Goal: Answer question/provide support: Share knowledge or assist other users

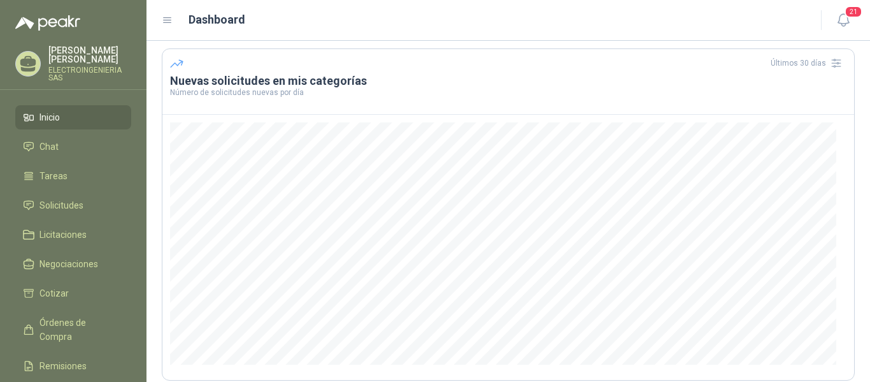
scroll to position [64, 0]
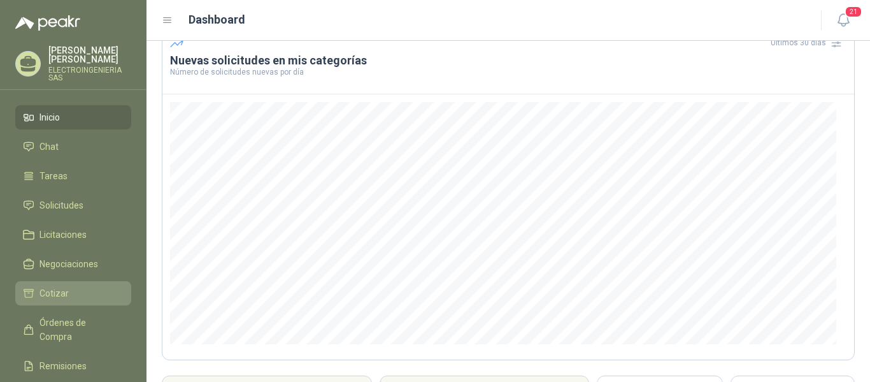
click at [61, 287] on span "Cotizar" at bounding box center [53, 293] width 29 height 14
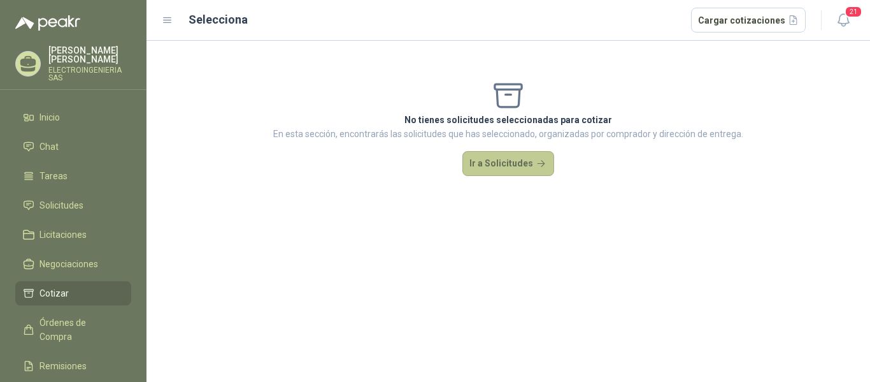
click at [519, 164] on button "Ir a Solicitudes" at bounding box center [509, 163] width 92 height 25
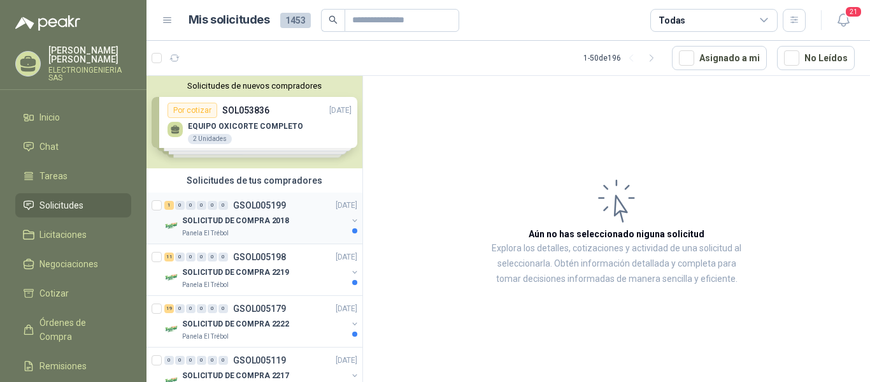
click at [259, 219] on p "SOLICITUD DE COMPRA 2018" at bounding box center [235, 221] width 107 height 12
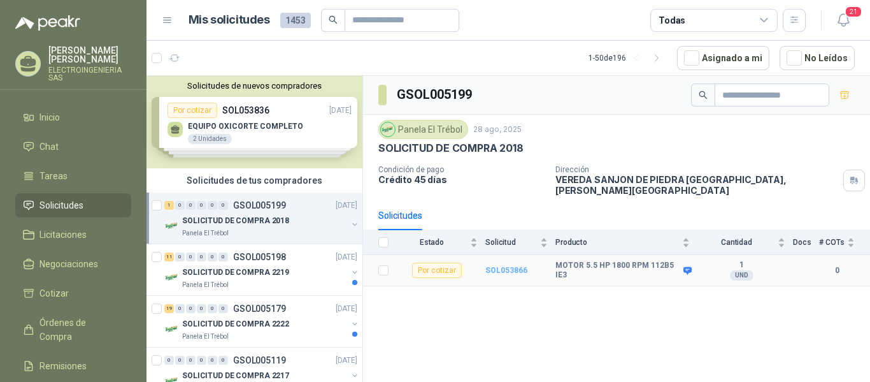
click at [512, 266] on b "SOL053866" at bounding box center [506, 270] width 42 height 9
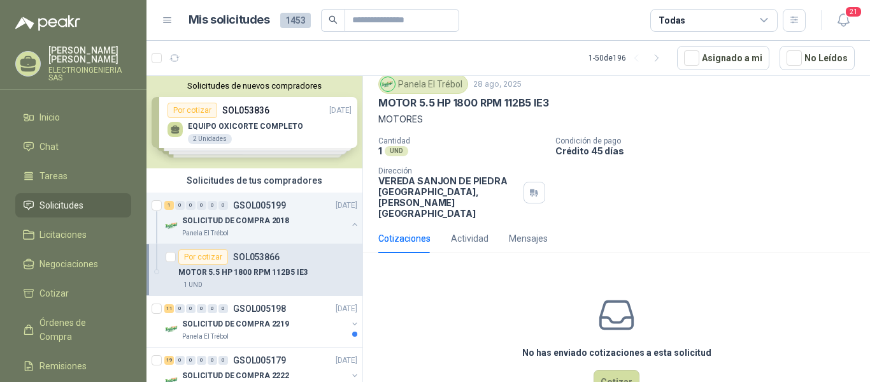
scroll to position [61, 0]
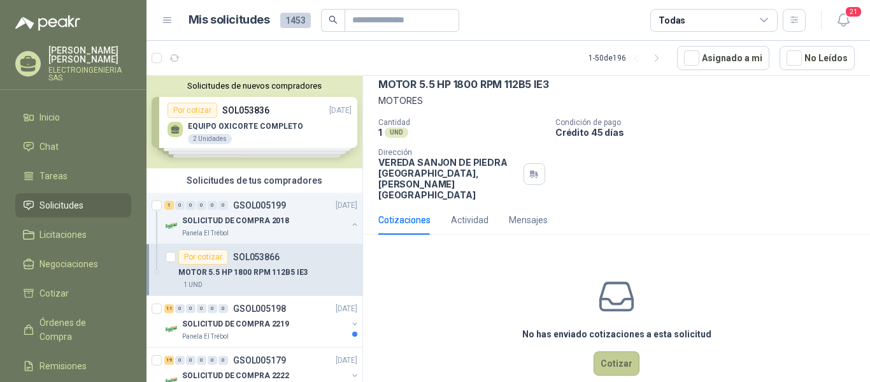
click at [618, 351] on button "Cotizar" at bounding box center [617, 363] width 46 height 24
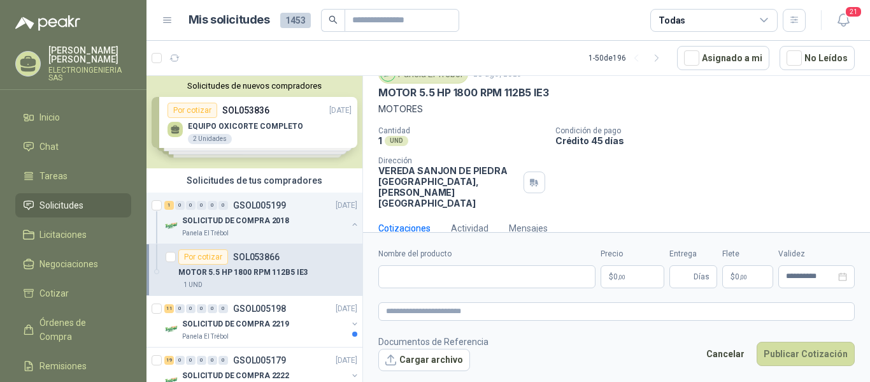
scroll to position [52, 0]
click at [448, 276] on input "Nombre del producto" at bounding box center [486, 276] width 217 height 23
click at [429, 101] on div "Panela El Trébol [DATE] MOTOR 5.5 HP 1800 RPM 112B5 IE3 MOTORES" at bounding box center [616, 91] width 477 height 52
drag, startPoint x: 378, startPoint y: 93, endPoint x: 571, endPoint y: 95, distance: 193.0
click at [571, 95] on div "MOTOR 5.5 HP 1800 RPM 112B5 IE3" at bounding box center [616, 93] width 477 height 13
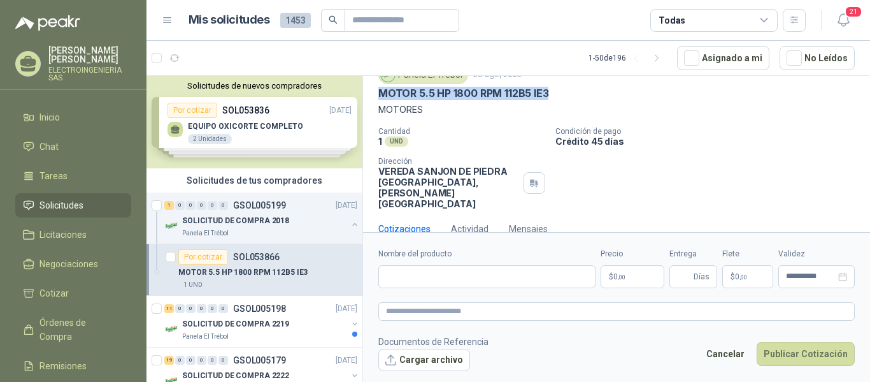
copy p "MOTOR 5.5 HP 1800 RPM 112B5 IE3"
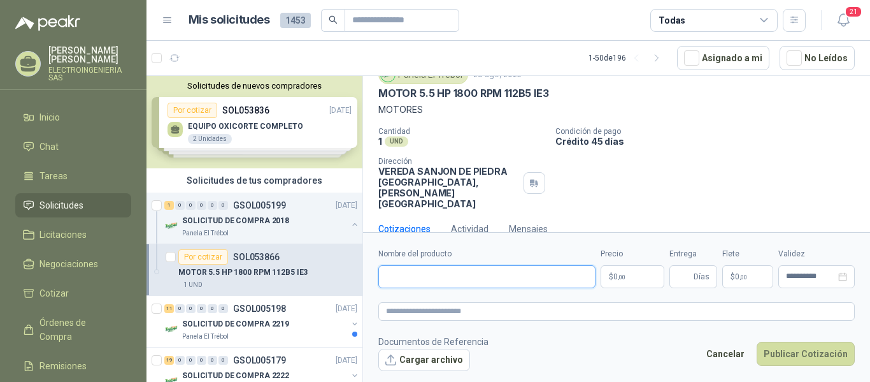
paste input "**********"
drag, startPoint x: 423, startPoint y: 273, endPoint x: 437, endPoint y: 271, distance: 14.1
click at [427, 273] on input "**********" at bounding box center [486, 276] width 217 height 23
type input "**********"
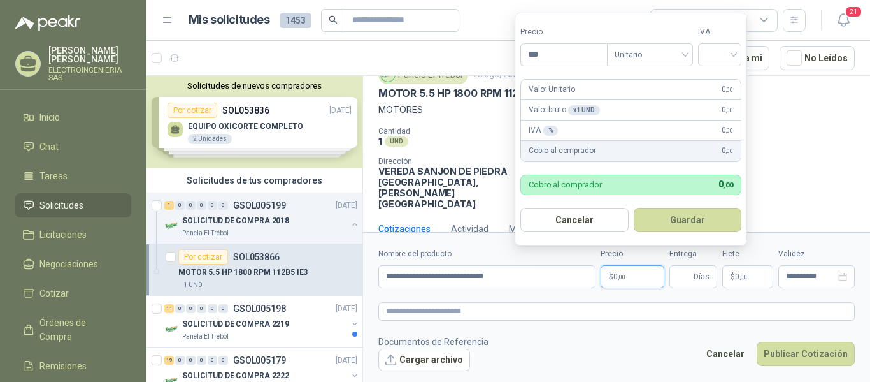
click at [638, 280] on p "$ 0 ,00" at bounding box center [633, 276] width 64 height 23
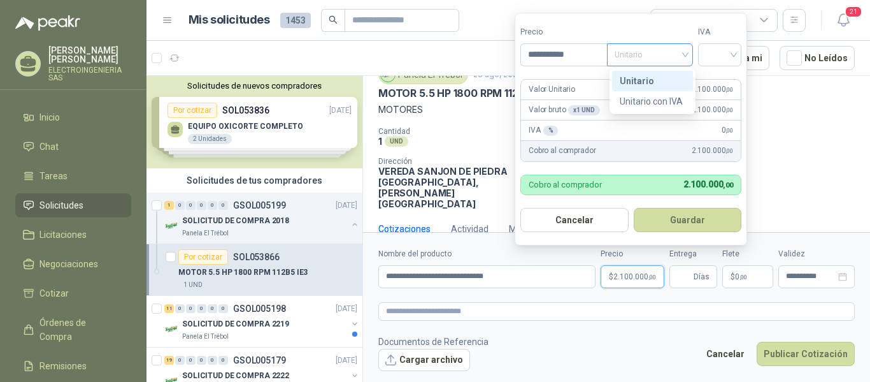
click at [664, 53] on span "Unitario" at bounding box center [650, 54] width 71 height 19
type input "**********"
drag, startPoint x: 641, startPoint y: 78, endPoint x: 724, endPoint y: 59, distance: 85.8
click at [654, 74] on div "Unitario" at bounding box center [653, 81] width 66 height 14
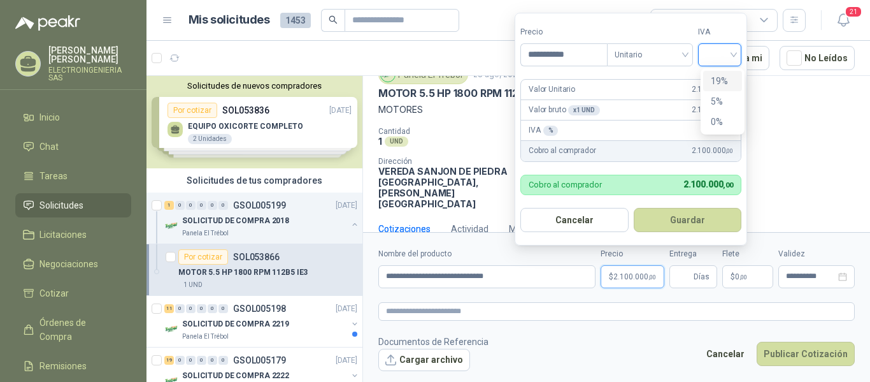
click at [734, 57] on input "search" at bounding box center [720, 53] width 28 height 19
click at [716, 78] on div "19%" at bounding box center [723, 81] width 24 height 14
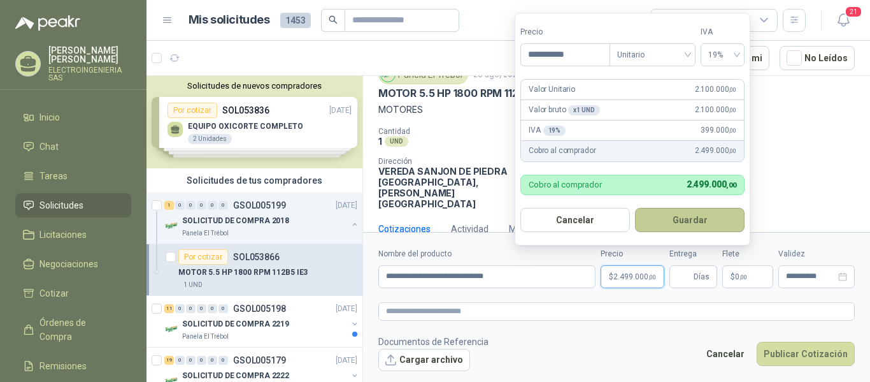
click at [676, 221] on button "Guardar" at bounding box center [690, 220] width 110 height 24
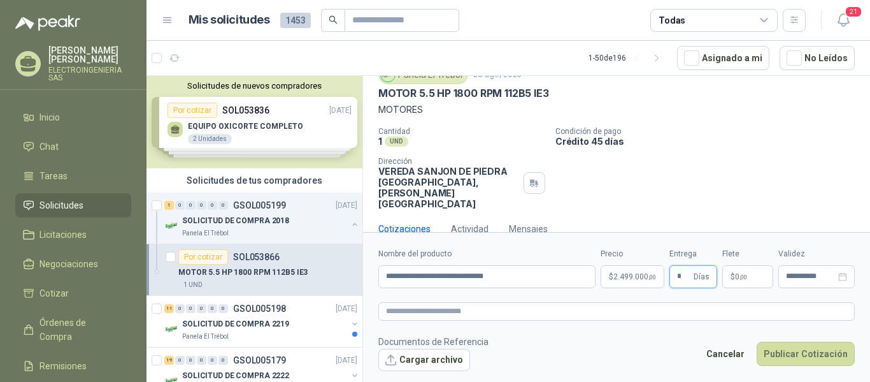
type input "*"
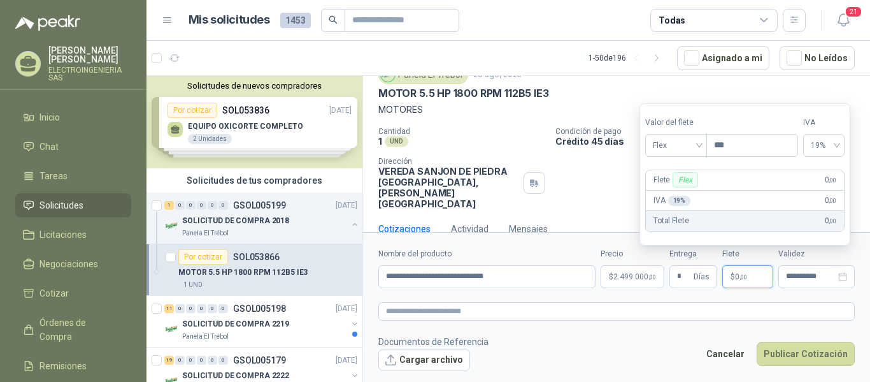
click at [740, 275] on span ",00" at bounding box center [744, 276] width 8 height 7
click at [699, 144] on span "Flex" at bounding box center [676, 145] width 47 height 19
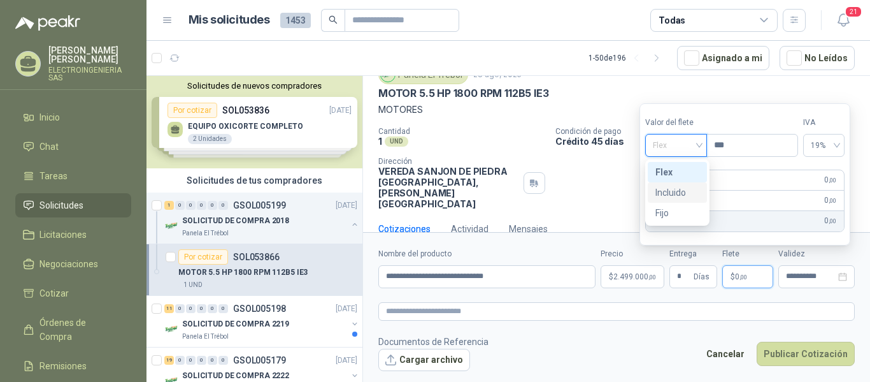
click at [675, 196] on div "Incluido" at bounding box center [678, 192] width 44 height 14
click at [846, 148] on div "0%" at bounding box center [826, 145] width 39 height 23
click at [838, 148] on span "0%" at bounding box center [826, 145] width 24 height 19
click at [838, 145] on span "0%" at bounding box center [826, 145] width 24 height 19
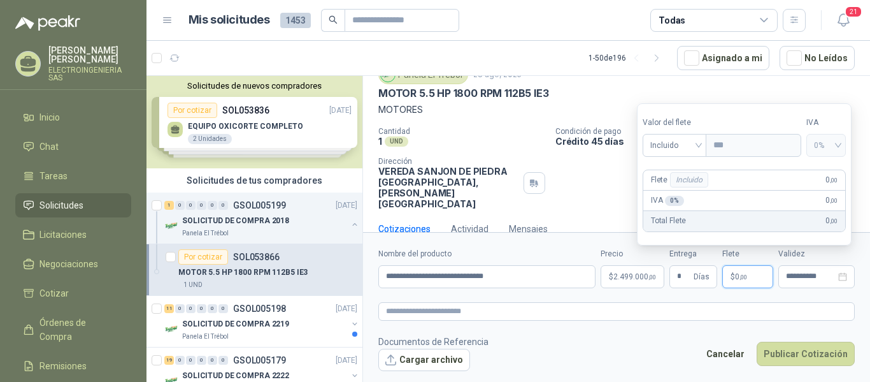
click at [762, 280] on p "$ 0 ,00" at bounding box center [747, 276] width 51 height 23
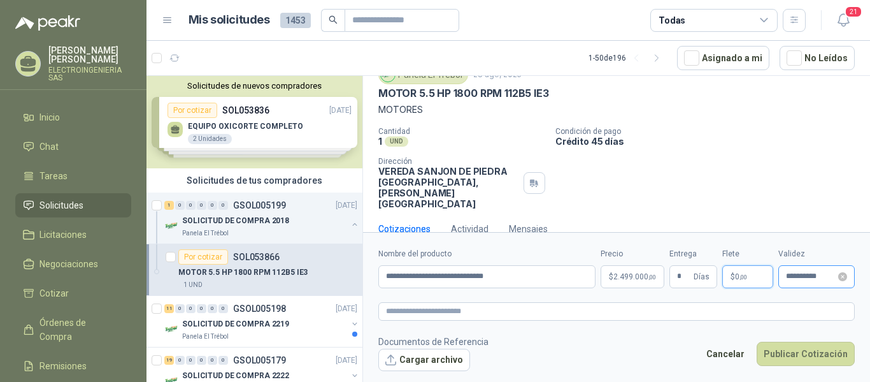
click at [810, 282] on div "**********" at bounding box center [816, 276] width 76 height 23
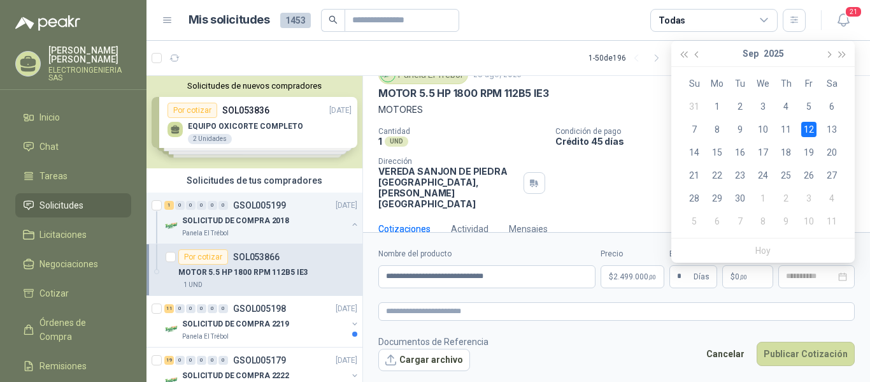
click at [811, 131] on div "12" at bounding box center [808, 129] width 15 height 15
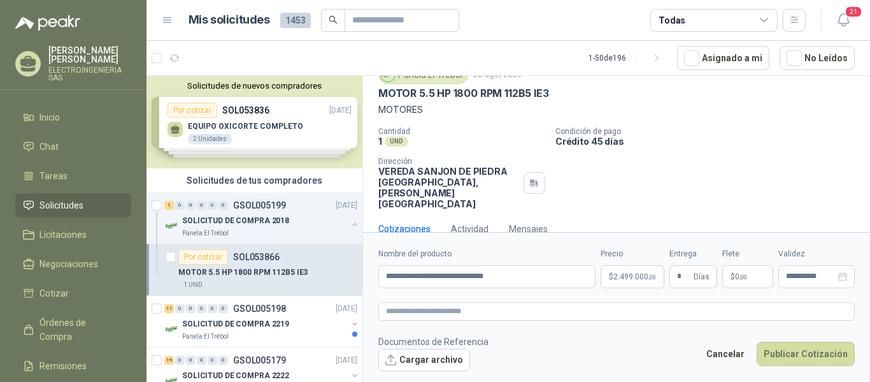
type input "**********"
click at [814, 354] on button "Publicar Cotización" at bounding box center [806, 353] width 98 height 24
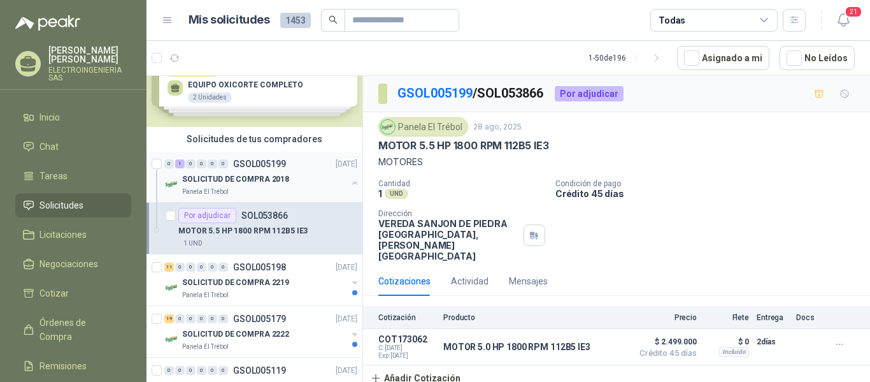
scroll to position [64, 0]
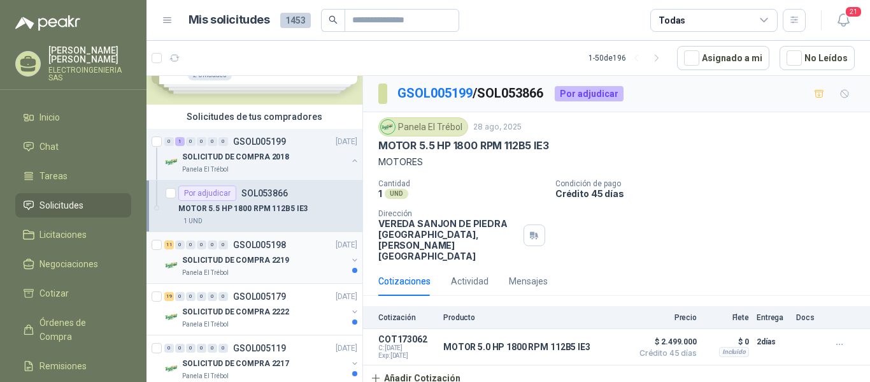
click at [226, 259] on p "SOLICITUD DE COMPRA 2219" at bounding box center [235, 260] width 107 height 12
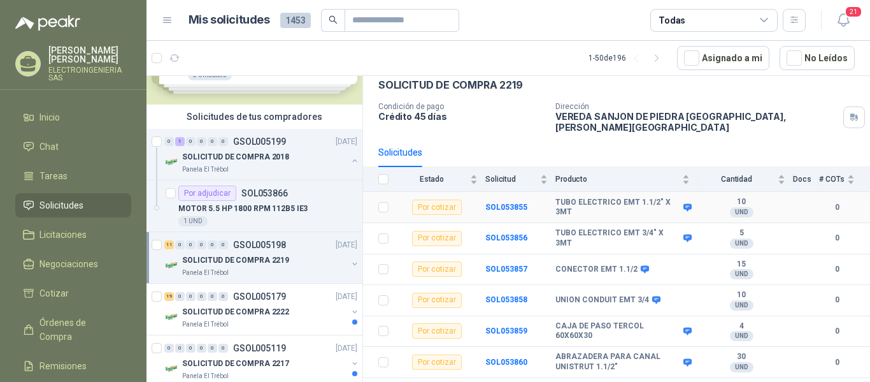
scroll to position [64, 0]
click at [505, 202] on b "SOL053855" at bounding box center [506, 206] width 42 height 9
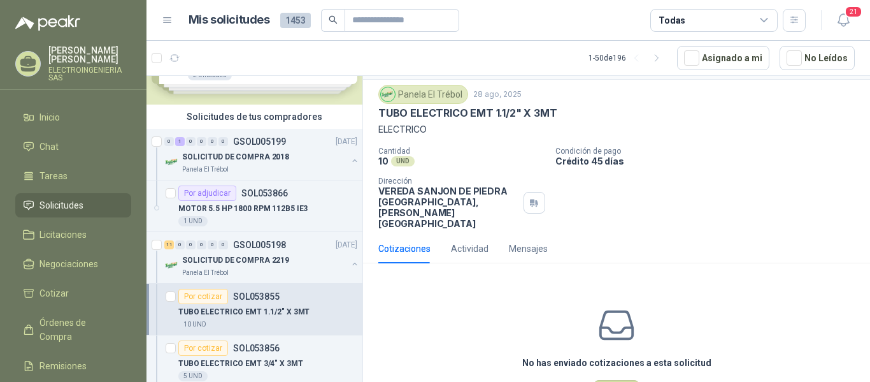
scroll to position [61, 0]
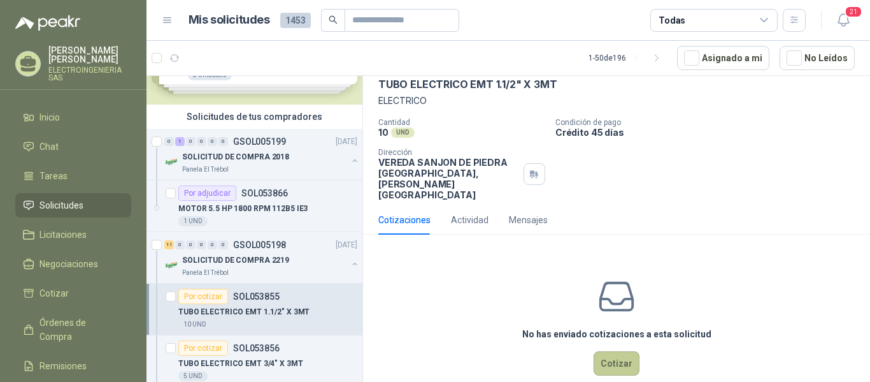
click at [618, 351] on button "Cotizar" at bounding box center [617, 363] width 46 height 24
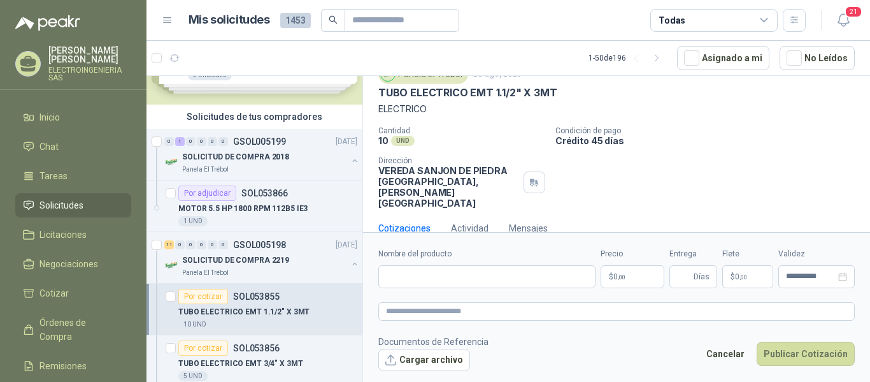
scroll to position [52, 0]
drag, startPoint x: 380, startPoint y: 96, endPoint x: 569, endPoint y: 94, distance: 189.2
click at [569, 94] on div "TUBO ELECTRICO EMT 1.1/2" X 3MT" at bounding box center [616, 93] width 477 height 13
copy p "TUBO ELECTRICO EMT 1.1/2" X 3MT"
paste input "**********"
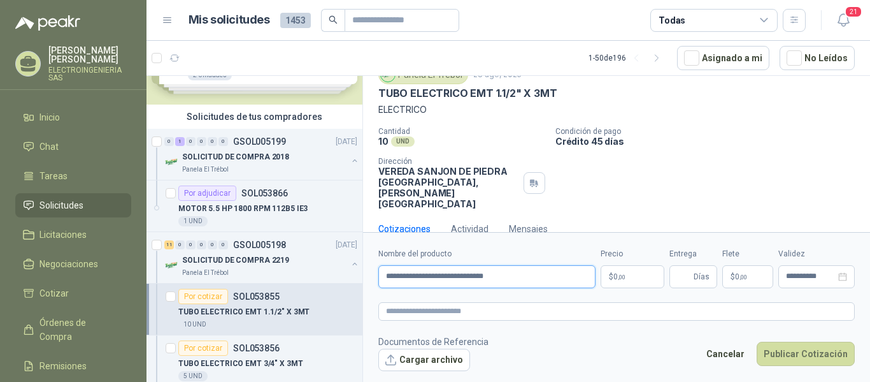
type input "**********"
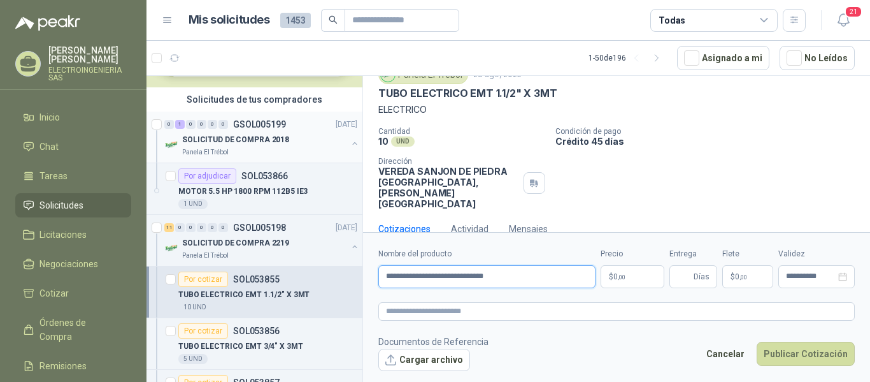
scroll to position [64, 0]
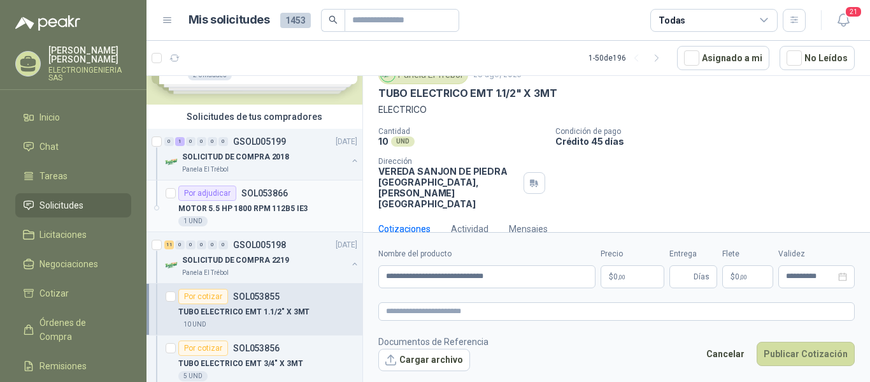
click at [259, 203] on p "MOTOR 5.5 HP 1800 RPM 112B5 IE3" at bounding box center [242, 209] width 129 height 12
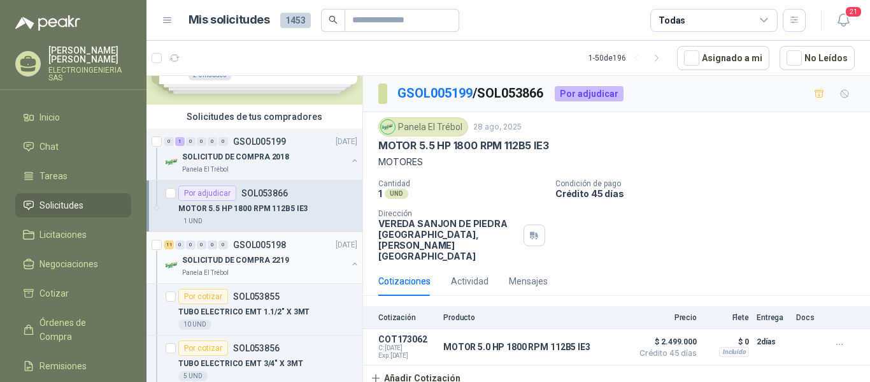
click at [264, 255] on p "SOLICITUD DE COMPRA 2219" at bounding box center [235, 260] width 107 height 12
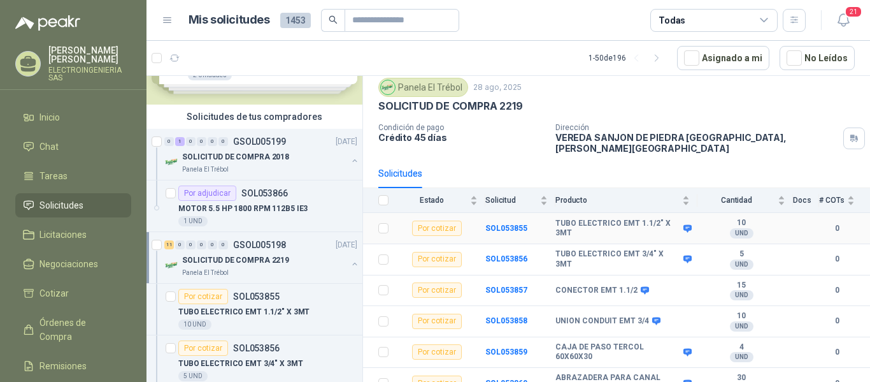
scroll to position [64, 0]
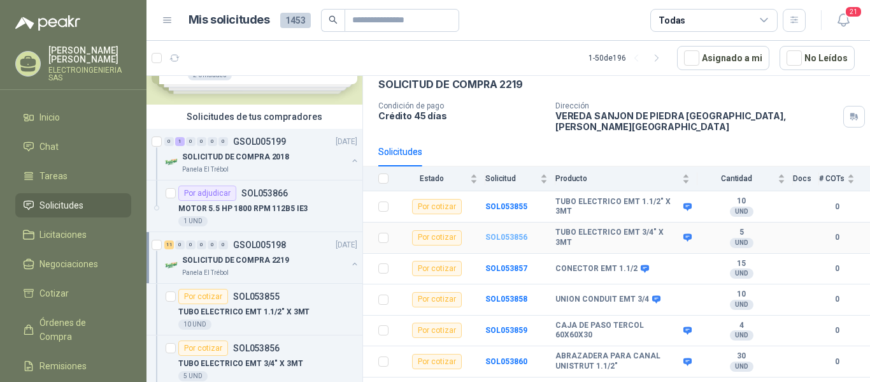
click at [520, 233] on b "SOL053856" at bounding box center [506, 237] width 42 height 9
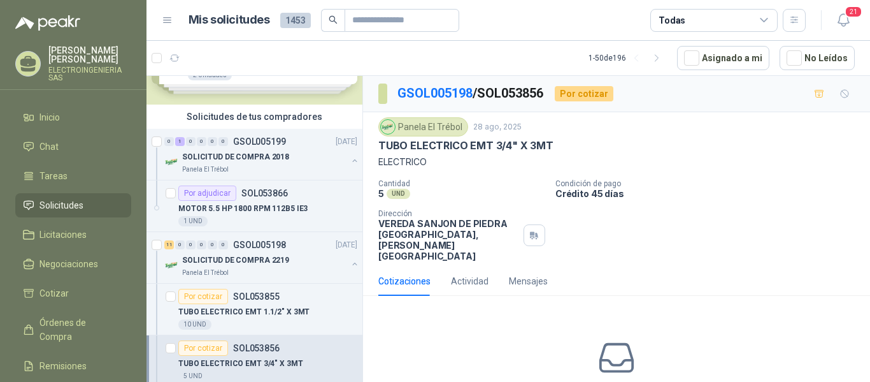
click at [631, 266] on div "Cotizaciones Actividad Mensajes" at bounding box center [616, 280] width 477 height 29
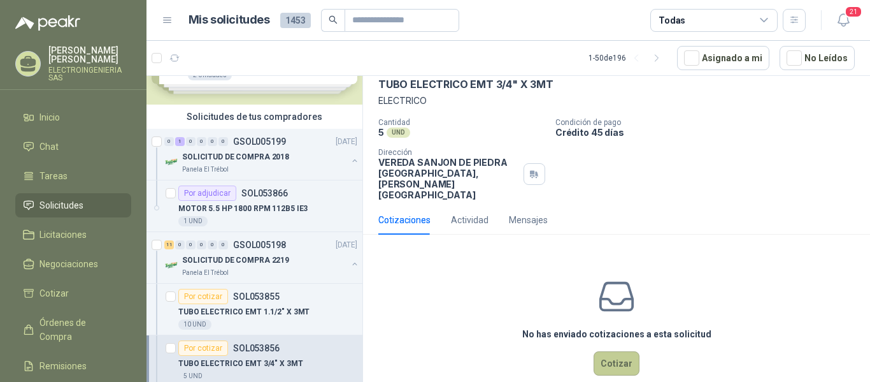
click at [611, 351] on button "Cotizar" at bounding box center [617, 363] width 46 height 24
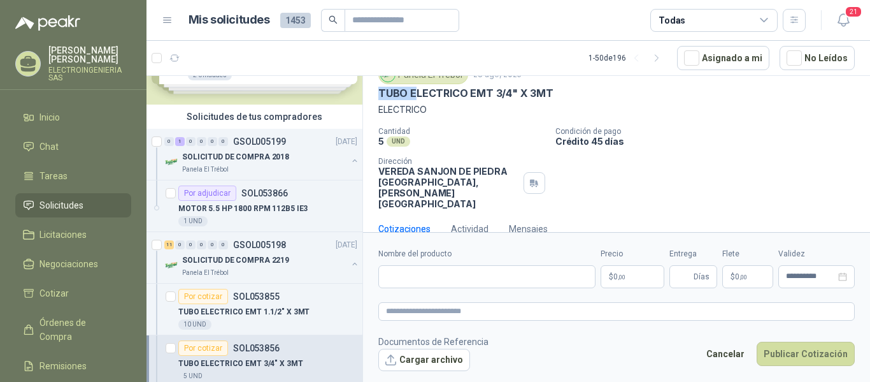
scroll to position [50, 0]
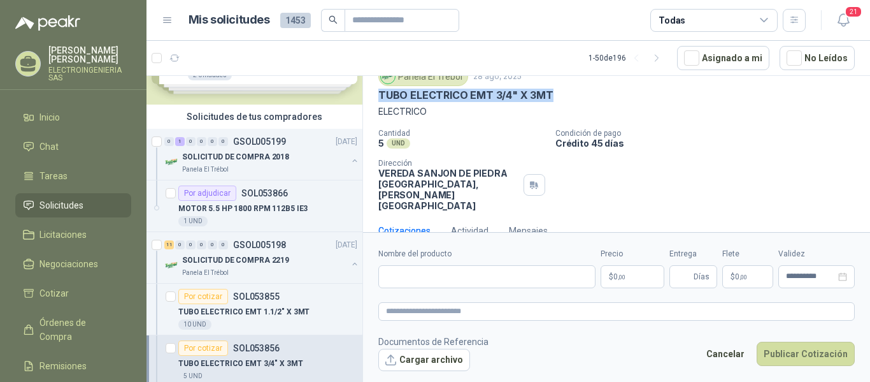
drag, startPoint x: 380, startPoint y: 94, endPoint x: 573, endPoint y: 98, distance: 193.7
click at [573, 98] on div "TUBO ELECTRICO EMT 3/4" X 3MT" at bounding box center [616, 95] width 477 height 13
copy p "TUBO ELECTRICO EMT 3/4" X 3MT"
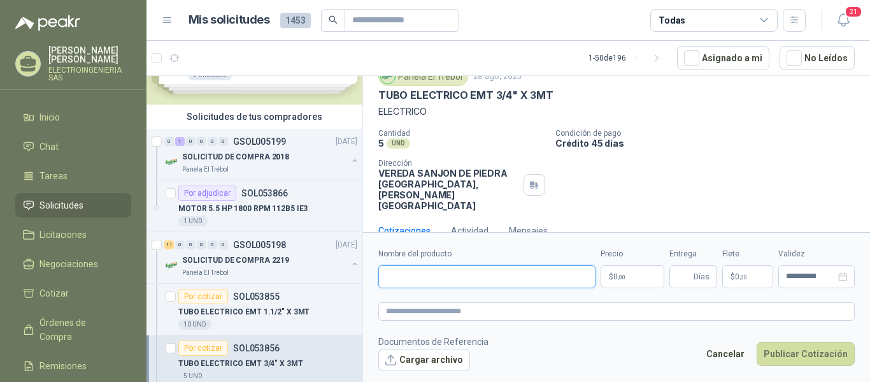
paste input "**********"
type input "**********"
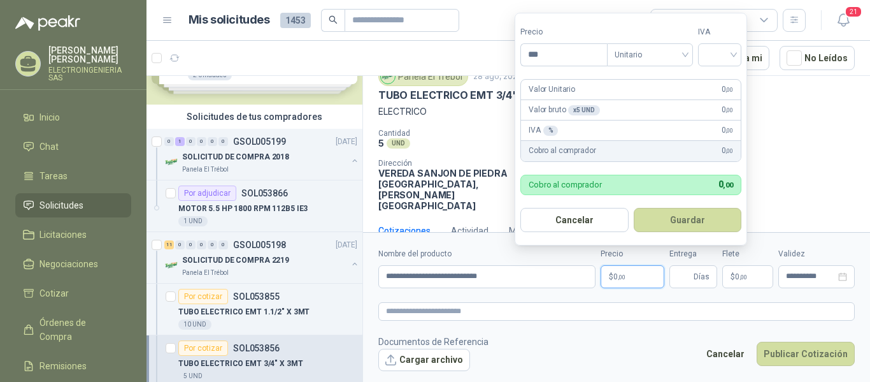
click at [633, 271] on p "$ 0 ,00" at bounding box center [633, 276] width 64 height 23
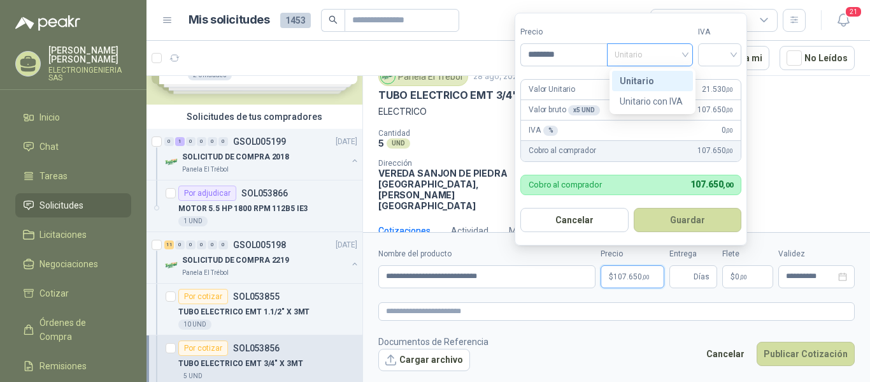
click at [683, 55] on span "Unitario" at bounding box center [650, 54] width 71 height 19
type input "********"
click at [654, 83] on div "Unitario" at bounding box center [653, 81] width 66 height 14
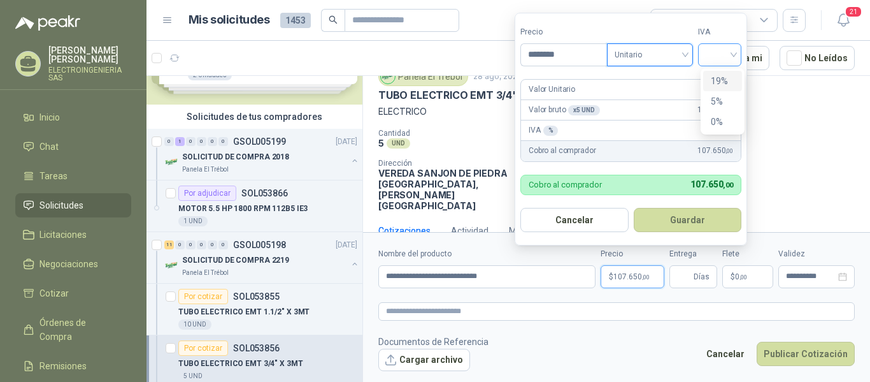
click at [738, 48] on div at bounding box center [719, 54] width 43 height 23
click at [725, 78] on div "19%" at bounding box center [723, 81] width 24 height 14
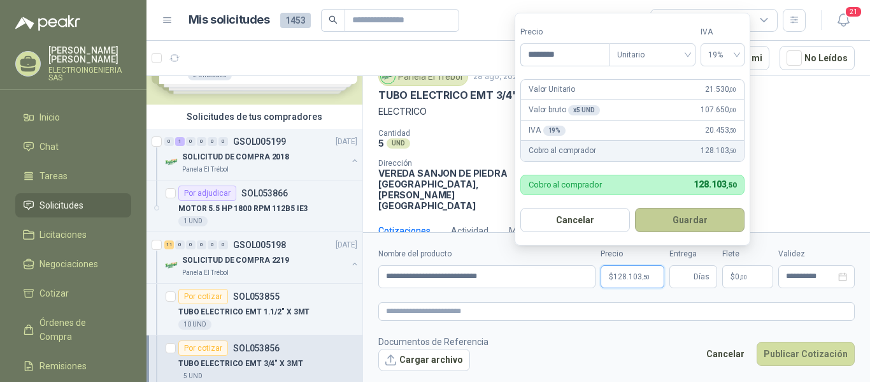
click at [699, 217] on button "Guardar" at bounding box center [690, 220] width 110 height 24
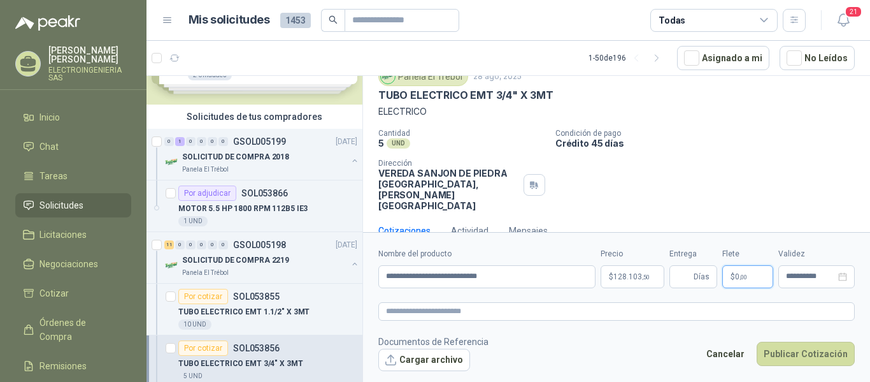
click at [759, 271] on p "$ 0 ,00" at bounding box center [747, 276] width 51 height 23
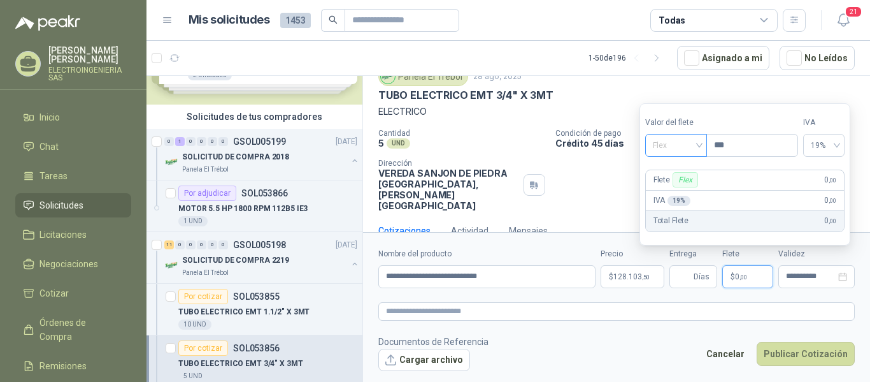
click at [699, 145] on span "Flex" at bounding box center [676, 145] width 47 height 19
click at [691, 193] on div "Incluido" at bounding box center [678, 192] width 44 height 14
click at [846, 148] on div "0%" at bounding box center [826, 145] width 39 height 23
click at [846, 144] on div "0%" at bounding box center [826, 145] width 39 height 23
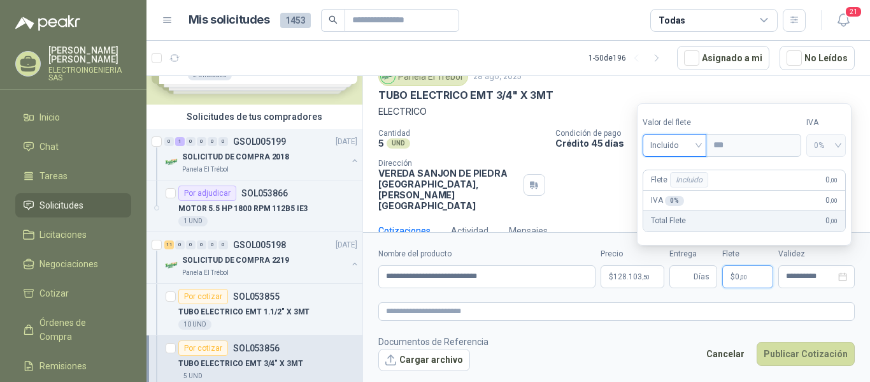
click at [838, 144] on span "0%" at bounding box center [826, 145] width 24 height 19
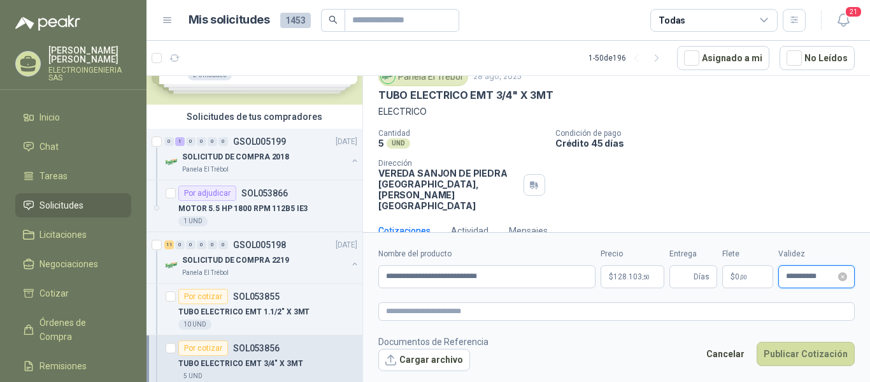
click at [800, 278] on input "**********" at bounding box center [811, 276] width 50 height 8
click at [843, 326] on form "**********" at bounding box center [616, 309] width 507 height 154
click at [828, 354] on button "Publicar Cotización" at bounding box center [806, 353] width 98 height 24
type input "*"
click at [800, 359] on button "Publicar Cotización" at bounding box center [806, 353] width 98 height 24
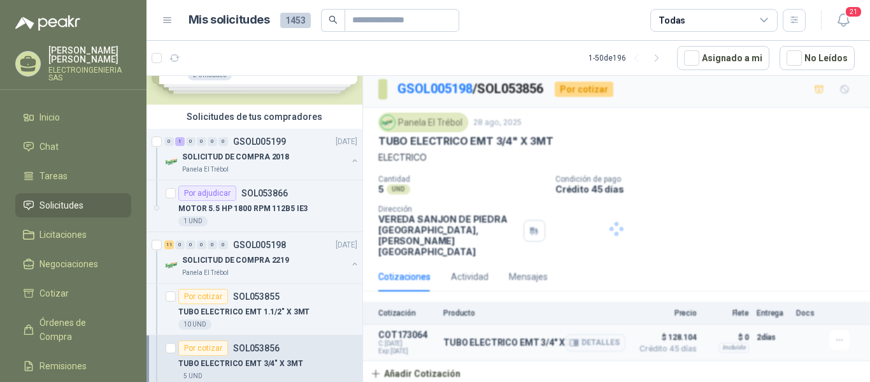
scroll to position [0, 0]
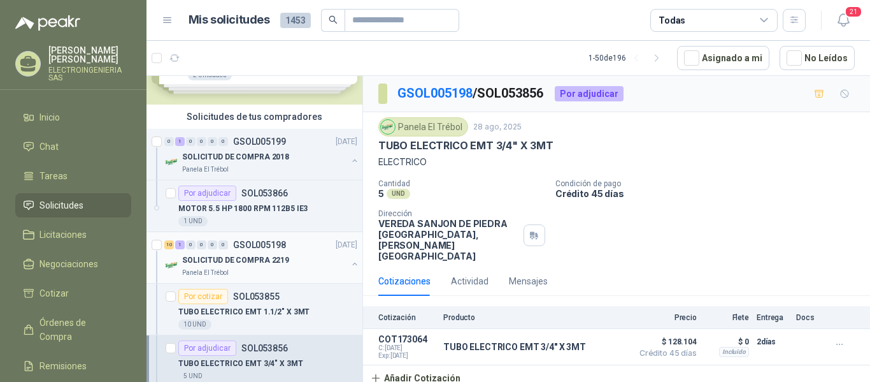
click at [257, 259] on p "SOLICITUD DE COMPRA 2219" at bounding box center [235, 260] width 107 height 12
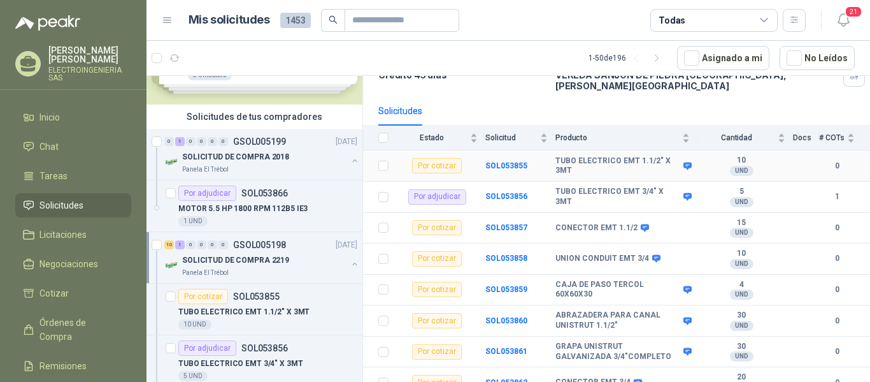
scroll to position [127, 0]
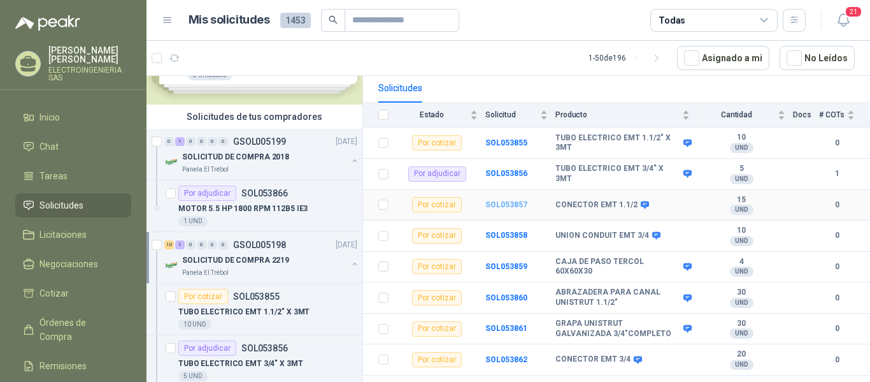
click at [504, 200] on b "SOL053857" at bounding box center [506, 204] width 42 height 9
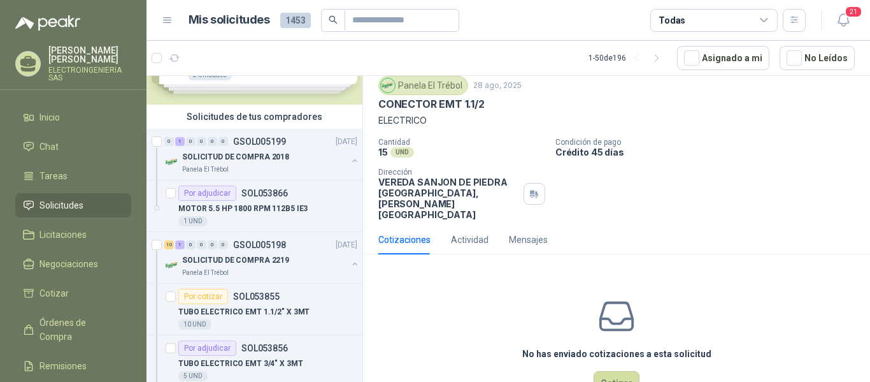
scroll to position [61, 0]
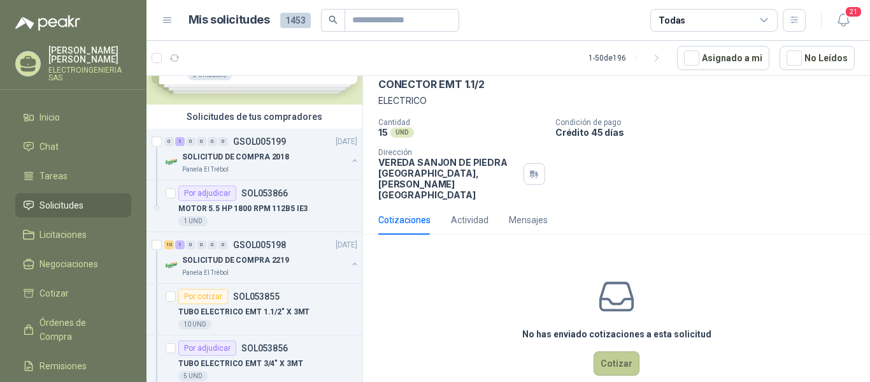
click at [610, 351] on button "Cotizar" at bounding box center [617, 363] width 46 height 24
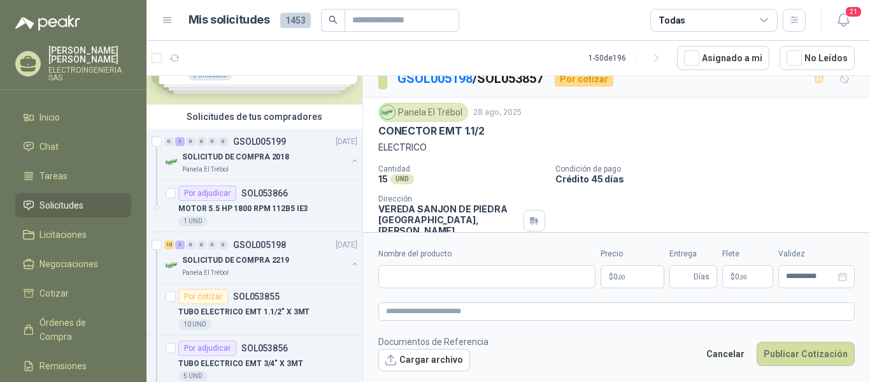
scroll to position [0, 0]
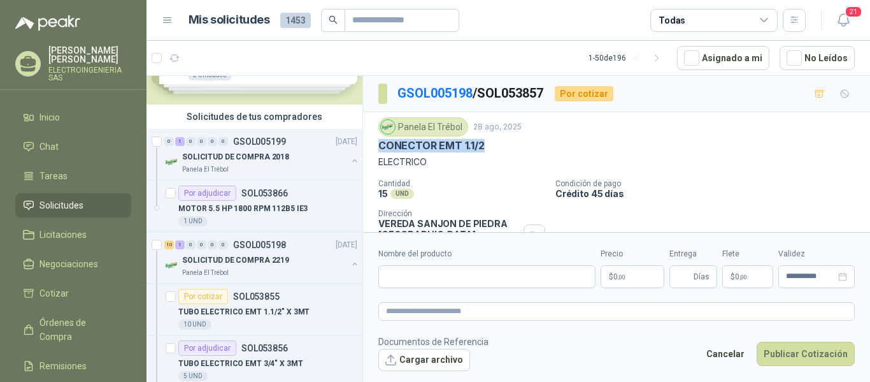
drag, startPoint x: 380, startPoint y: 145, endPoint x: 498, endPoint y: 147, distance: 117.9
click at [498, 147] on div "CONECTOR EMT 1.1/2" at bounding box center [616, 145] width 477 height 13
copy p "CONECTOR EMT 1.1/2"
paste input "**********"
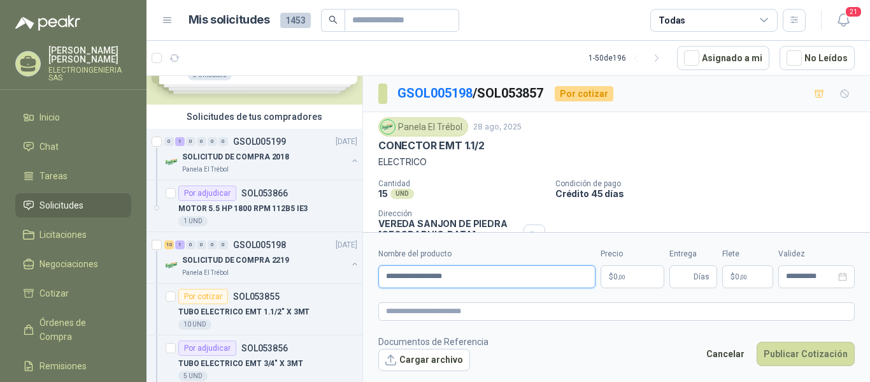
type input "**********"
click at [263, 256] on p "SOLICITUD DE COMPRA 2219" at bounding box center [235, 260] width 107 height 12
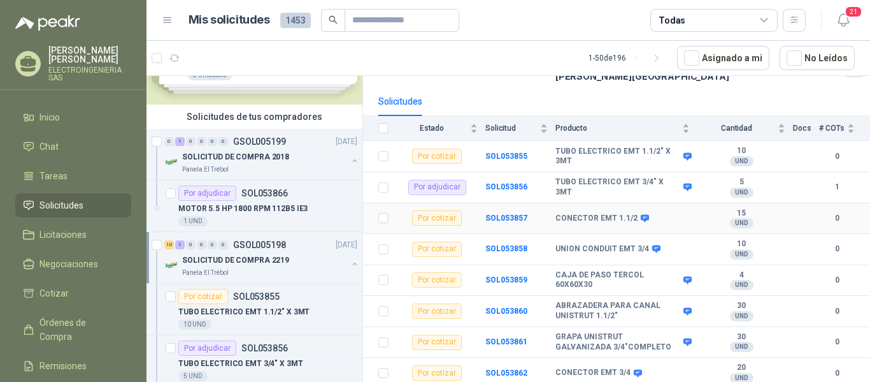
scroll to position [127, 0]
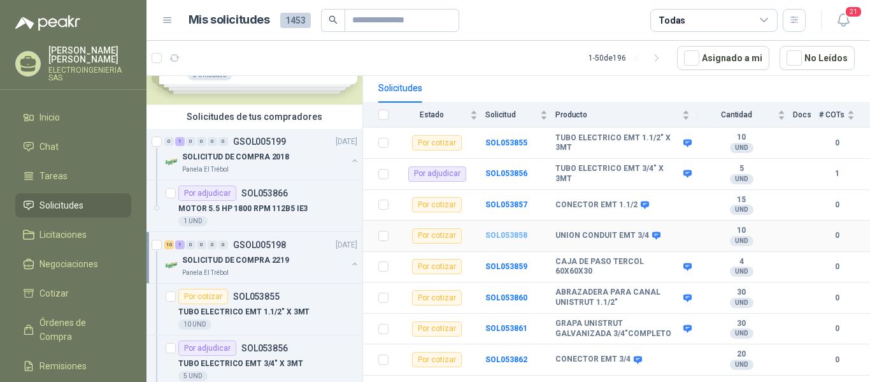
click at [501, 231] on b "SOL053858" at bounding box center [506, 235] width 42 height 9
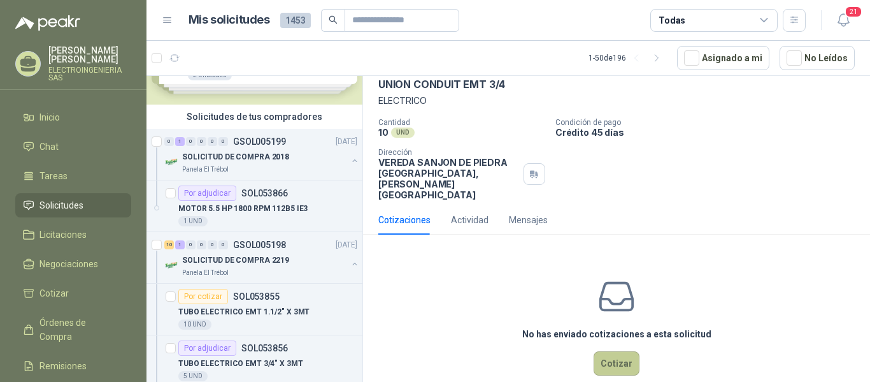
click at [619, 351] on button "Cotizar" at bounding box center [617, 363] width 46 height 24
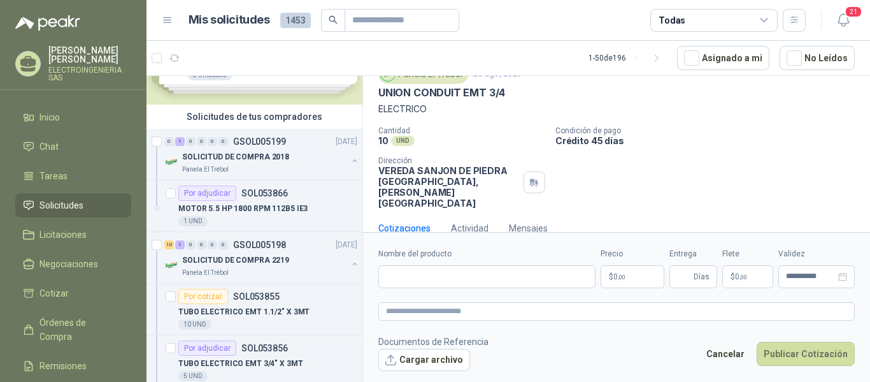
scroll to position [52, 0]
drag, startPoint x: 375, startPoint y: 90, endPoint x: 514, endPoint y: 94, distance: 138.9
click at [514, 94] on div "Panela El Trébol [DATE] UNION CONDUIT EMT 3/4 ELECTRICO Cantidad 10 UND  Condi…" at bounding box center [616, 137] width 507 height 154
copy p "UNION CONDUIT EMT 3/4"
paste input "**********"
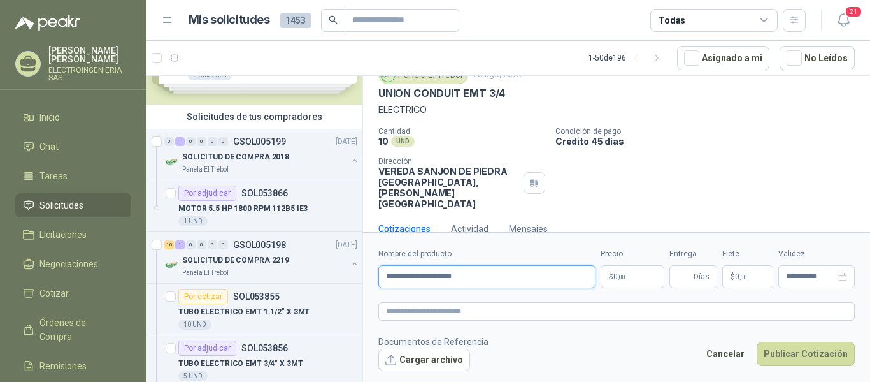
type input "**********"
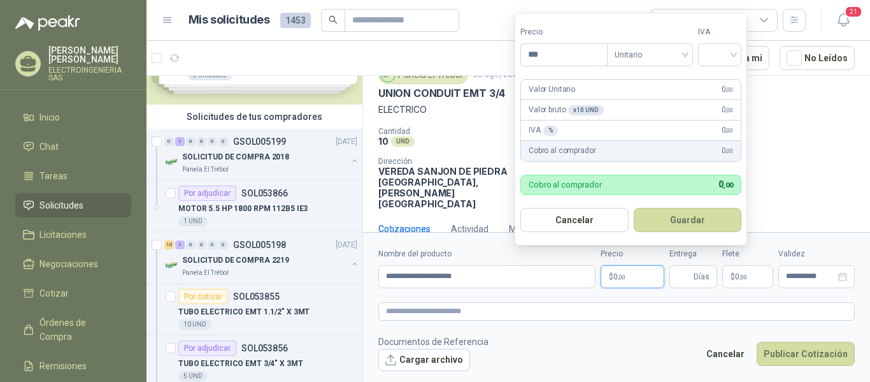
click at [637, 280] on p "$ 0 ,00" at bounding box center [633, 276] width 64 height 23
click at [685, 50] on span "Unitario" at bounding box center [650, 54] width 71 height 19
type input "*****"
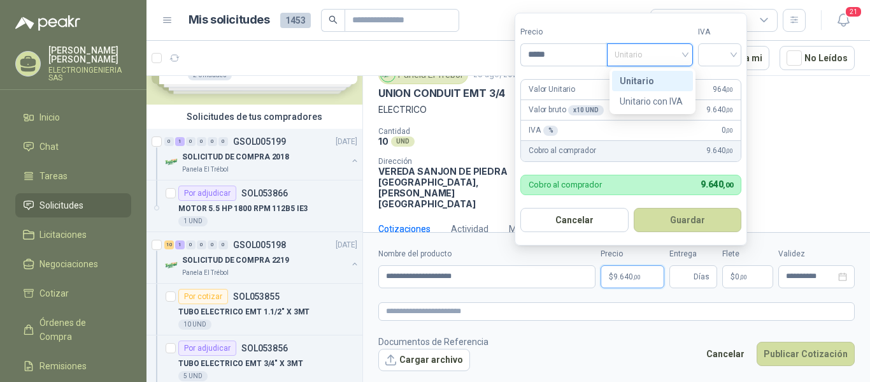
click at [652, 79] on div "Unitario" at bounding box center [653, 81] width 66 height 14
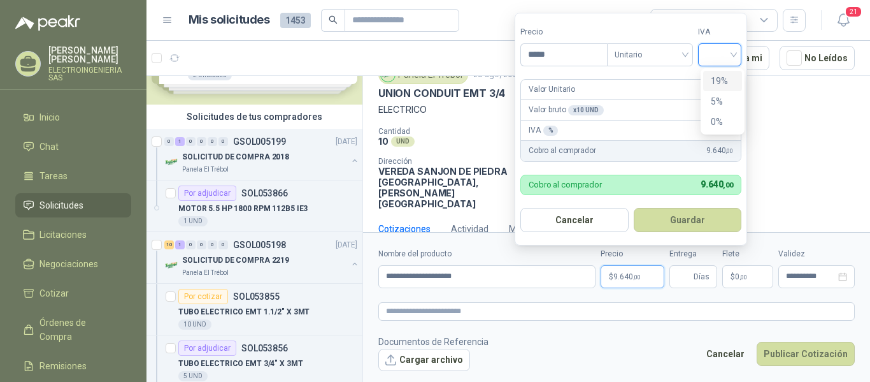
click at [722, 54] on input "search" at bounding box center [720, 53] width 28 height 19
click at [716, 77] on div "19%" at bounding box center [723, 81] width 24 height 14
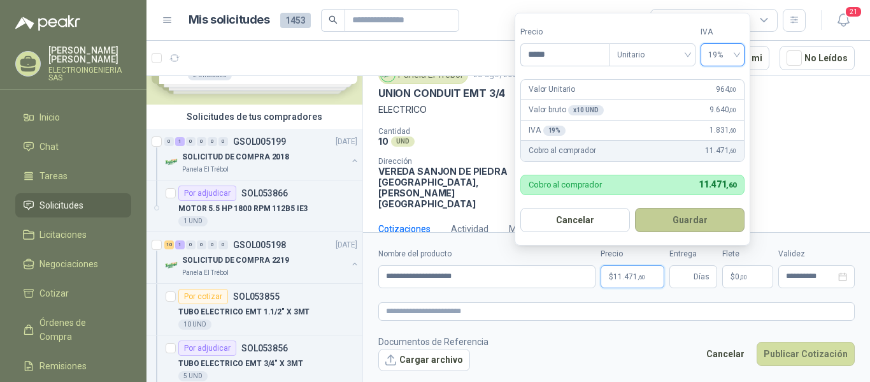
click at [694, 219] on button "Guardar" at bounding box center [690, 220] width 110 height 24
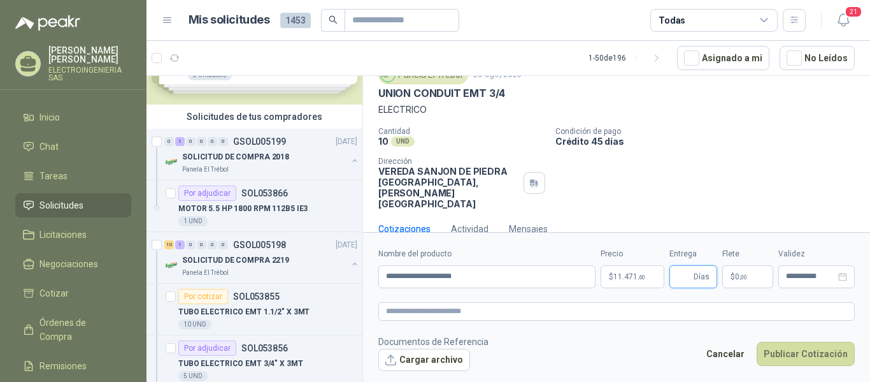
type input "*"
click at [847, 280] on icon "close-circle" at bounding box center [842, 276] width 9 height 9
click at [829, 282] on div at bounding box center [816, 276] width 76 height 23
type input "*"
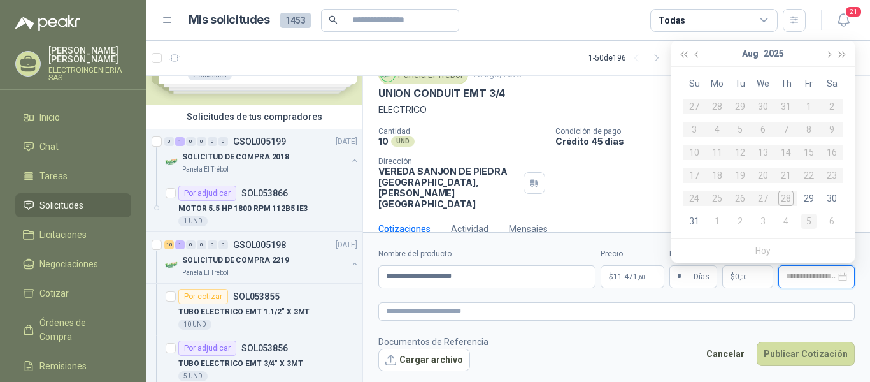
type input "**********"
click at [824, 238] on ul "Hoy" at bounding box center [762, 250] width 183 height 24
type input "**********"
click at [697, 223] on div "31" at bounding box center [694, 220] width 15 height 15
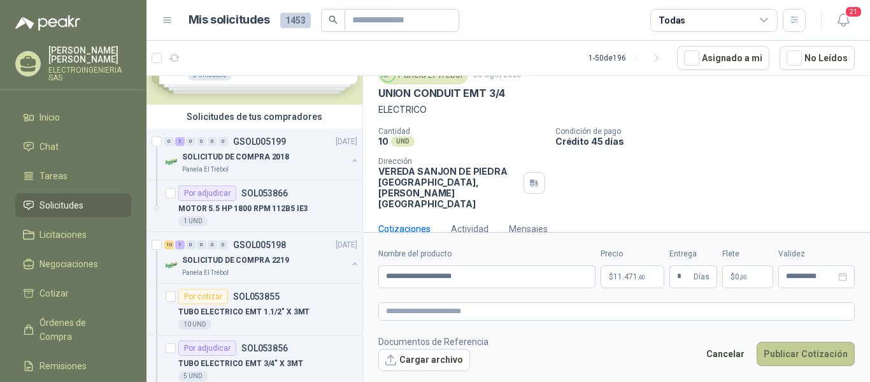
click at [814, 358] on button "Publicar Cotización" at bounding box center [806, 353] width 98 height 24
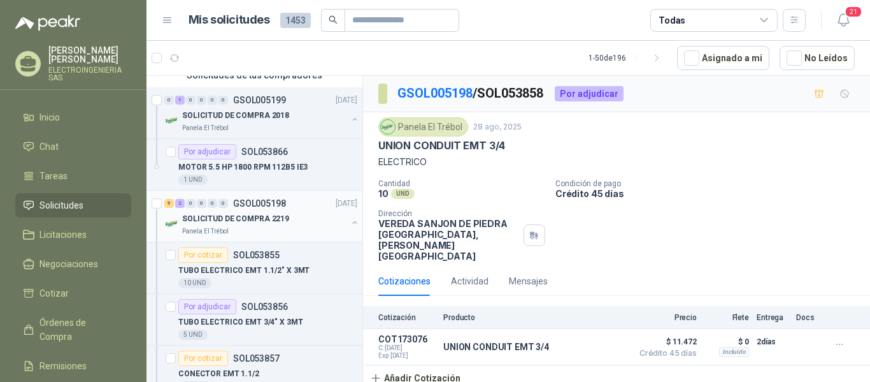
scroll to position [127, 0]
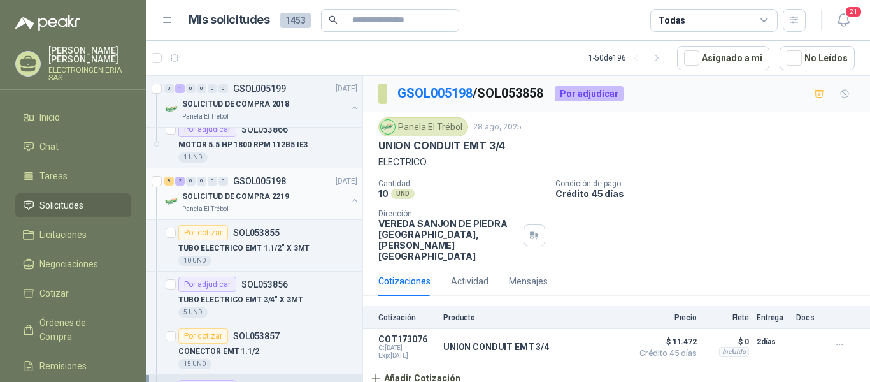
click at [249, 195] on p "SOLICITUD DE COMPRA 2219" at bounding box center [235, 196] width 107 height 12
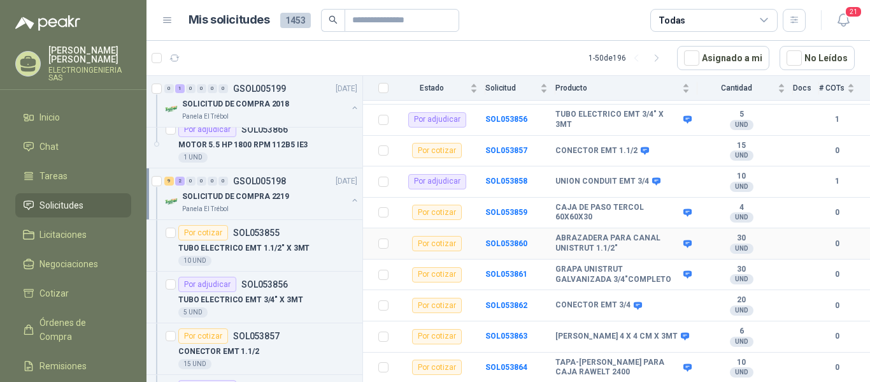
scroll to position [191, 0]
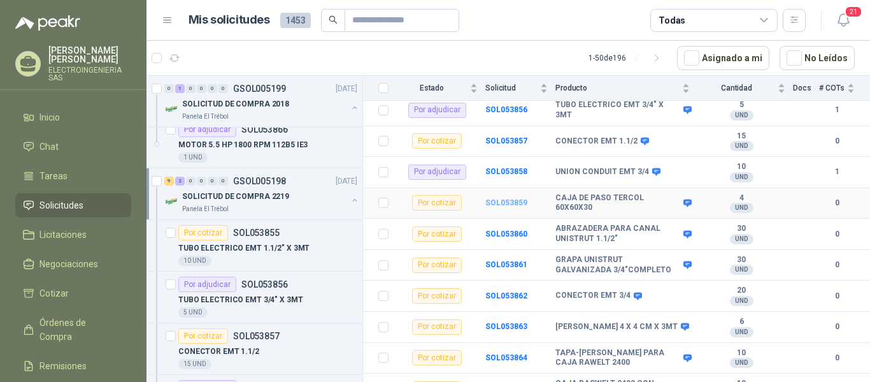
click at [506, 198] on b "SOL053859" at bounding box center [506, 202] width 42 height 9
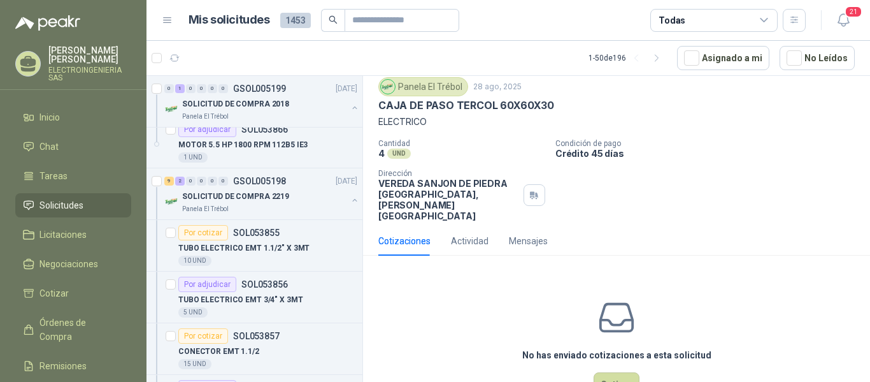
scroll to position [61, 0]
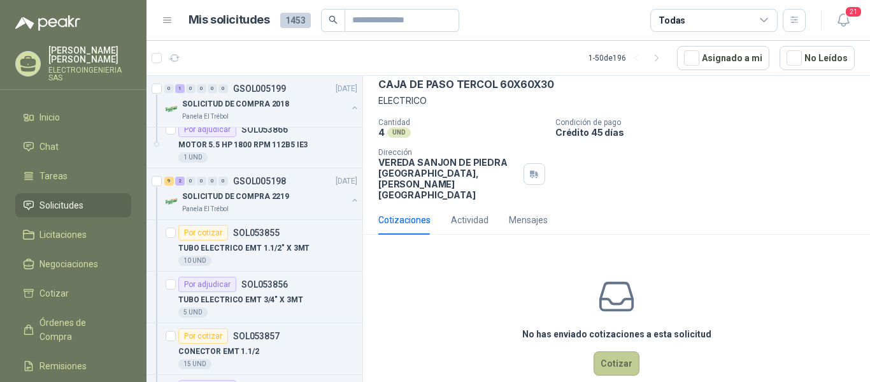
click at [606, 351] on button "Cotizar" at bounding box center [617, 363] width 46 height 24
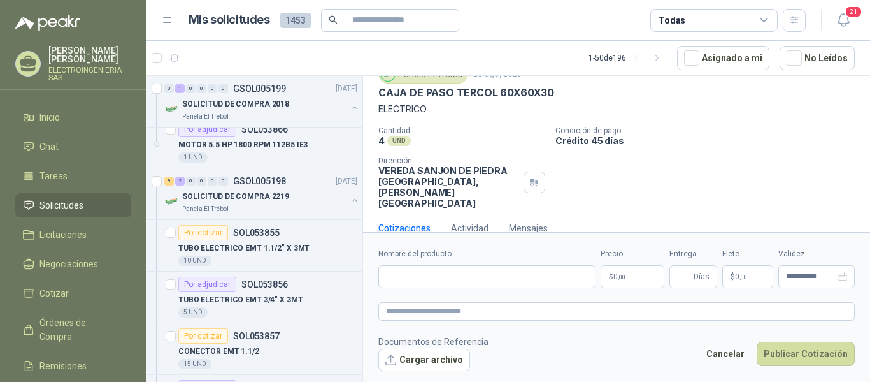
scroll to position [52, 0]
click at [443, 280] on input "Nombre del producto" at bounding box center [486, 276] width 217 height 23
type input "*"
type input "**********"
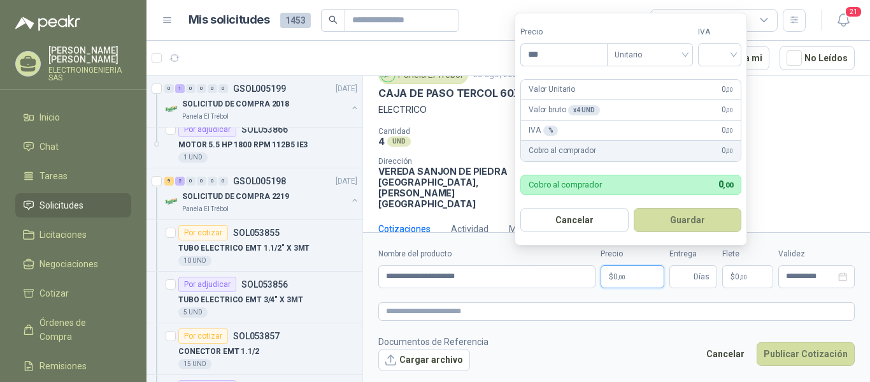
click at [630, 282] on p "$ 0 ,00" at bounding box center [633, 276] width 64 height 23
click at [685, 52] on span "Unitario" at bounding box center [650, 54] width 71 height 19
type input "*********"
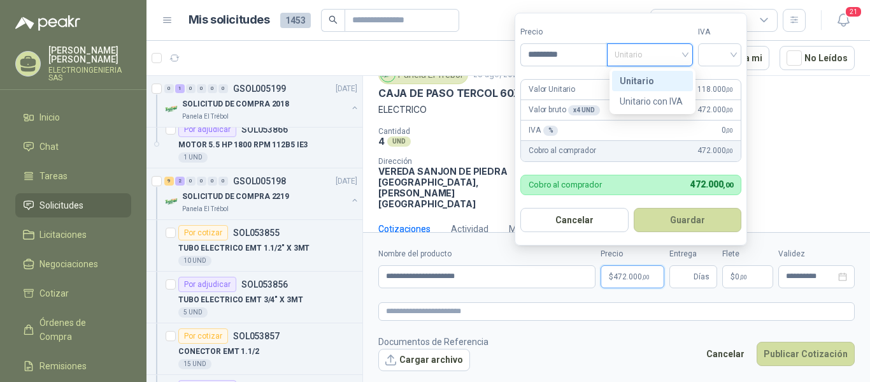
click at [654, 81] on div "Unitario" at bounding box center [653, 81] width 66 height 14
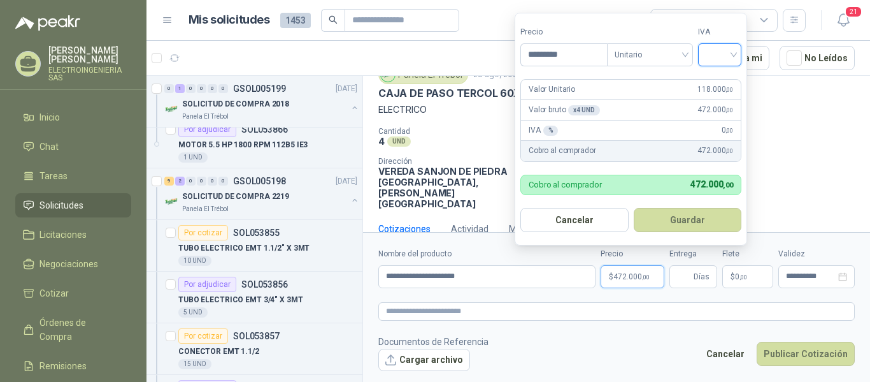
click at [733, 56] on input "search" at bounding box center [720, 53] width 28 height 19
click at [719, 80] on div "19%" at bounding box center [723, 81] width 24 height 14
click at [702, 223] on button "Guardar" at bounding box center [690, 220] width 110 height 24
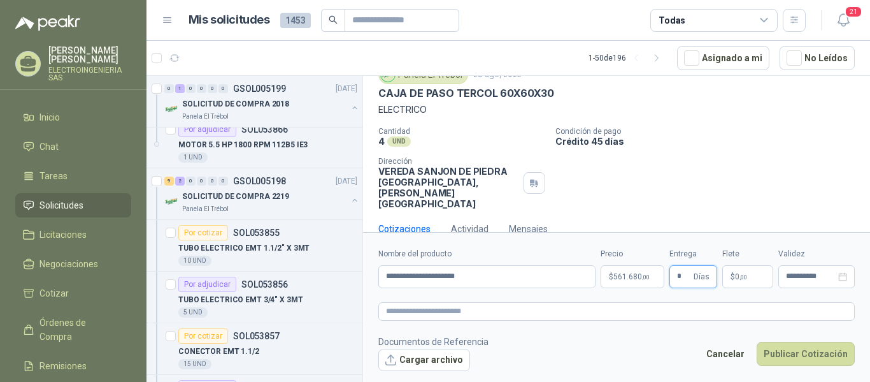
type input "*"
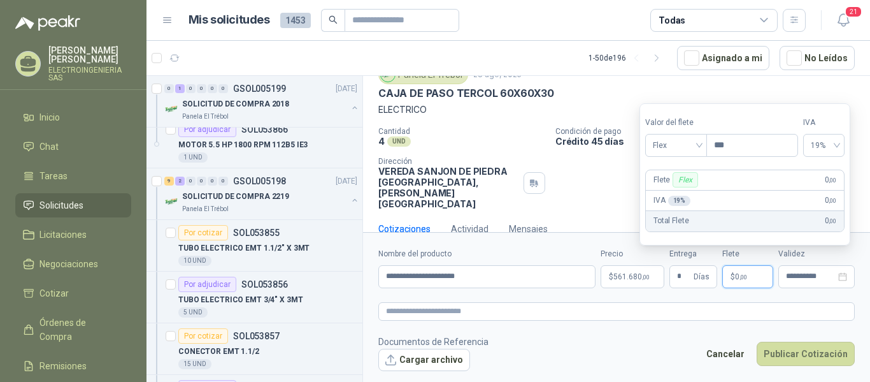
click at [744, 274] on span ",00" at bounding box center [744, 276] width 8 height 7
click at [699, 146] on span "Flex" at bounding box center [676, 145] width 47 height 19
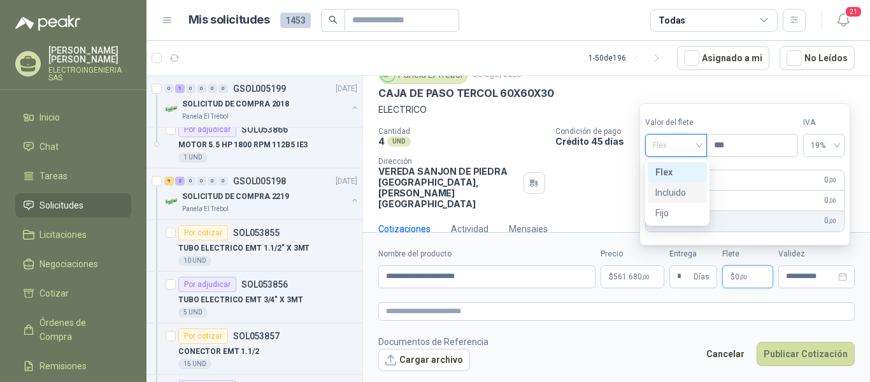
click at [677, 190] on div "Incluido" at bounding box center [678, 192] width 44 height 14
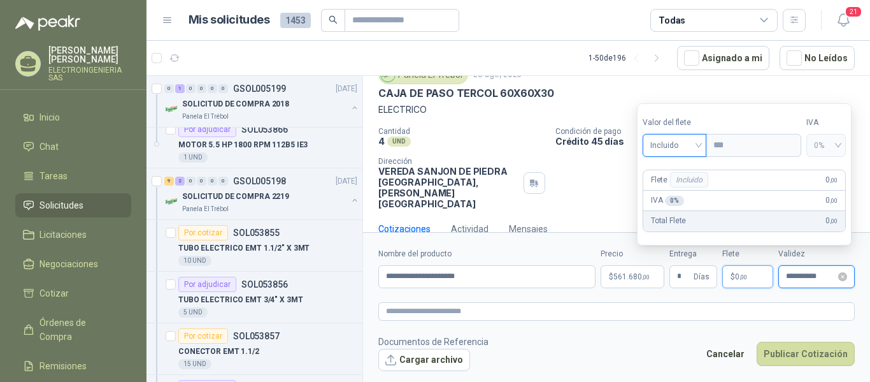
click at [822, 276] on input "**********" at bounding box center [811, 276] width 50 height 8
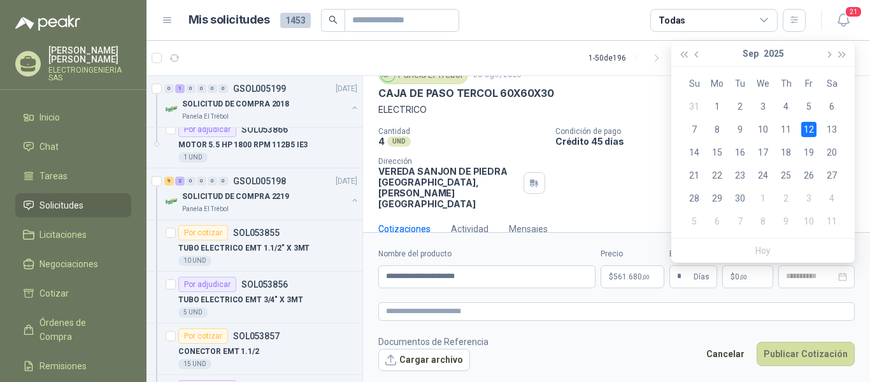
click at [812, 131] on div "12" at bounding box center [808, 129] width 15 height 15
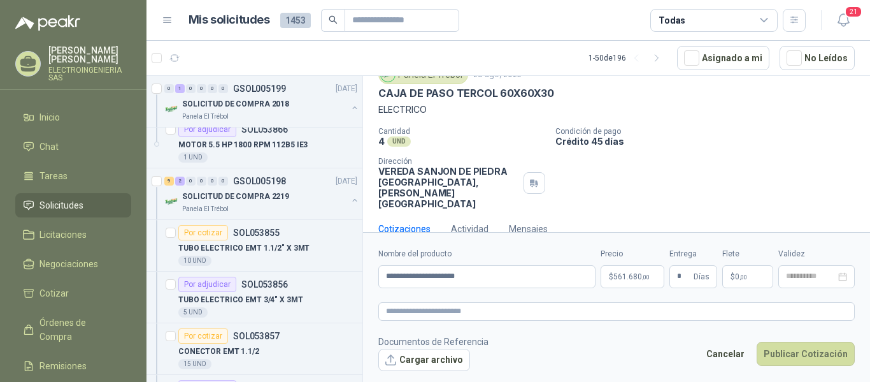
type input "**********"
click at [814, 357] on button "Publicar Cotización" at bounding box center [806, 353] width 98 height 24
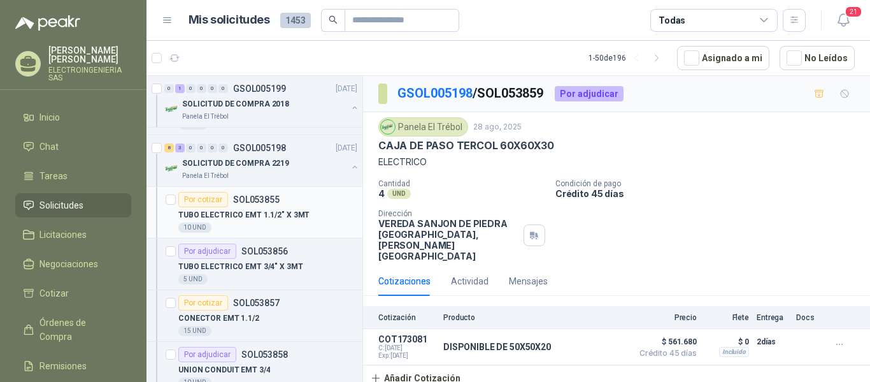
scroll to position [191, 0]
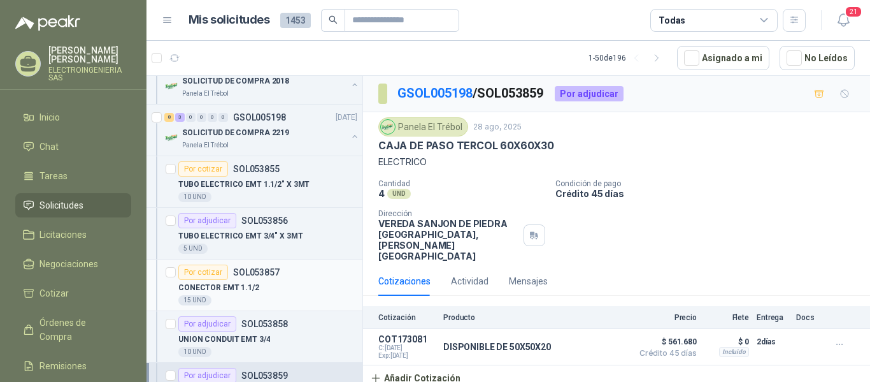
click at [236, 287] on p "CONECTOR EMT 1.1/2" at bounding box center [218, 288] width 81 height 12
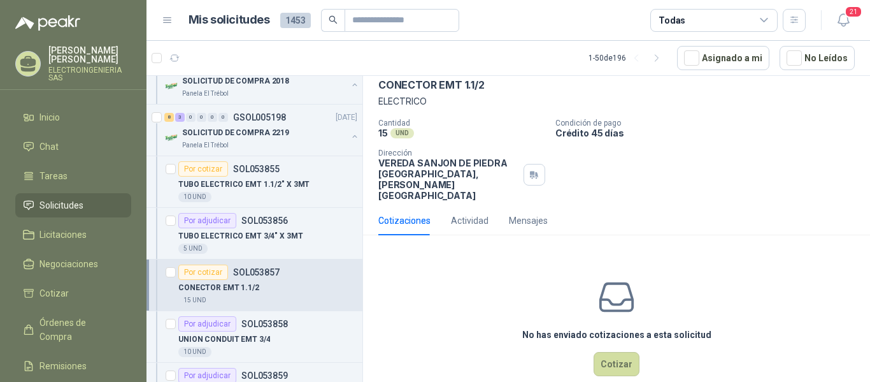
scroll to position [61, 0]
click at [617, 351] on button "Cotizar" at bounding box center [617, 363] width 46 height 24
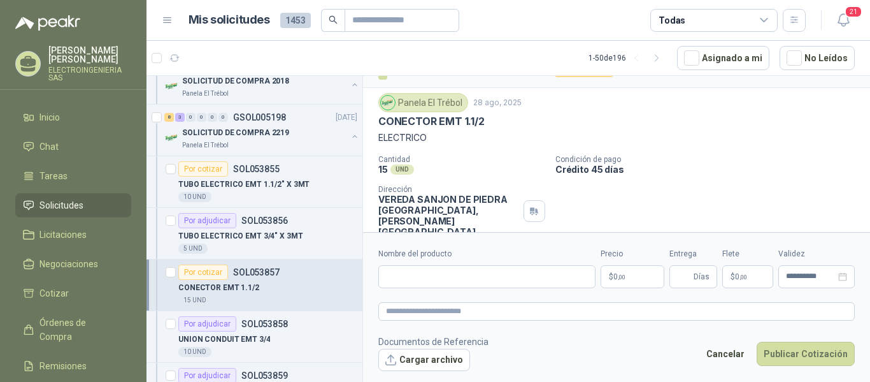
scroll to position [0, 0]
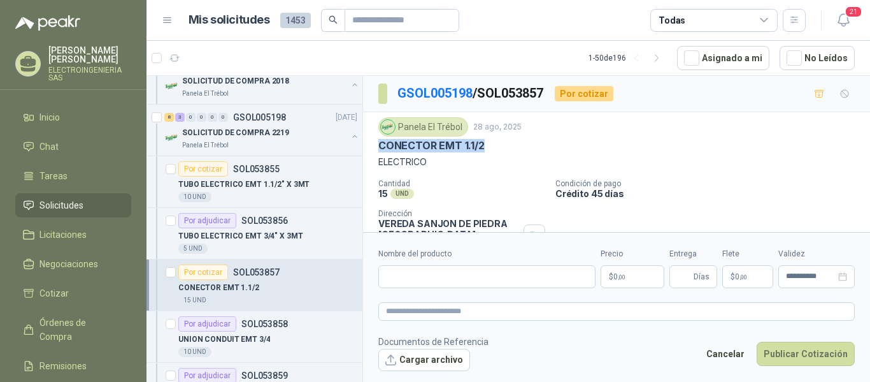
drag, startPoint x: 378, startPoint y: 145, endPoint x: 456, endPoint y: 136, distance: 78.3
click at [493, 147] on div "CONECTOR EMT 1.1/2" at bounding box center [616, 145] width 477 height 13
copy p "CONECTOR EMT 1.1/2"
paste input "**********"
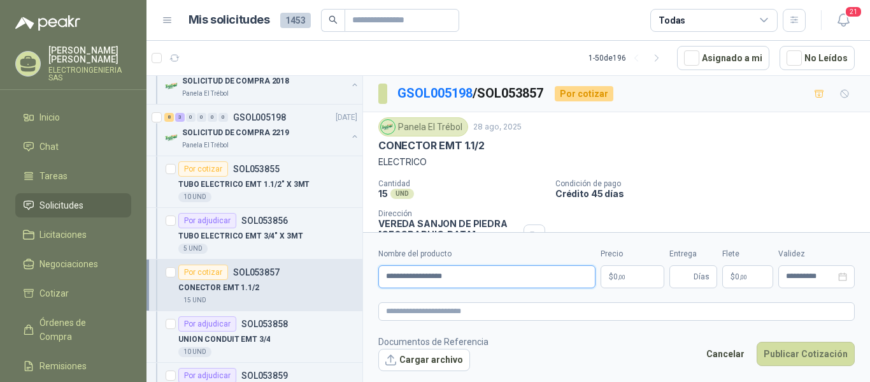
type input "**********"
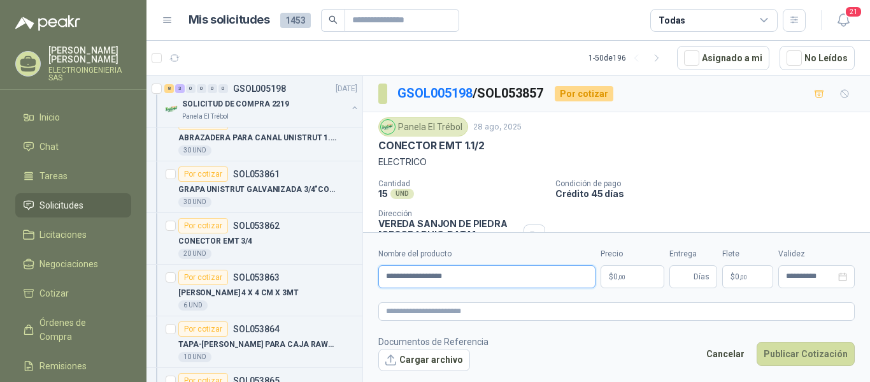
scroll to position [510, 0]
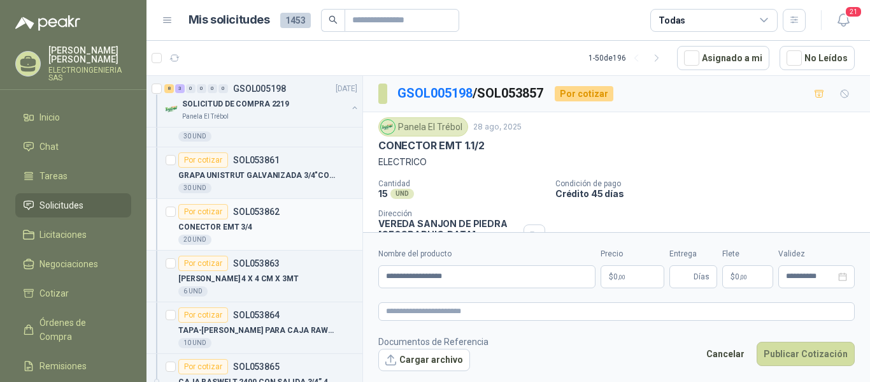
click at [256, 231] on div "CONECTOR EMT 3/4" at bounding box center [267, 226] width 179 height 15
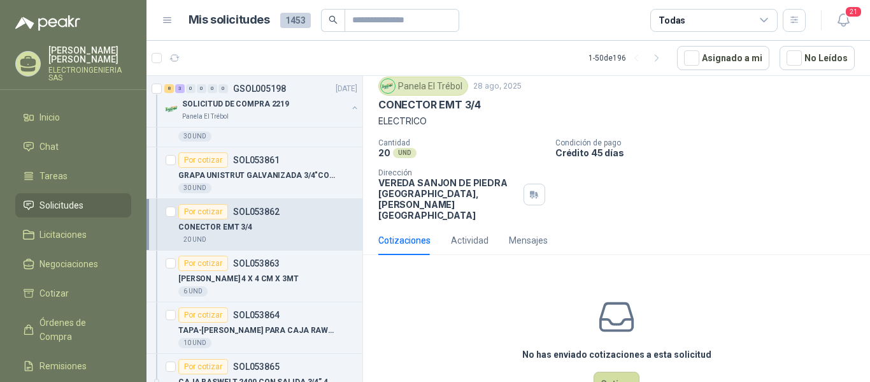
scroll to position [61, 0]
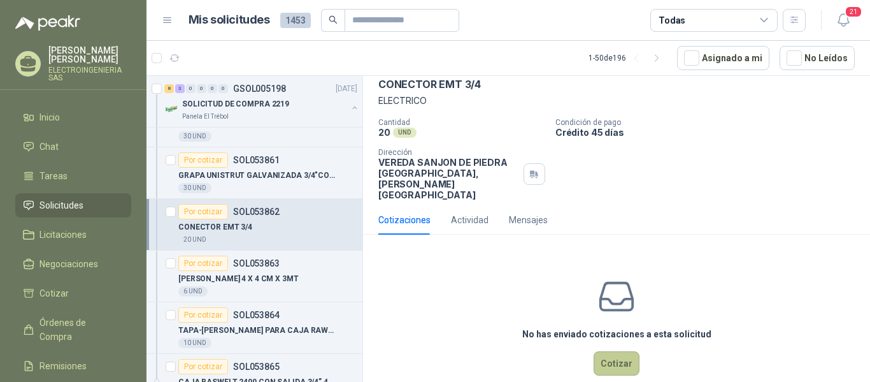
click at [616, 351] on button "Cotizar" at bounding box center [617, 363] width 46 height 24
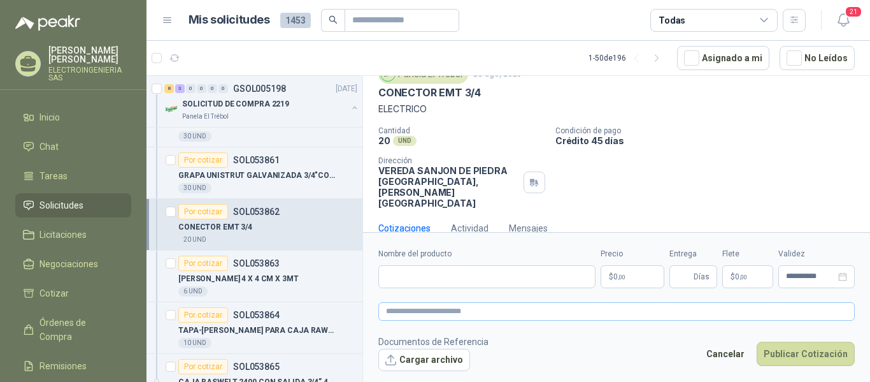
scroll to position [52, 0]
click at [382, 94] on p "CONECTOR EMT 3/4" at bounding box center [429, 93] width 103 height 13
drag, startPoint x: 377, startPoint y: 94, endPoint x: 487, endPoint y: 94, distance: 110.2
click at [487, 94] on div "Panela El Trébol [DATE] CONECTOR EMT 3/4 ELECTRICO Cantidad 20 UND  Condición …" at bounding box center [616, 137] width 507 height 154
copy p "CONECTOR EMT 3/4"
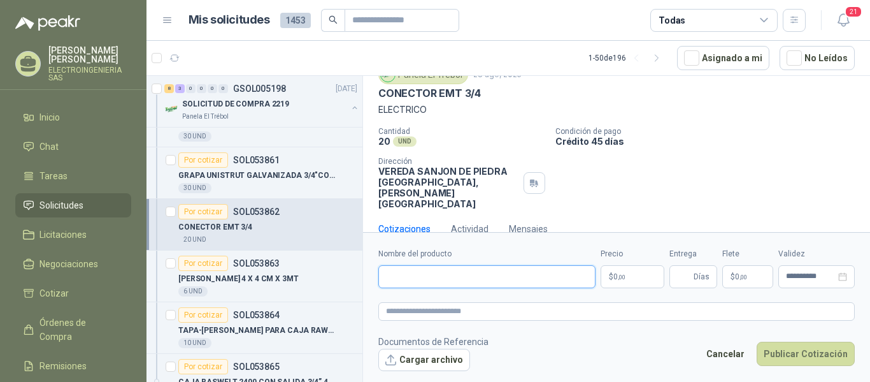
paste input "**********"
type input "**********"
click at [642, 273] on p "$ 0 ,00" at bounding box center [633, 276] width 64 height 23
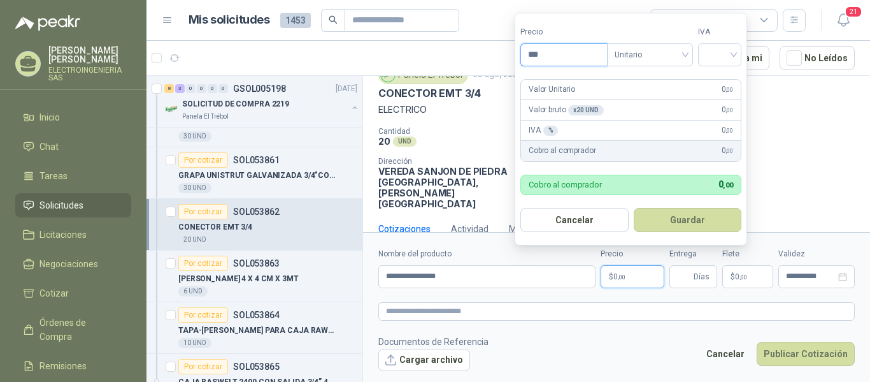
click at [562, 59] on input "***" at bounding box center [564, 55] width 86 height 22
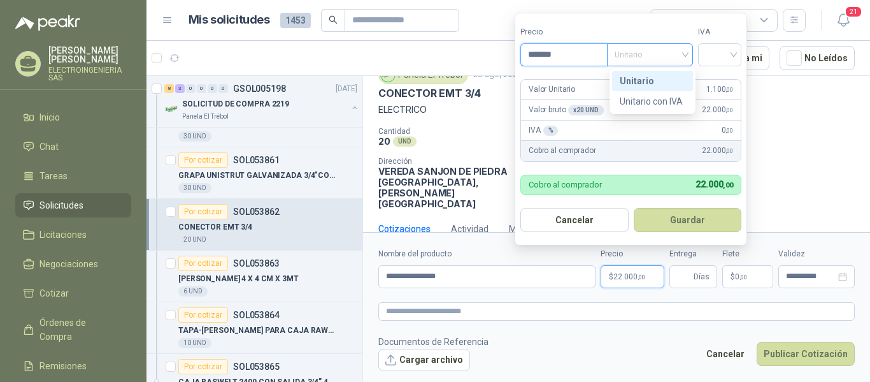
click at [685, 57] on span "Unitario" at bounding box center [650, 54] width 71 height 19
type input "*******"
click at [655, 78] on div "Unitario" at bounding box center [653, 81] width 66 height 14
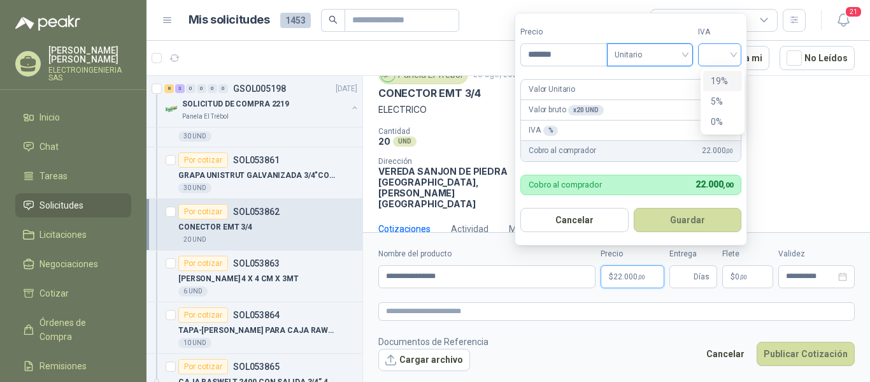
click at [738, 57] on div at bounding box center [719, 54] width 43 height 23
click at [722, 82] on div "19%" at bounding box center [723, 81] width 24 height 14
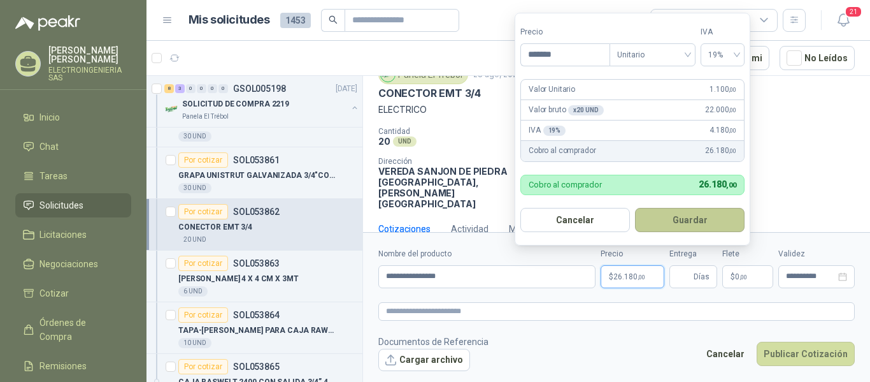
click at [707, 220] on button "Guardar" at bounding box center [690, 220] width 110 height 24
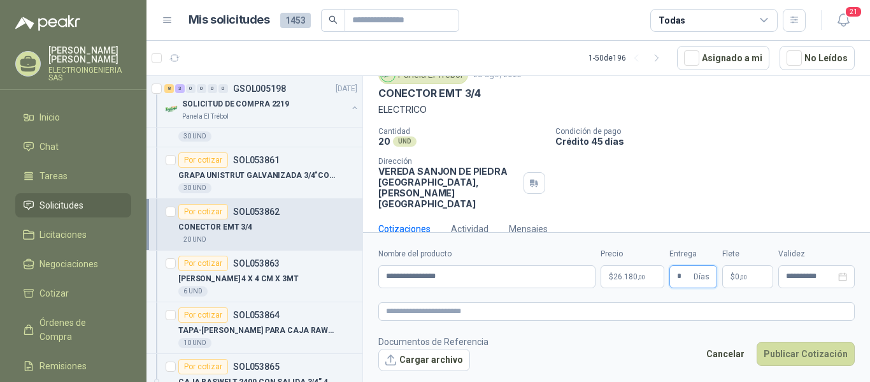
type input "*"
click at [754, 280] on p "$ 0 ,00" at bounding box center [747, 276] width 51 height 23
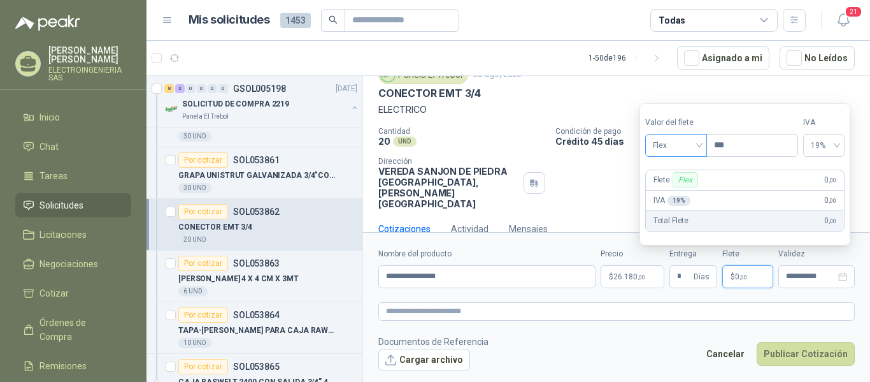
click at [699, 145] on span "Flex" at bounding box center [676, 145] width 47 height 19
click at [673, 173] on div "Flex" at bounding box center [678, 172] width 44 height 14
click at [837, 146] on span "19%" at bounding box center [824, 145] width 26 height 19
click at [831, 168] on div "19%" at bounding box center [830, 172] width 20 height 14
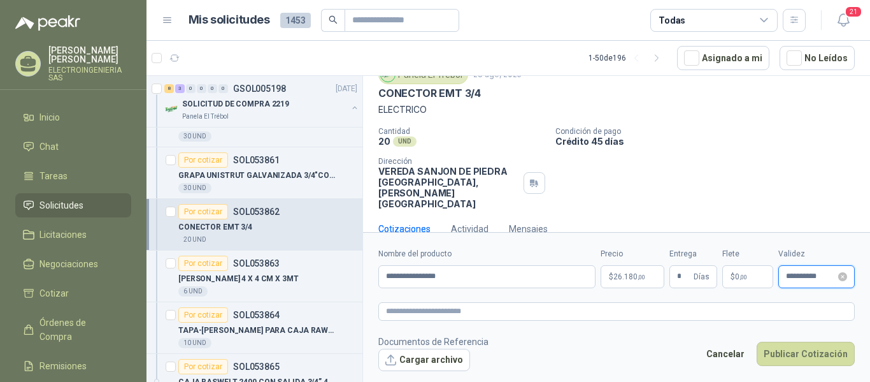
click at [819, 278] on input "**********" at bounding box center [811, 276] width 50 height 8
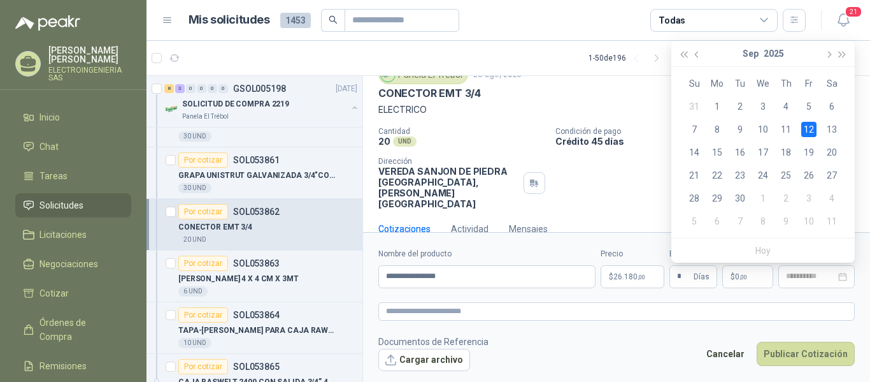
click at [814, 126] on div "12" at bounding box center [808, 129] width 15 height 15
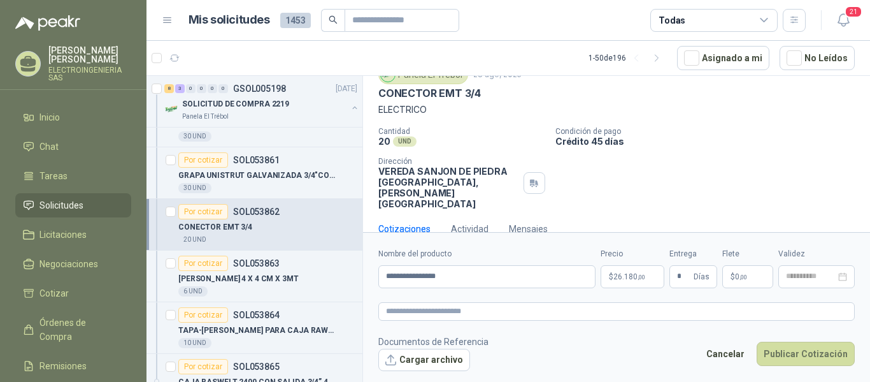
type input "**********"
click at [811, 355] on button "Publicar Cotización" at bounding box center [806, 353] width 98 height 24
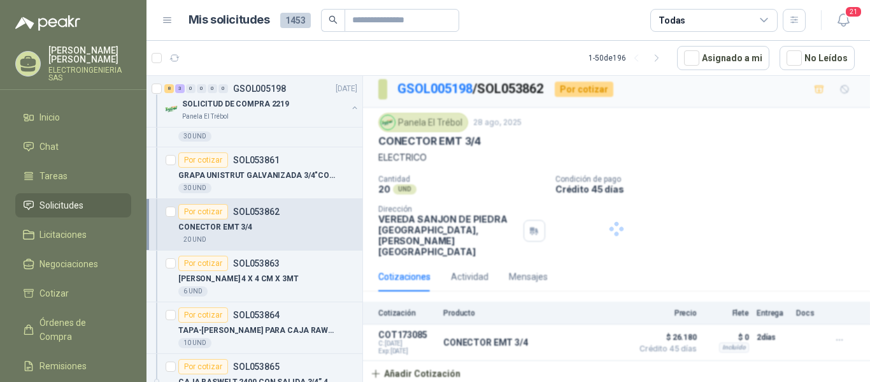
scroll to position [0, 0]
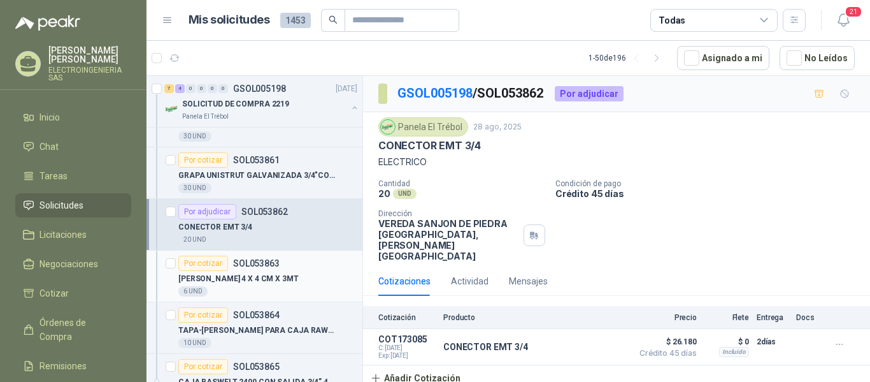
click at [250, 278] on p "[PERSON_NAME] 4 X 4 CM X 3MT" at bounding box center [238, 279] width 120 height 12
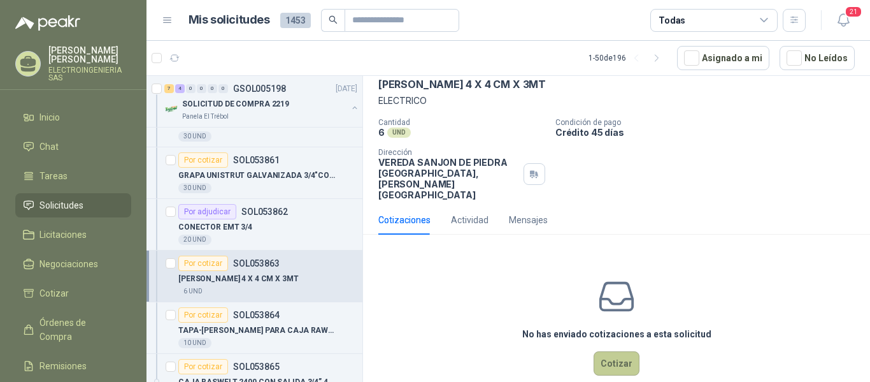
click at [610, 351] on button "Cotizar" at bounding box center [617, 363] width 46 height 24
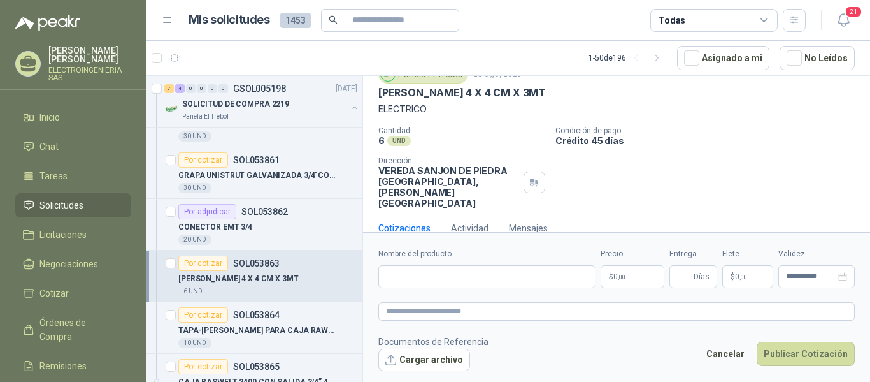
scroll to position [52, 0]
drag, startPoint x: 377, startPoint y: 92, endPoint x: 534, endPoint y: 92, distance: 156.7
click at [534, 92] on div "Panela El Trébol [DATE] [PERSON_NAME] 4 X 4 CM X 3MT ELECTRICO Cantidad 6 UND …" at bounding box center [616, 137] width 507 height 154
copy p "[PERSON_NAME] 4 X 4 CM X 3MT"
paste input "**********"
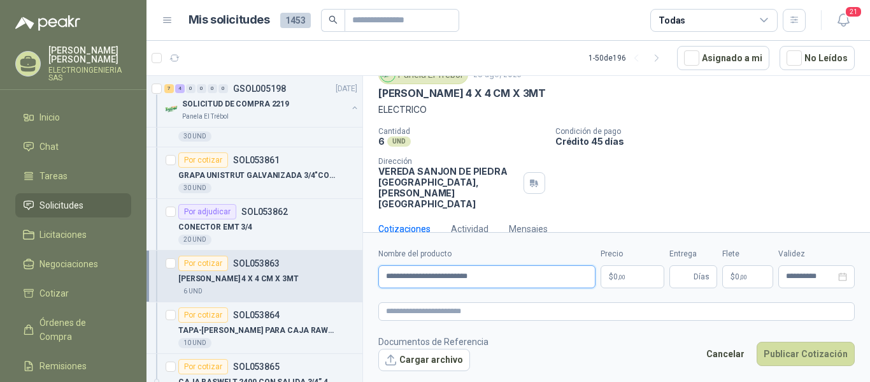
click at [547, 271] on input "**********" at bounding box center [486, 276] width 217 height 23
type input "**********"
click at [640, 273] on p "$ 0 ,00" at bounding box center [633, 276] width 64 height 23
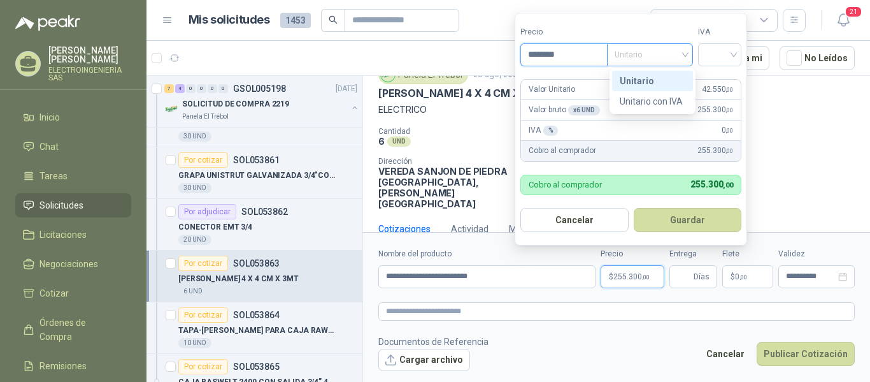
click at [671, 54] on span "Unitario" at bounding box center [650, 54] width 71 height 19
type input "********"
click at [644, 78] on div "Unitario" at bounding box center [653, 81] width 66 height 14
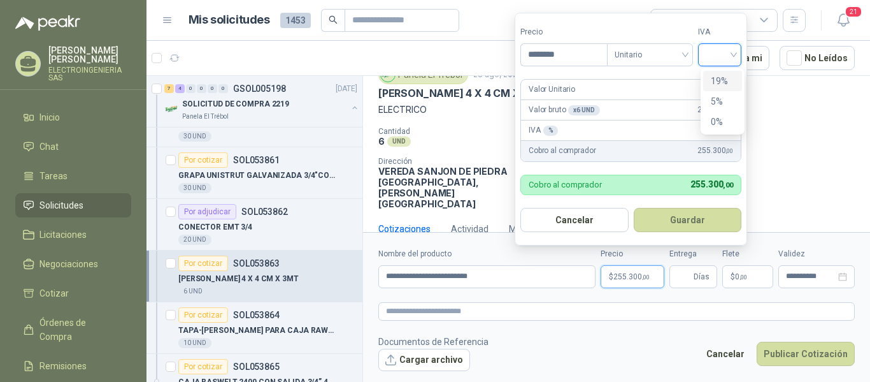
click at [731, 61] on input "search" at bounding box center [720, 53] width 28 height 19
click at [716, 80] on div "19%" at bounding box center [723, 81] width 24 height 14
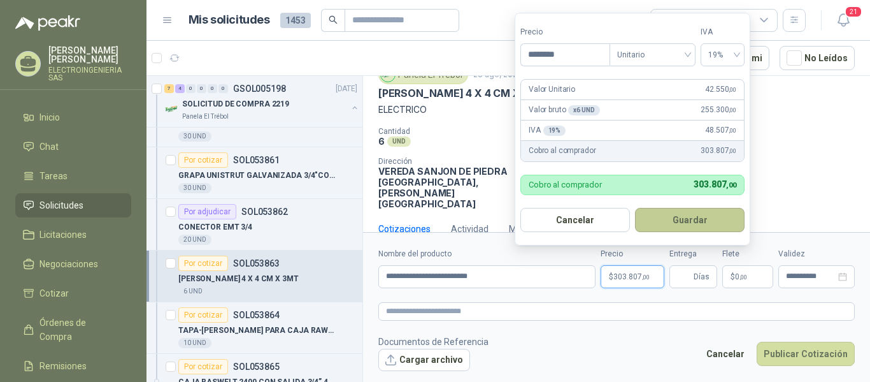
click at [678, 215] on button "Guardar" at bounding box center [690, 220] width 110 height 24
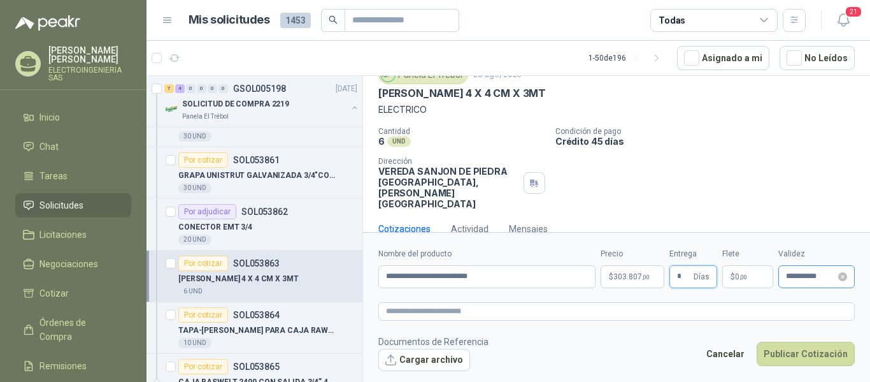
click at [823, 282] on div "**********" at bounding box center [816, 276] width 76 height 23
type input "*"
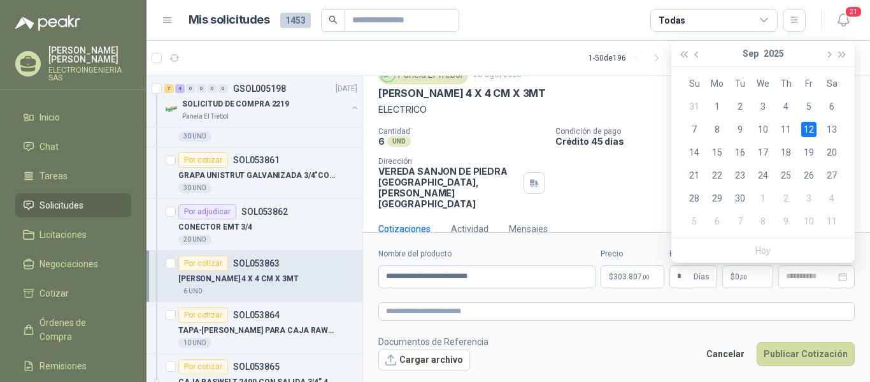
click at [810, 131] on div "12" at bounding box center [808, 129] width 15 height 15
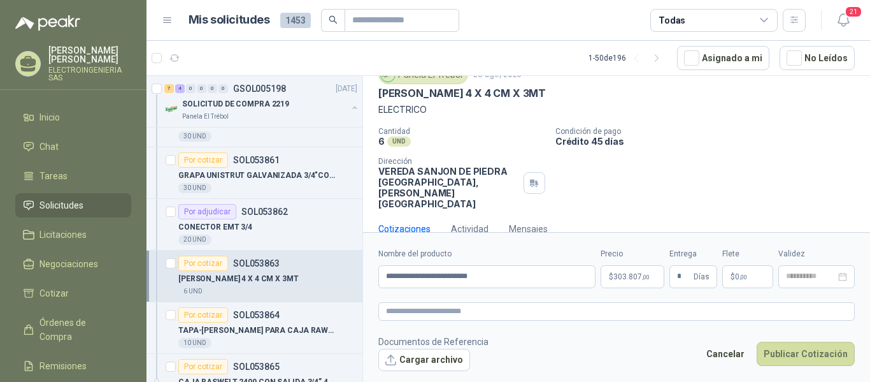
type input "**********"
click at [752, 275] on p "$ 0 ,00" at bounding box center [747, 276] width 51 height 23
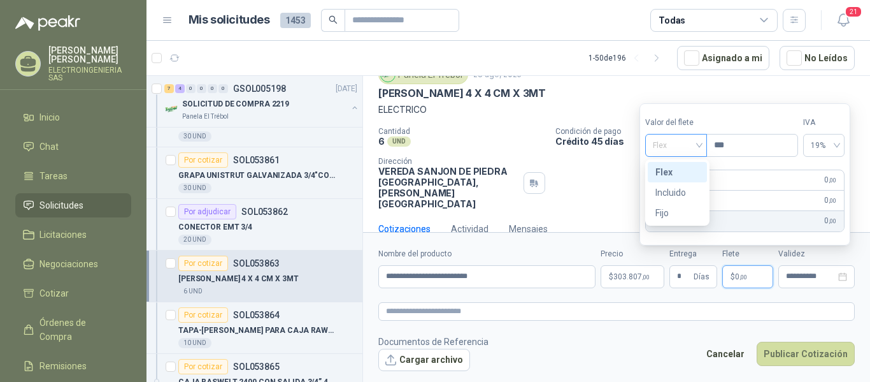
click at [705, 143] on div "Flex" at bounding box center [676, 145] width 62 height 23
click at [684, 187] on div "Incluido" at bounding box center [678, 192] width 44 height 14
click at [827, 312] on textarea at bounding box center [616, 311] width 477 height 18
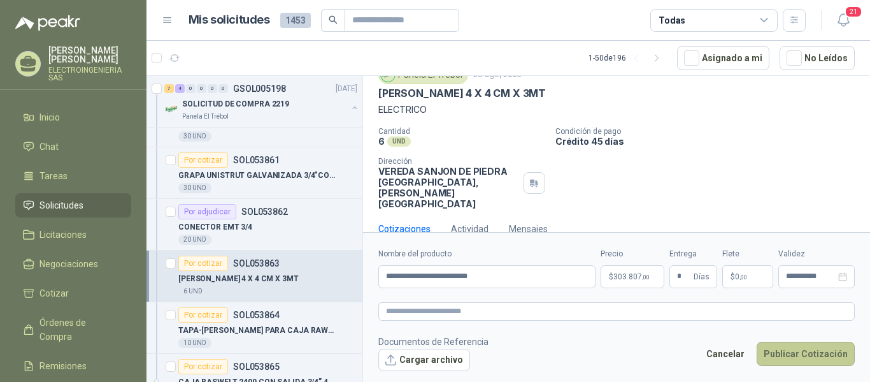
click at [817, 359] on button "Publicar Cotización" at bounding box center [806, 353] width 98 height 24
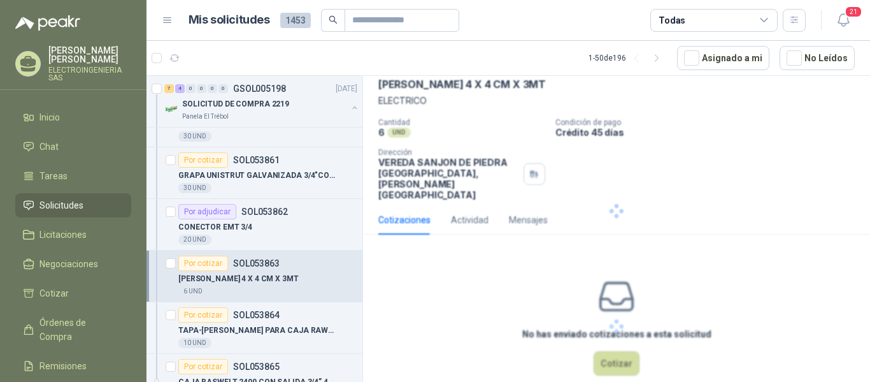
scroll to position [0, 0]
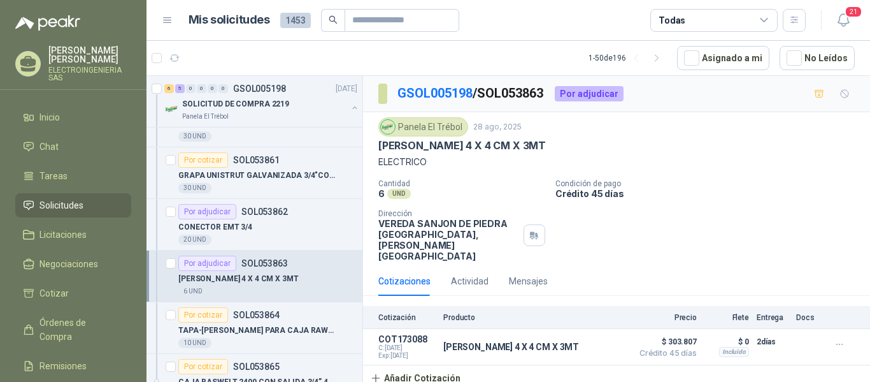
click at [681, 266] on div "Cotizaciones Actividad Mensajes" at bounding box center [616, 280] width 477 height 29
click at [690, 197] on p "Crédito 45 días" at bounding box center [711, 193] width 310 height 11
click at [677, 213] on div "Cantidad 6 UND  Condición de pago Crédito 45 días Dirección VEREDA SANJON DE […" at bounding box center [616, 220] width 477 height 82
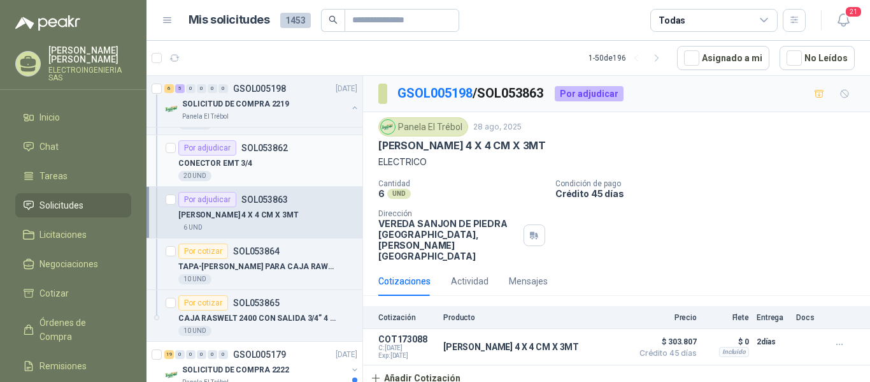
scroll to position [637, 0]
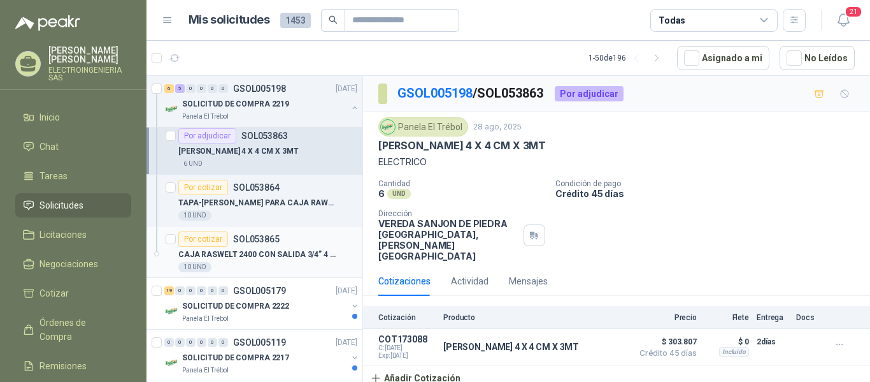
click at [273, 250] on p "CAJA RASWELT 2400 CON SALIDA 3/4” 4 HU" at bounding box center [257, 254] width 159 height 12
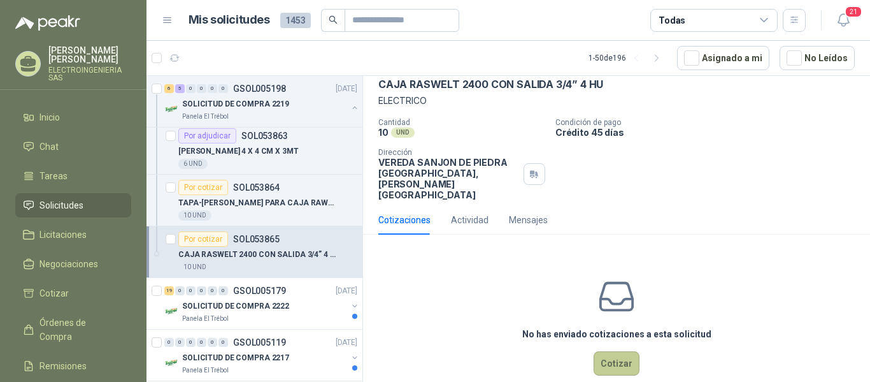
click at [611, 351] on button "Cotizar" at bounding box center [617, 363] width 46 height 24
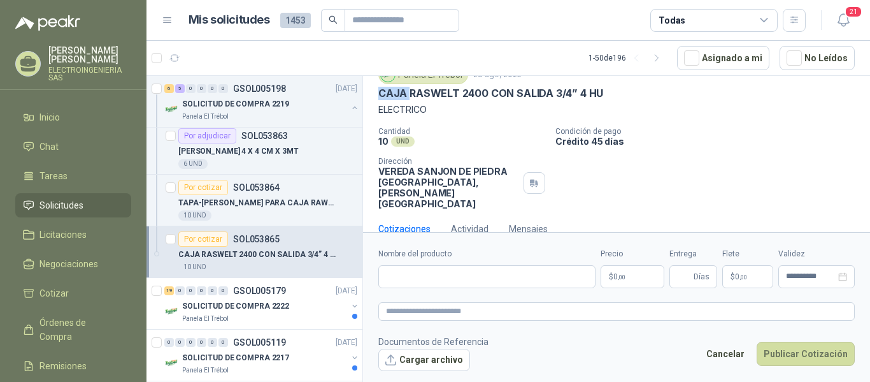
scroll to position [50, 0]
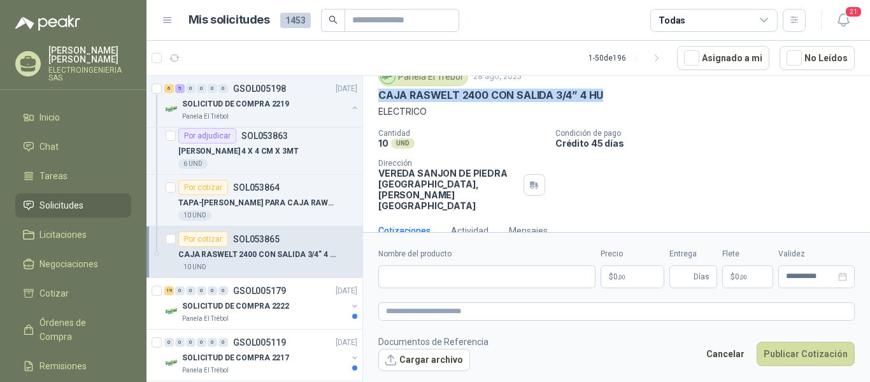
drag, startPoint x: 378, startPoint y: 95, endPoint x: 619, endPoint y: 94, distance: 240.2
click at [619, 94] on div "CAJA RASWELT 2400 CON SALIDA 3/4” 4 HU" at bounding box center [616, 95] width 477 height 13
copy p "CAJA RASWELT 2400 CON SALIDA 3/4” 4 HU"
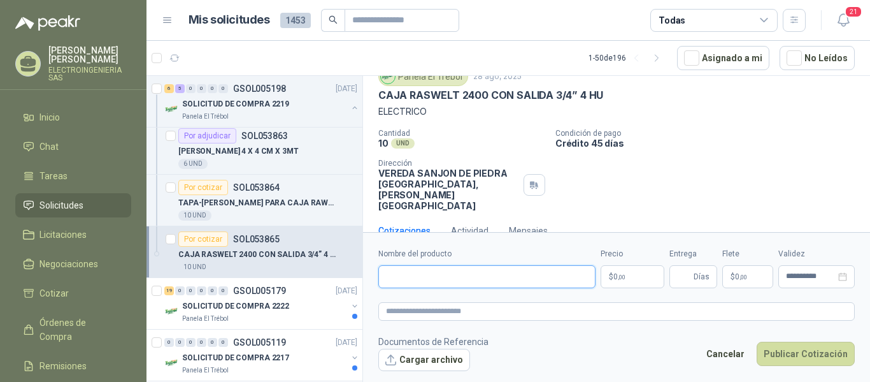
paste input "**********"
type input "**********"
click at [638, 272] on p "$ 0 ,00" at bounding box center [633, 276] width 64 height 23
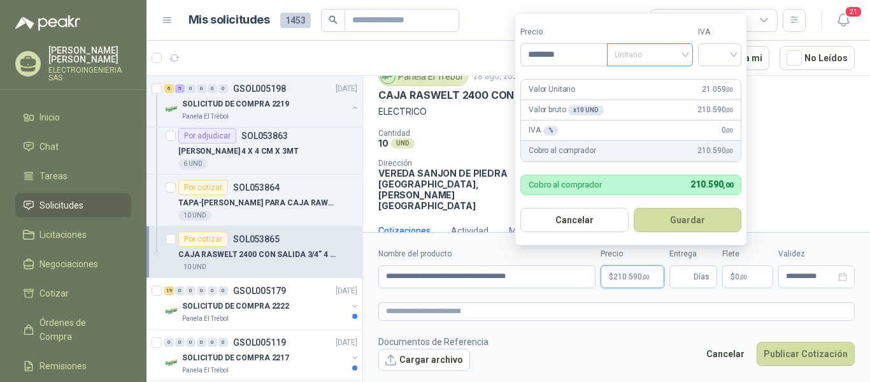
click at [668, 55] on span "Unitario" at bounding box center [650, 54] width 71 height 19
type input "********"
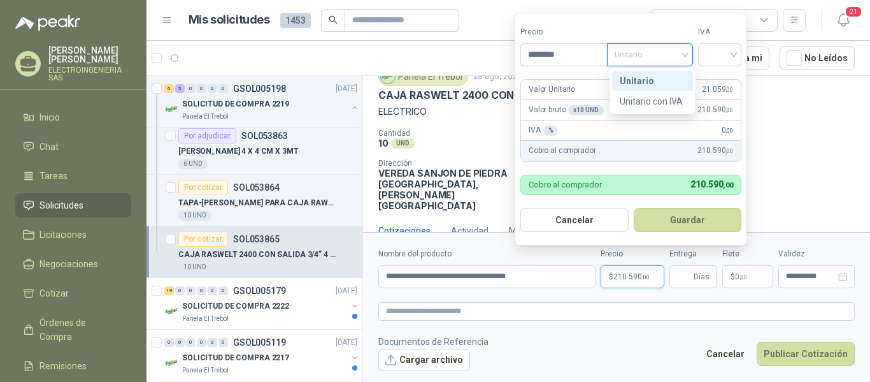
click at [645, 78] on div "Unitario" at bounding box center [653, 81] width 66 height 14
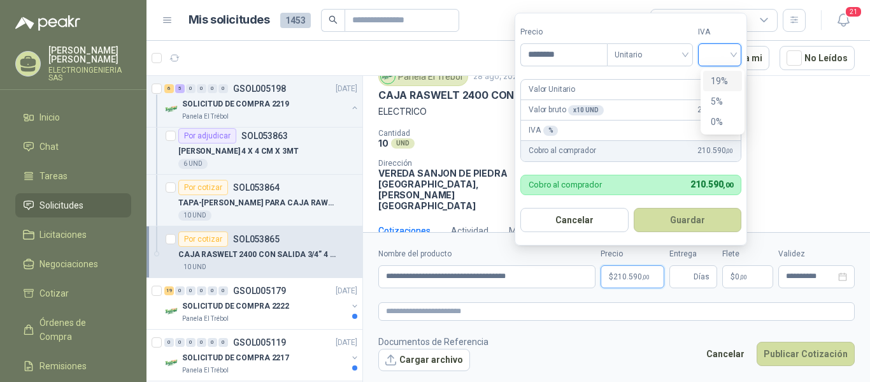
click at [728, 53] on input "search" at bounding box center [720, 53] width 28 height 19
click at [719, 81] on div "19%" at bounding box center [723, 81] width 24 height 14
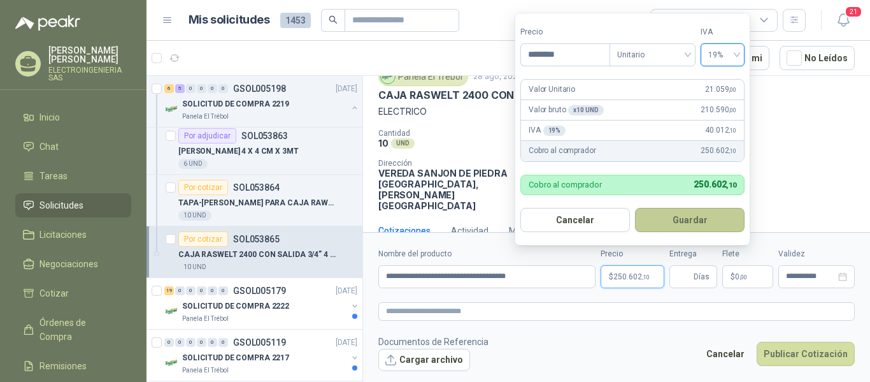
click at [697, 224] on button "Guardar" at bounding box center [690, 220] width 110 height 24
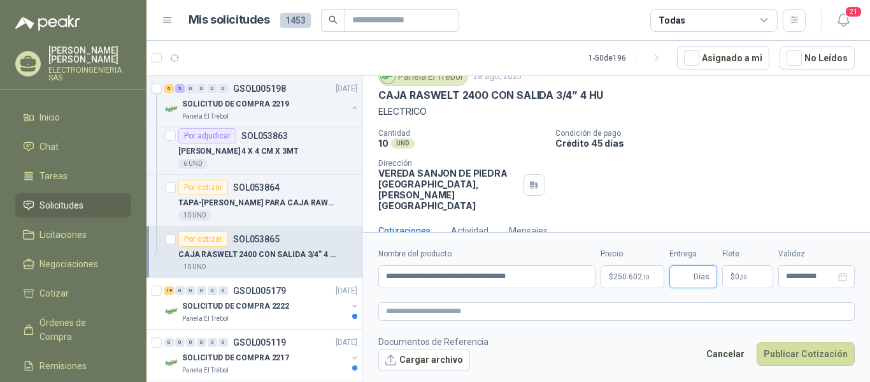
click at [691, 276] on input "Entrega" at bounding box center [684, 277] width 14 height 22
type input "*"
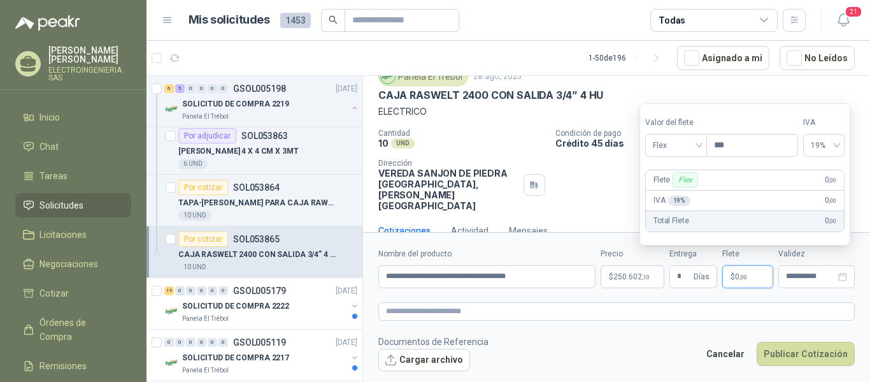
click at [761, 276] on p "$ 0 ,00" at bounding box center [747, 276] width 51 height 23
click at [704, 146] on div "Flex" at bounding box center [676, 145] width 62 height 23
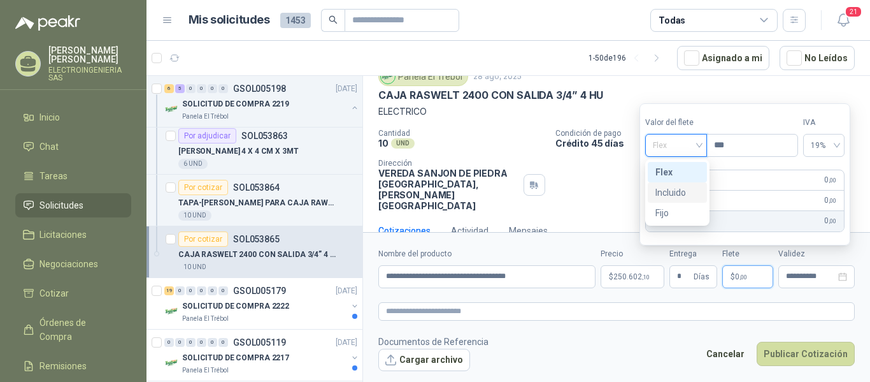
click at [696, 193] on div "Incluido" at bounding box center [678, 192] width 44 height 14
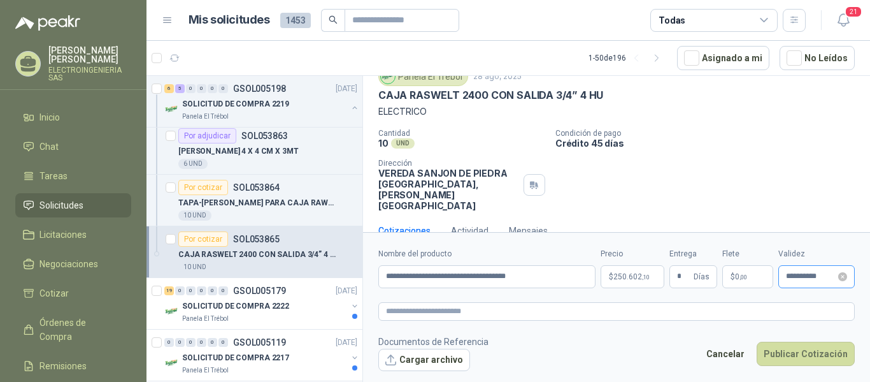
click at [828, 271] on div "**********" at bounding box center [816, 276] width 76 height 23
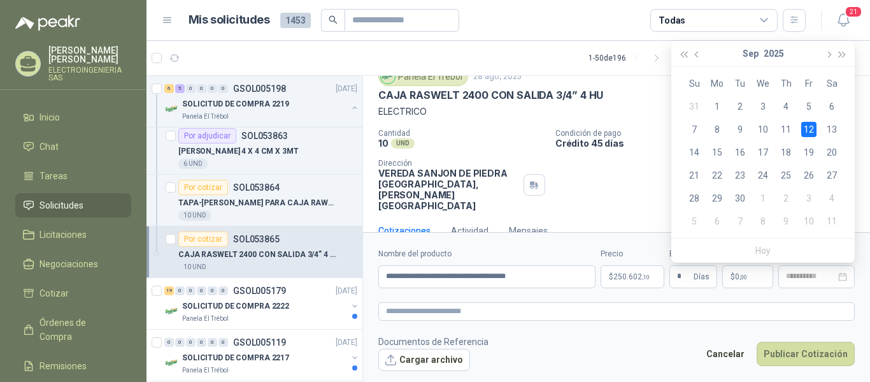
click at [814, 132] on div "12" at bounding box center [808, 129] width 15 height 15
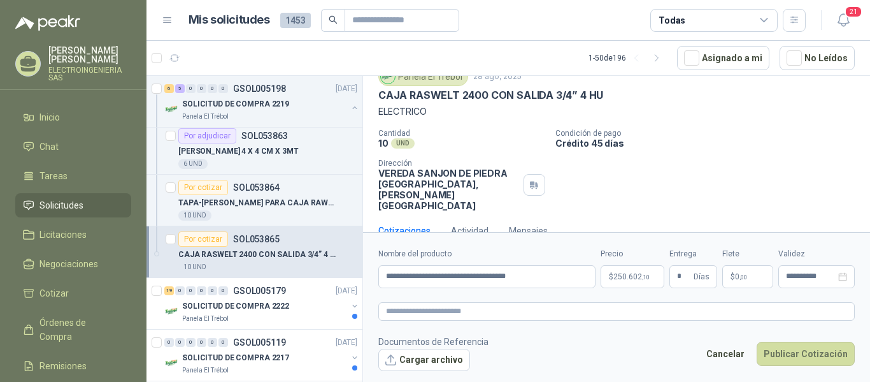
type input "**********"
click at [822, 351] on button "Publicar Cotización" at bounding box center [806, 353] width 98 height 24
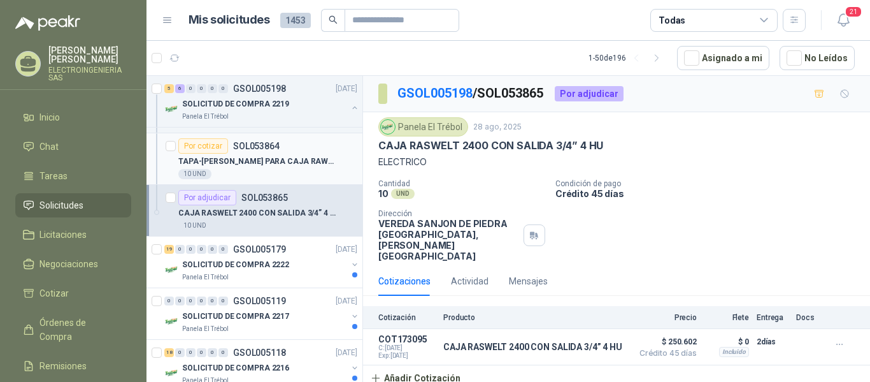
scroll to position [701, 0]
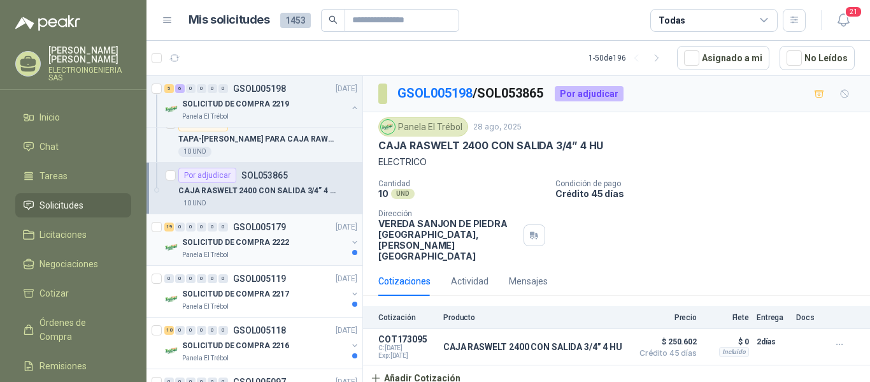
click at [268, 240] on p "SOLICITUD DE COMPRA 2222" at bounding box center [235, 242] width 107 height 12
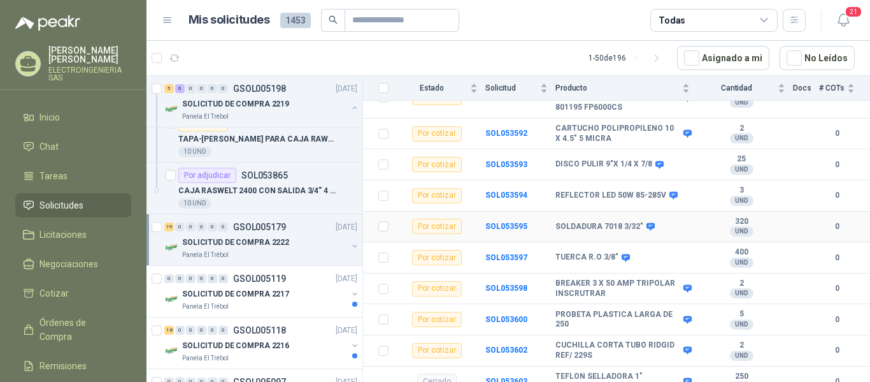
scroll to position [446, 0]
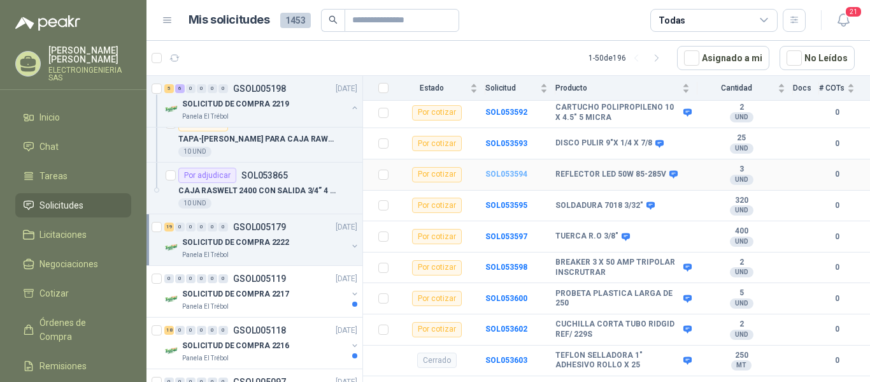
click at [509, 169] on b "SOL053594" at bounding box center [506, 173] width 42 height 9
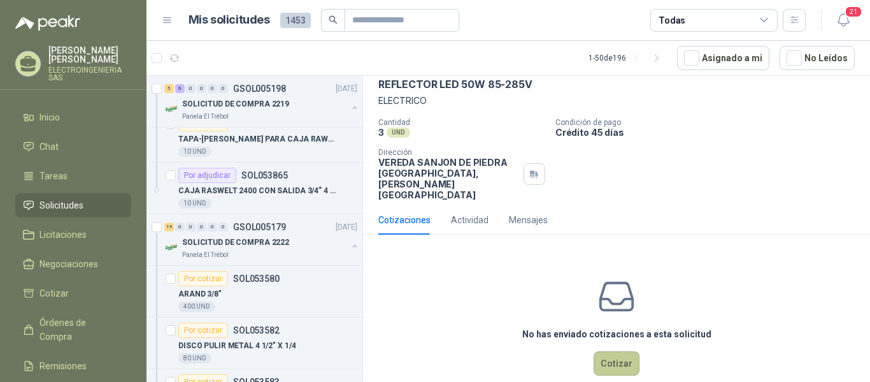
click at [610, 351] on button "Cotizar" at bounding box center [617, 363] width 46 height 24
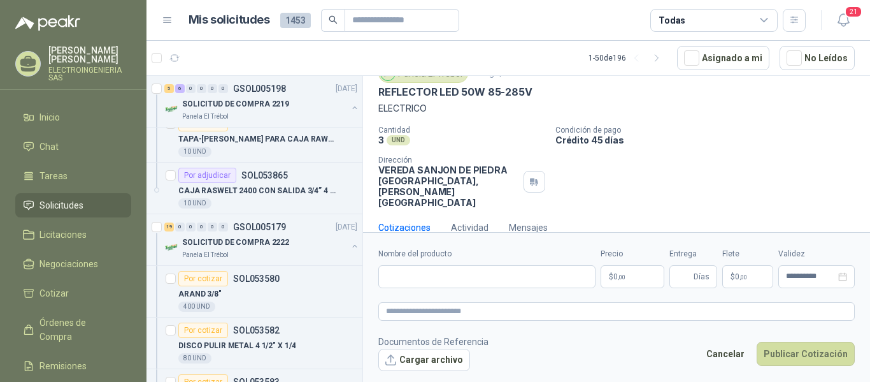
scroll to position [52, 0]
drag, startPoint x: 379, startPoint y: 94, endPoint x: 550, endPoint y: 90, distance: 171.4
click at [550, 90] on div "REFLECTOR LED 50W 85-285V" at bounding box center [616, 93] width 477 height 13
copy p "REFLECTOR LED 50W 85-285V"
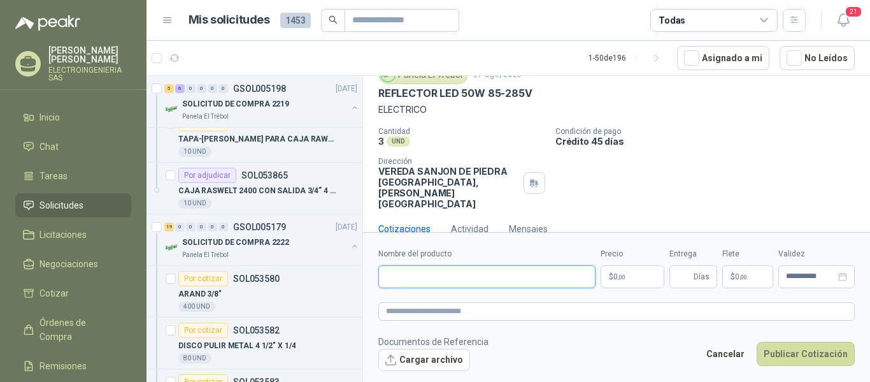
paste input "**********"
type input "**********"
click at [649, 273] on p "$ 0 ,00" at bounding box center [633, 276] width 64 height 23
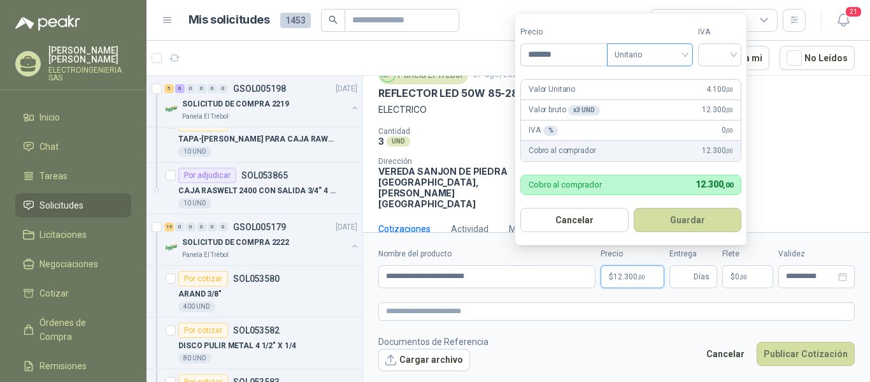
click at [691, 52] on div "Unitario" at bounding box center [650, 54] width 86 height 23
type input "*******"
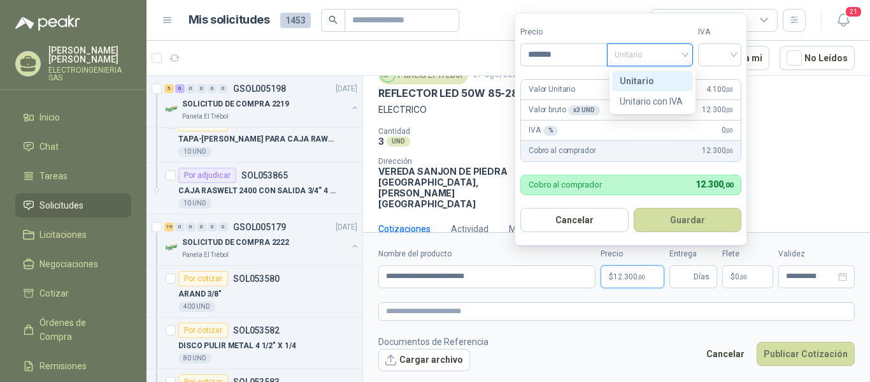
click at [657, 79] on div "Unitario" at bounding box center [653, 81] width 66 height 14
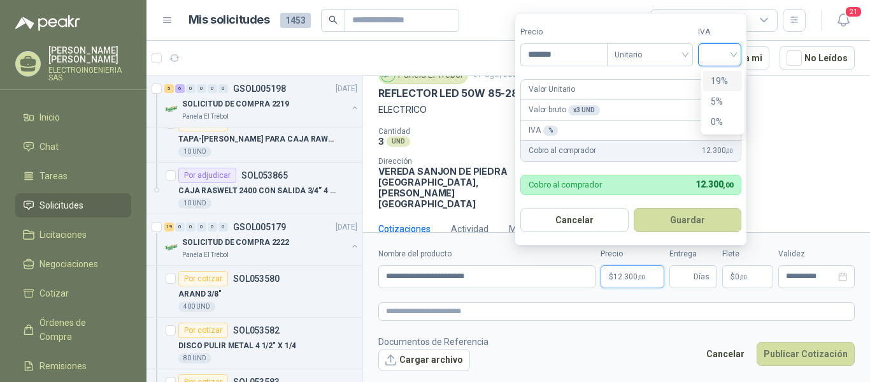
click at [729, 54] on input "search" at bounding box center [720, 53] width 28 height 19
click at [718, 82] on div "19%" at bounding box center [723, 81] width 24 height 14
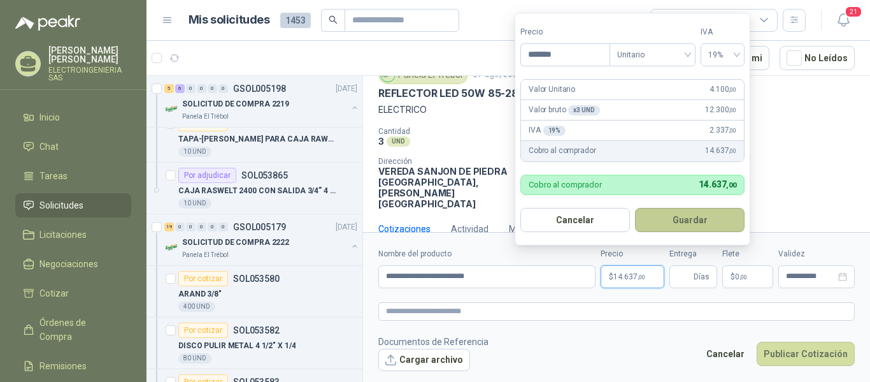
click at [687, 216] on button "Guardar" at bounding box center [690, 220] width 110 height 24
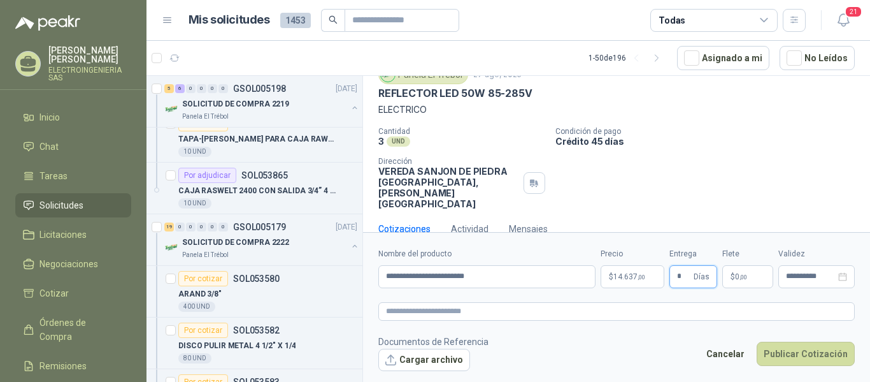
type input "*"
click at [755, 282] on p "$ 0 ,00" at bounding box center [747, 276] width 51 height 23
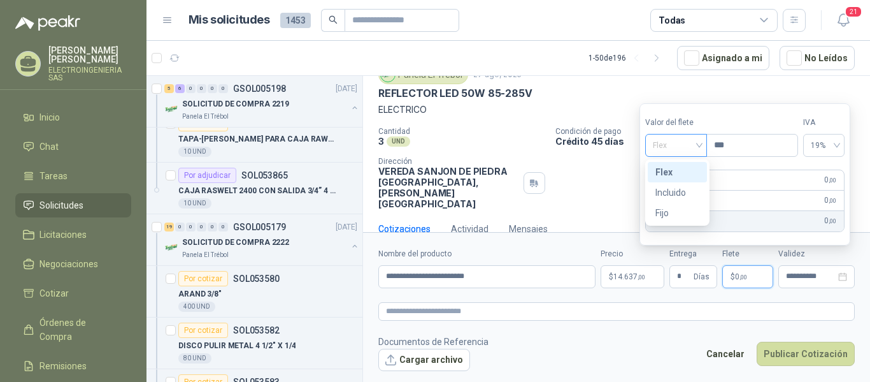
click at [699, 143] on span "Flex" at bounding box center [676, 145] width 47 height 19
click at [677, 169] on div "Flex" at bounding box center [678, 172] width 44 height 14
click at [699, 145] on span "Flex" at bounding box center [676, 145] width 47 height 19
click at [688, 189] on div "Incluido" at bounding box center [678, 192] width 44 height 14
click at [835, 290] on form "**********" at bounding box center [616, 309] width 507 height 154
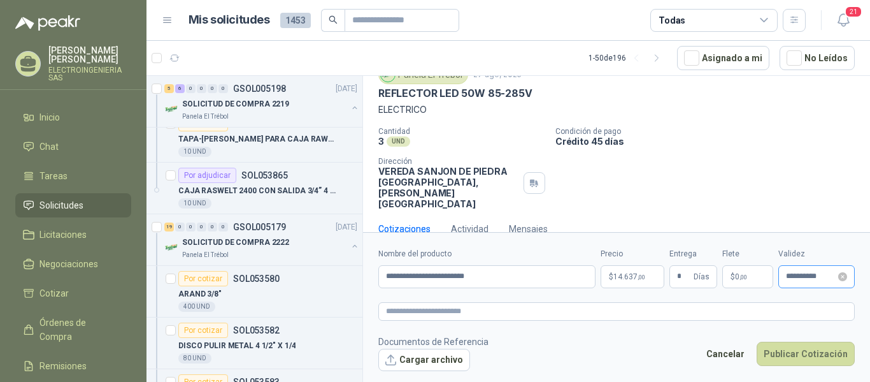
click at [845, 277] on icon "close-circle" at bounding box center [842, 276] width 9 height 9
click at [814, 276] on input at bounding box center [811, 276] width 50 height 8
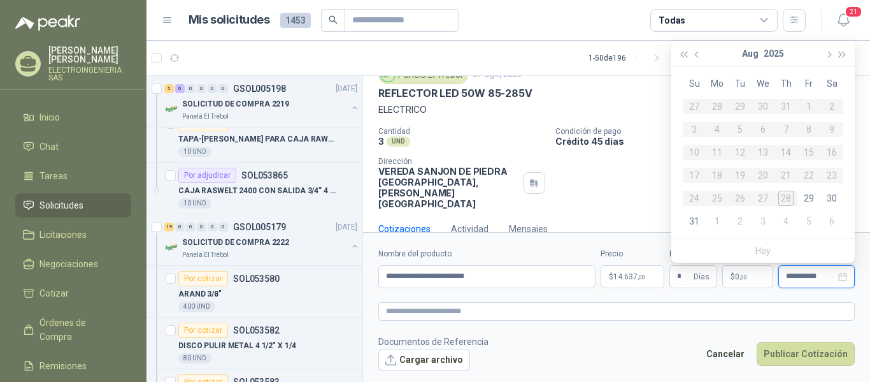
type input "**********"
click at [694, 223] on div "31" at bounding box center [694, 220] width 15 height 15
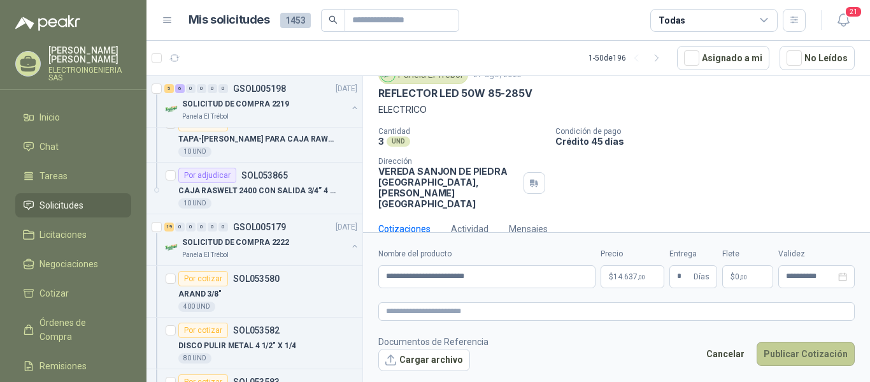
click at [822, 351] on button "Publicar Cotización" at bounding box center [806, 353] width 98 height 24
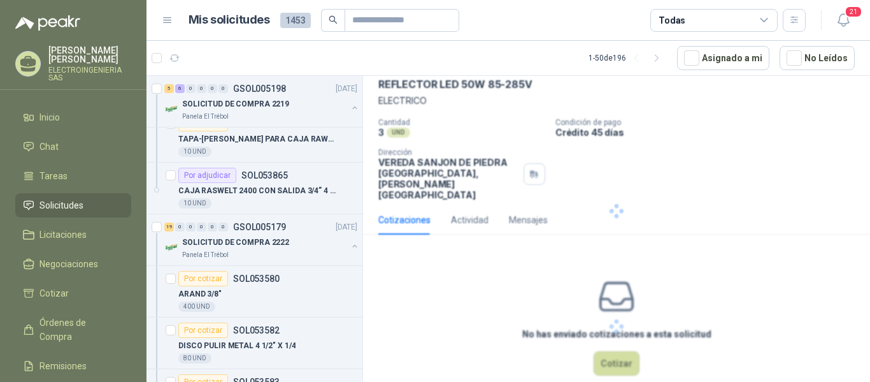
scroll to position [0, 0]
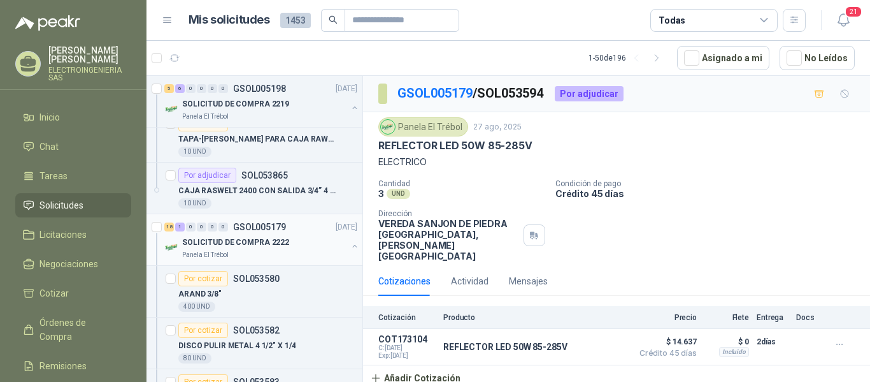
click at [263, 236] on p "SOLICITUD DE COMPRA 2222" at bounding box center [235, 242] width 107 height 12
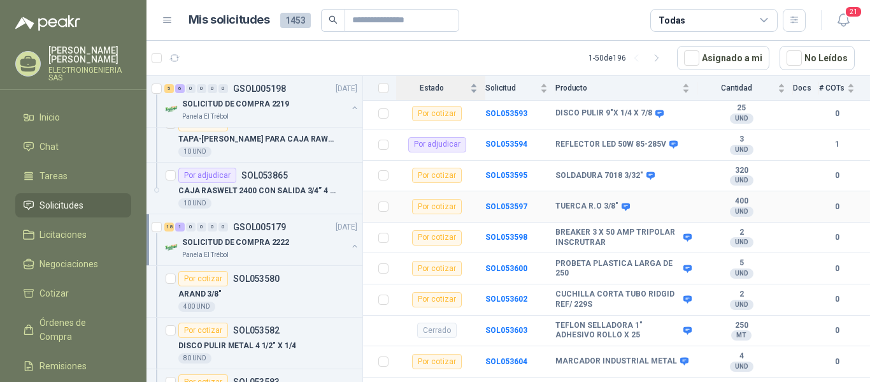
scroll to position [489, 0]
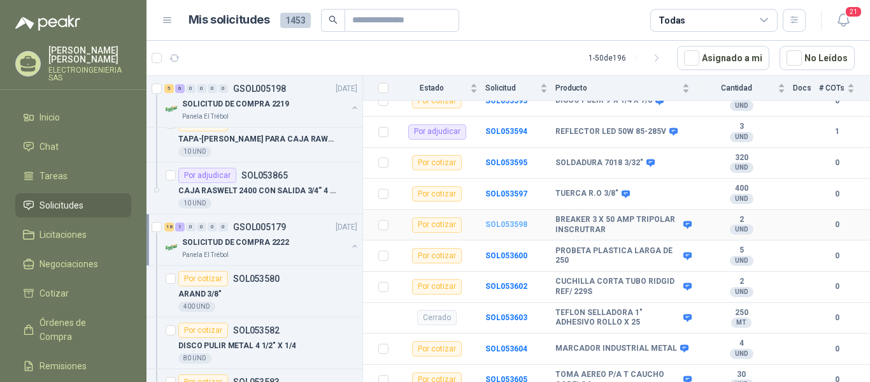
click at [501, 220] on b "SOL053598" at bounding box center [506, 224] width 42 height 9
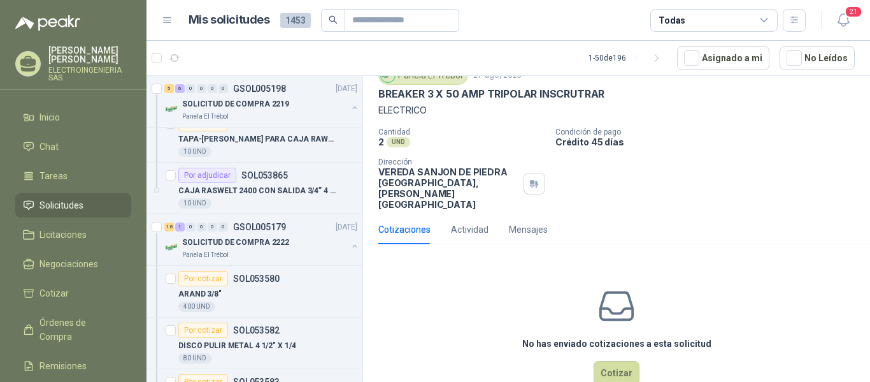
scroll to position [61, 0]
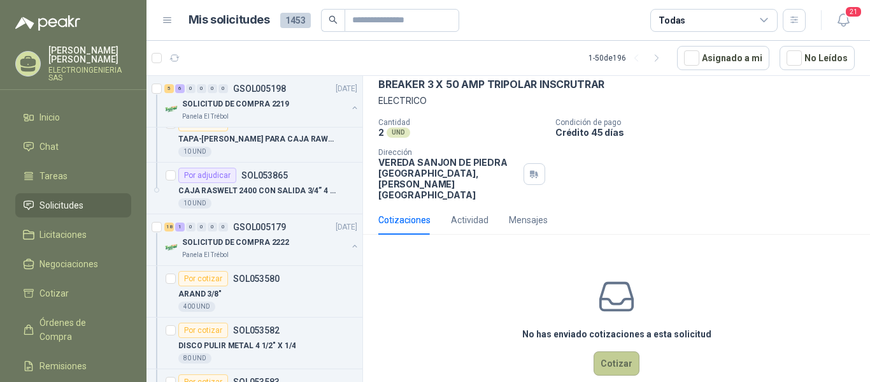
click at [614, 351] on button "Cotizar" at bounding box center [617, 363] width 46 height 24
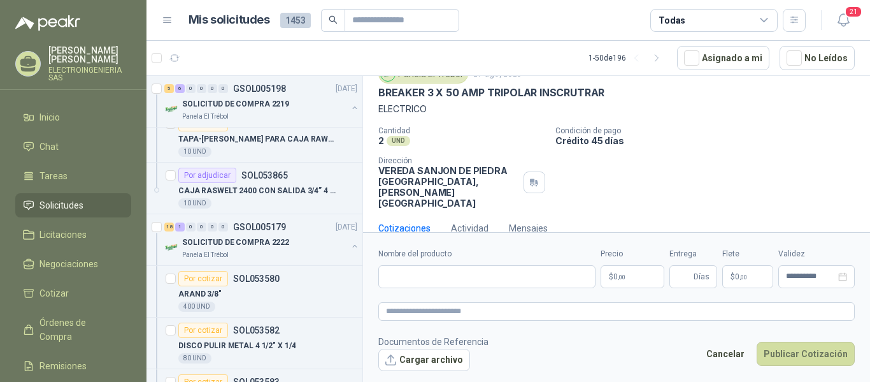
scroll to position [52, 0]
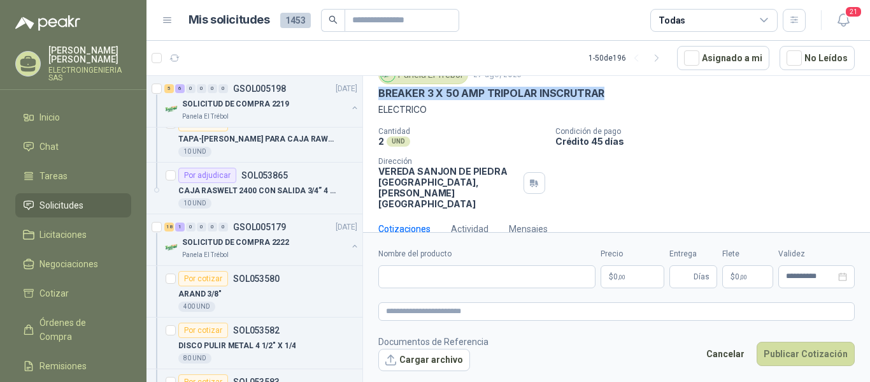
drag, startPoint x: 372, startPoint y: 92, endPoint x: 618, endPoint y: 93, distance: 245.9
click at [618, 93] on div "Panela El Trébol [DATE] BREAKER 3 X 50 AMP TRIPOLAR INSCRUTRAR ELECTRICO Cantid…" at bounding box center [616, 137] width 507 height 154
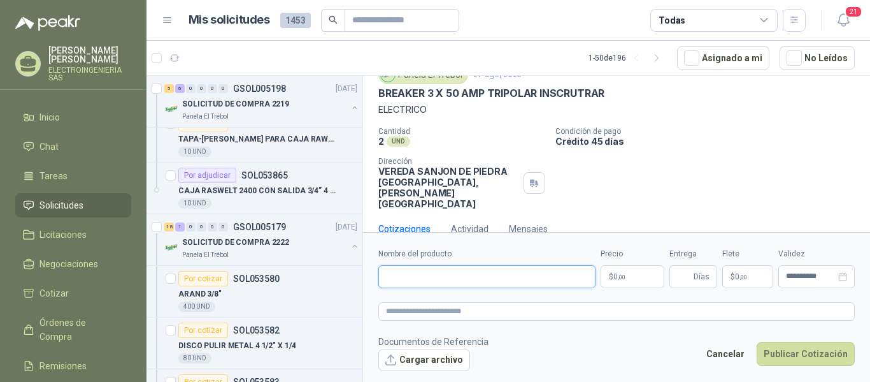
paste input "**********"
type input "**********"
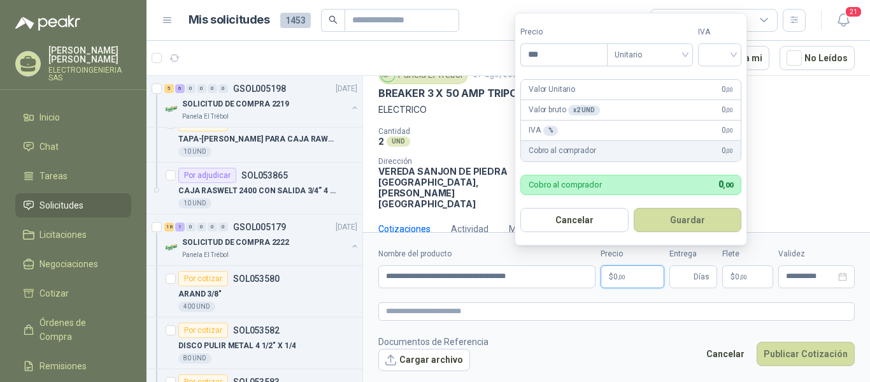
click at [633, 281] on p "$ 0 ,00" at bounding box center [633, 276] width 64 height 23
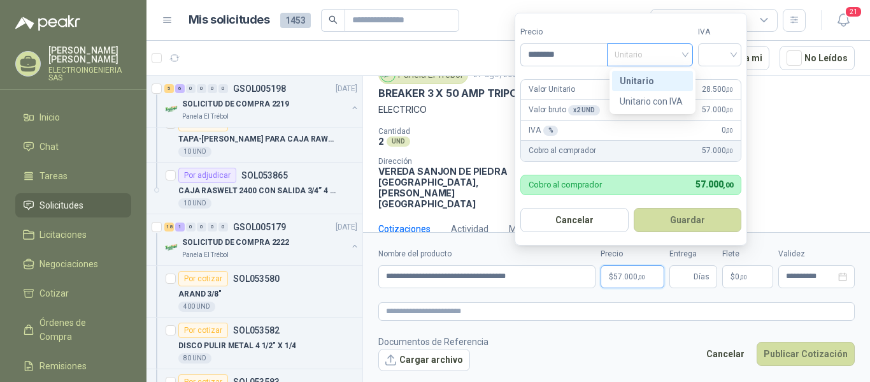
click at [683, 53] on span "Unitario" at bounding box center [650, 54] width 71 height 19
type input "********"
click at [653, 80] on div "Unitario" at bounding box center [653, 81] width 66 height 14
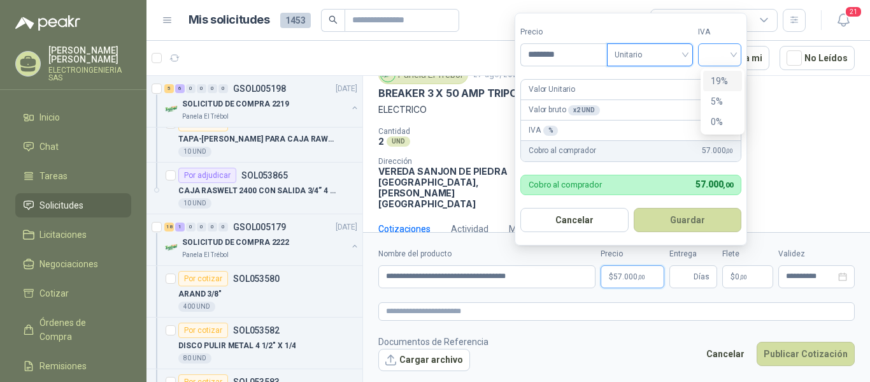
click at [740, 57] on div at bounding box center [719, 54] width 43 height 23
click at [718, 78] on div "19%" at bounding box center [723, 81] width 24 height 14
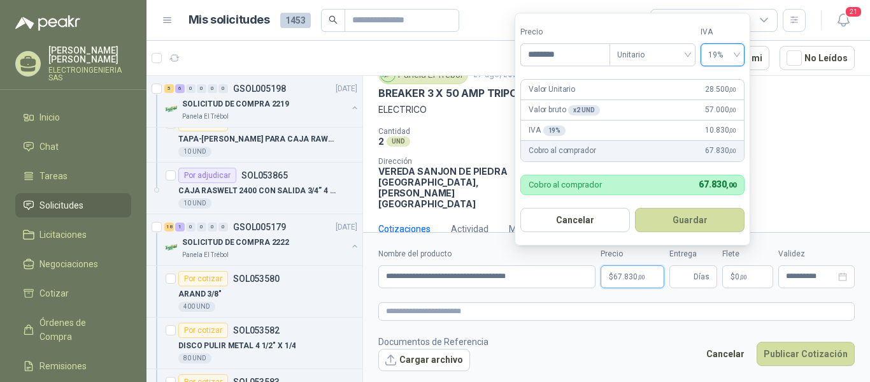
click at [695, 213] on button "Guardar" at bounding box center [690, 220] width 110 height 24
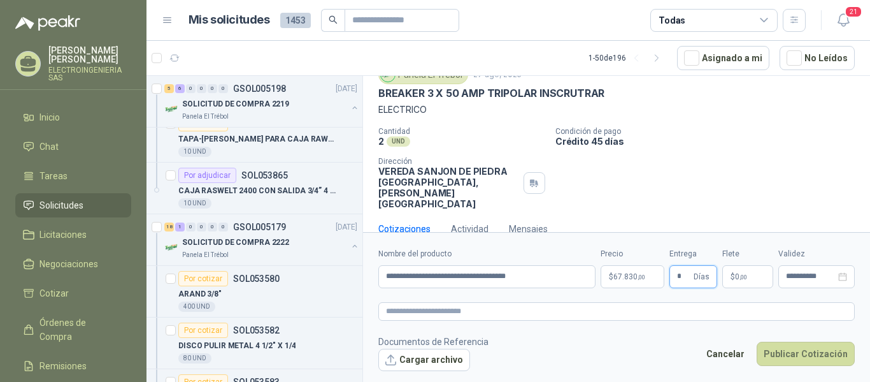
type input "*"
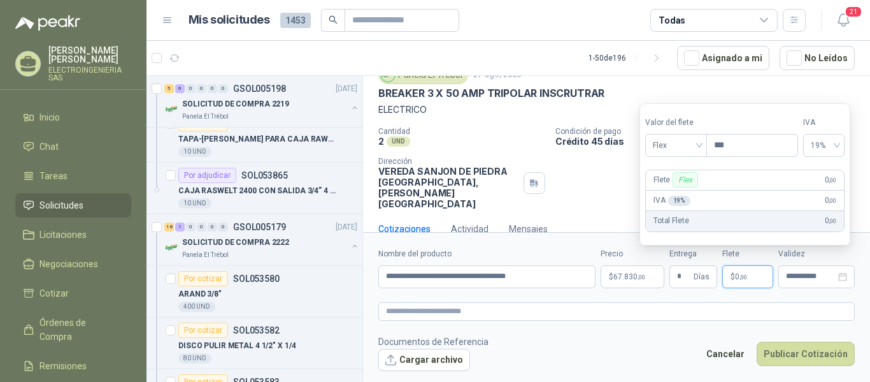
click at [757, 275] on p "$ 0 ,00" at bounding box center [747, 276] width 51 height 23
click at [705, 148] on div "Flex" at bounding box center [676, 145] width 62 height 23
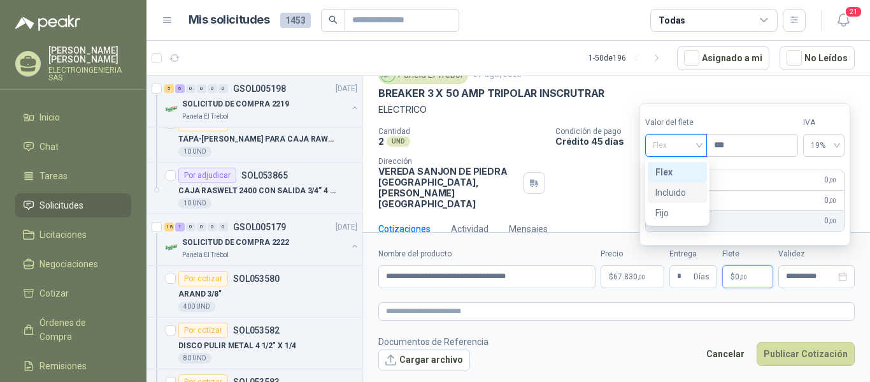
click at [684, 194] on div "Incluido" at bounding box center [678, 192] width 44 height 14
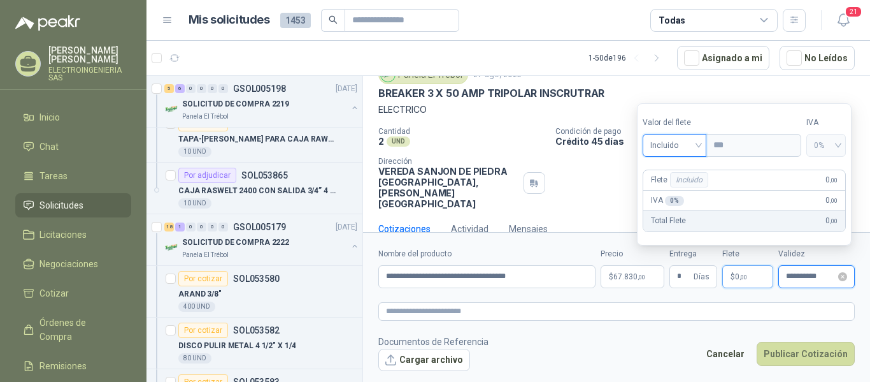
click at [808, 278] on input "**********" at bounding box center [811, 276] width 50 height 8
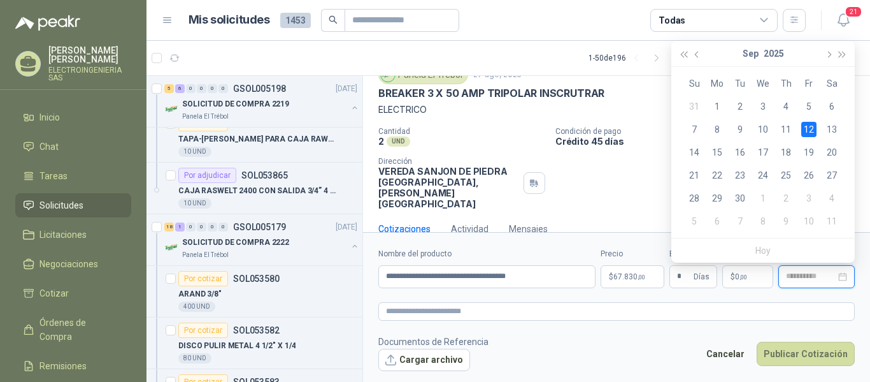
type input "**********"
click at [810, 126] on div "12" at bounding box center [808, 129] width 15 height 15
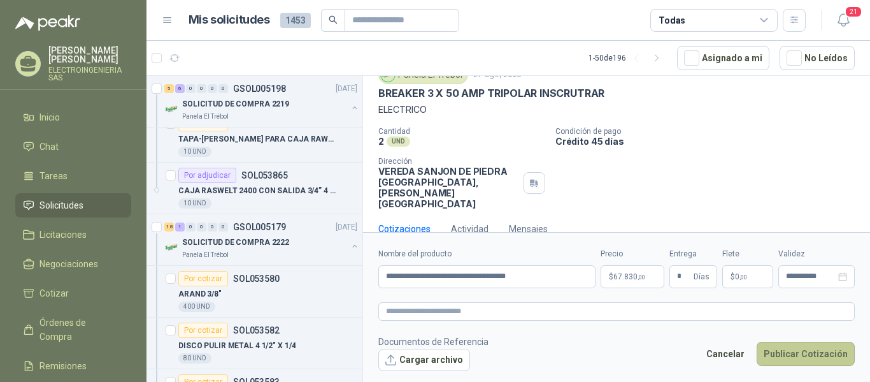
click at [797, 350] on button "Publicar Cotización" at bounding box center [806, 353] width 98 height 24
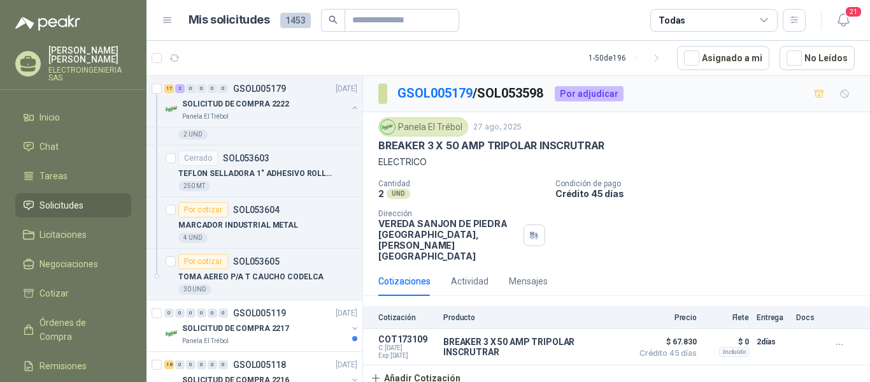
scroll to position [1720, 0]
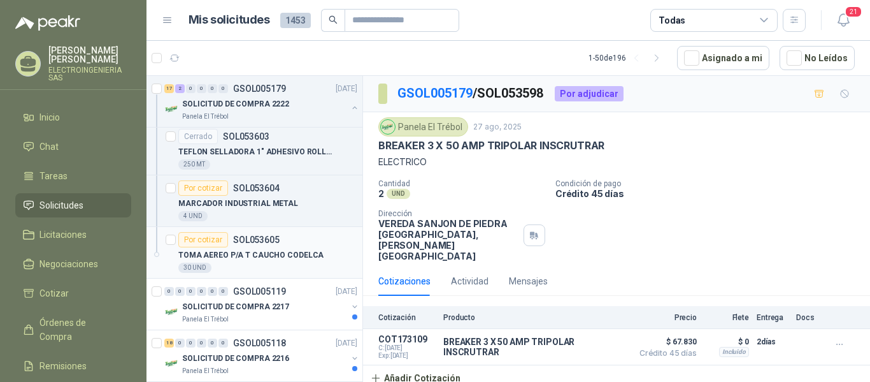
click at [282, 256] on p "TOMA AEREO P/A T CAUCHO CODELCA" at bounding box center [250, 255] width 145 height 12
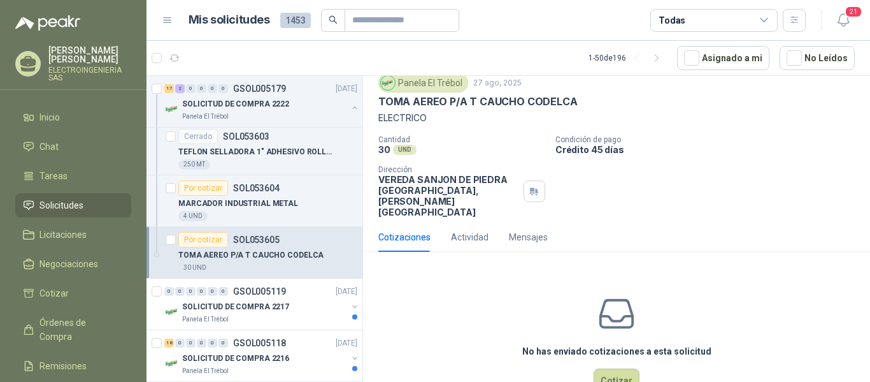
scroll to position [61, 0]
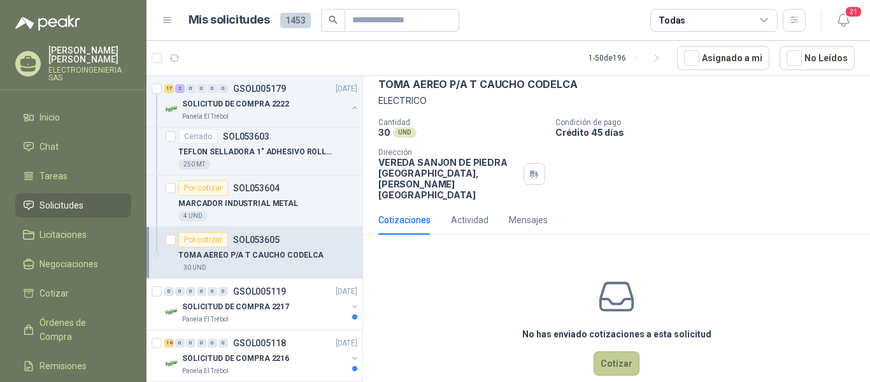
click at [617, 351] on button "Cotizar" at bounding box center [617, 363] width 46 height 24
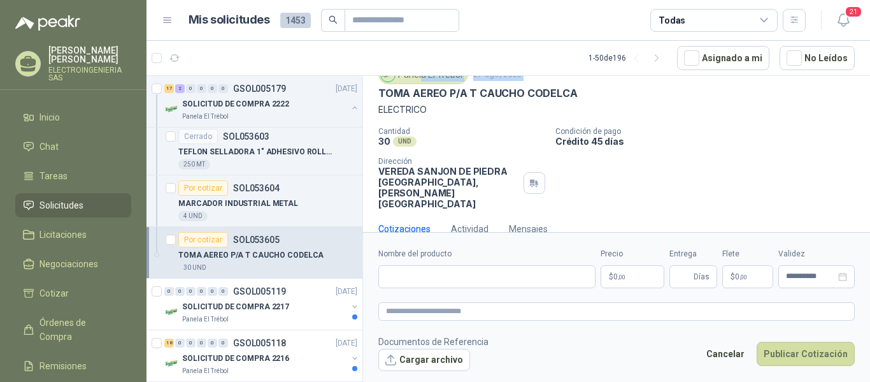
scroll to position [45, 0]
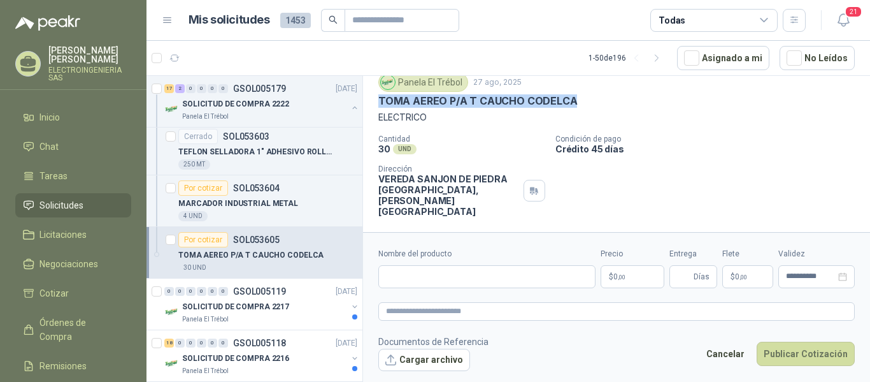
drag, startPoint x: 375, startPoint y: 90, endPoint x: 592, endPoint y: 104, distance: 218.3
click at [592, 104] on div "Panela El Trébol [DATE] TOMA AEREO P/A T CAUCHO CODELCA ELECTRICO Cantidad 30 U…" at bounding box center [616, 145] width 507 height 154
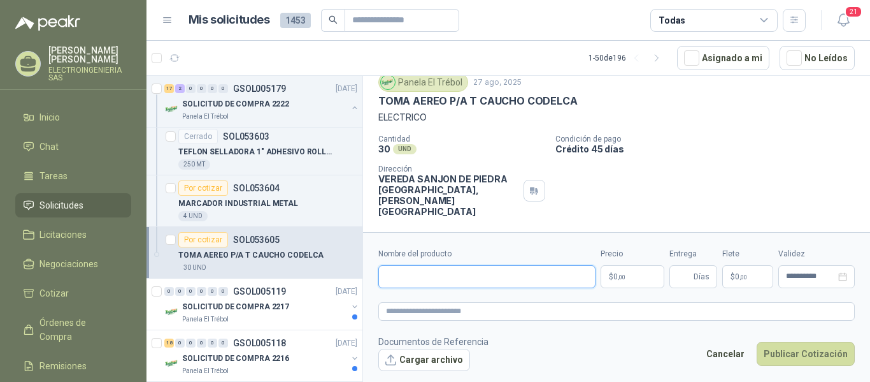
paste input "**********"
type input "**********"
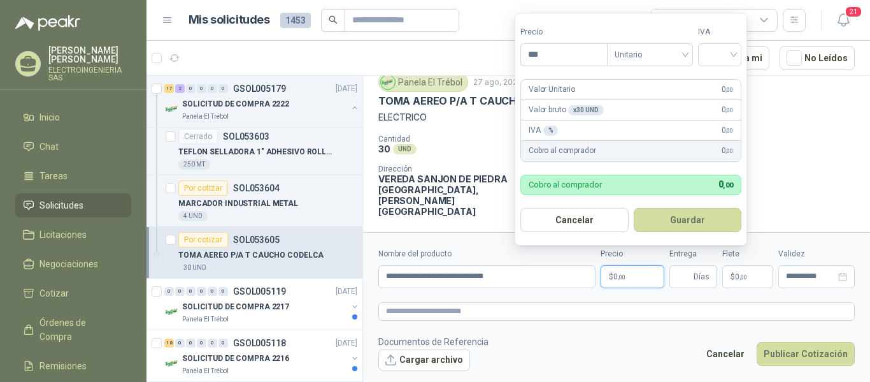
click at [631, 271] on p "$ 0 ,00" at bounding box center [633, 276] width 64 height 23
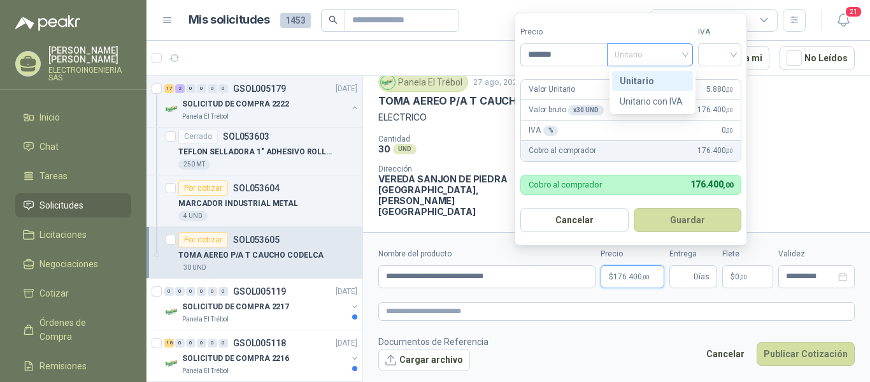
click at [685, 54] on span "Unitario" at bounding box center [650, 54] width 71 height 19
type input "*******"
click at [646, 81] on div "Unitario" at bounding box center [653, 81] width 66 height 14
click at [712, 50] on input "search" at bounding box center [720, 53] width 28 height 19
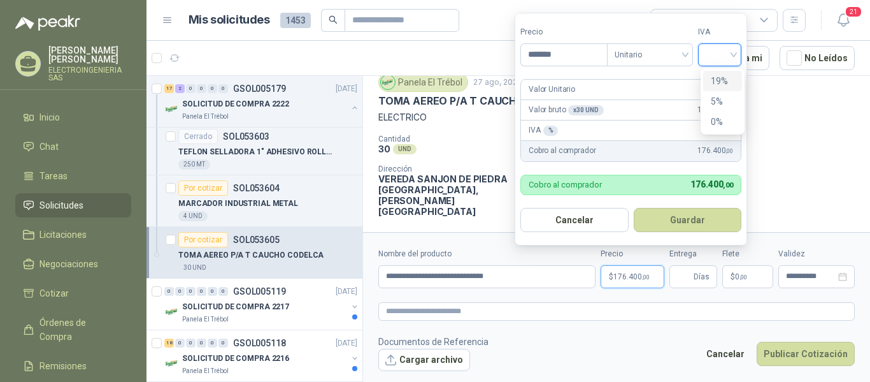
click at [722, 76] on div "19%" at bounding box center [723, 81] width 24 height 14
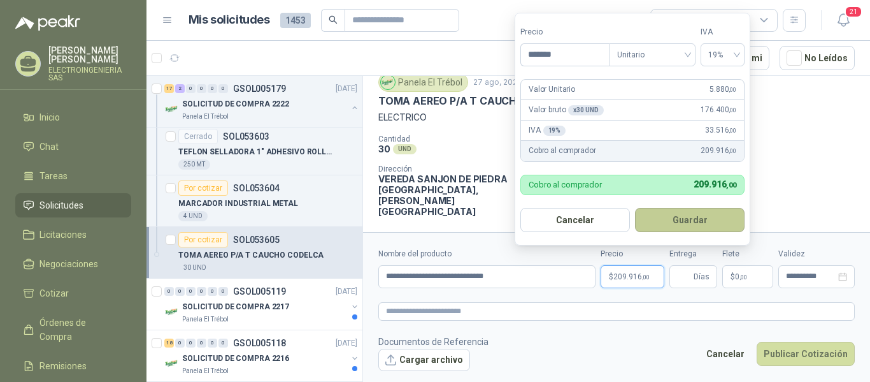
click at [693, 220] on button "Guardar" at bounding box center [690, 220] width 110 height 24
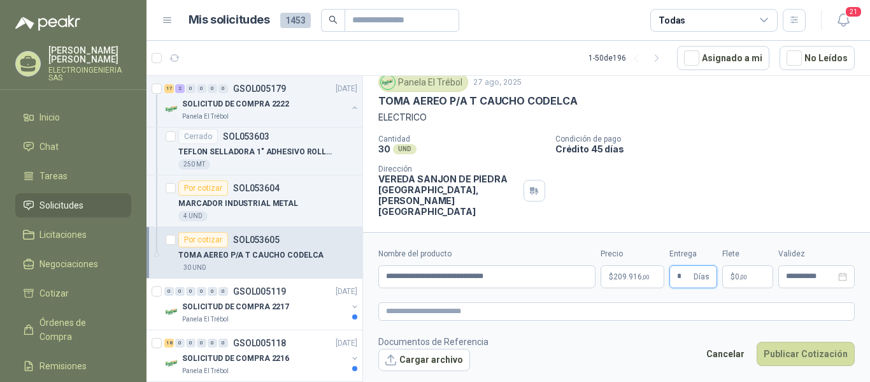
type input "*"
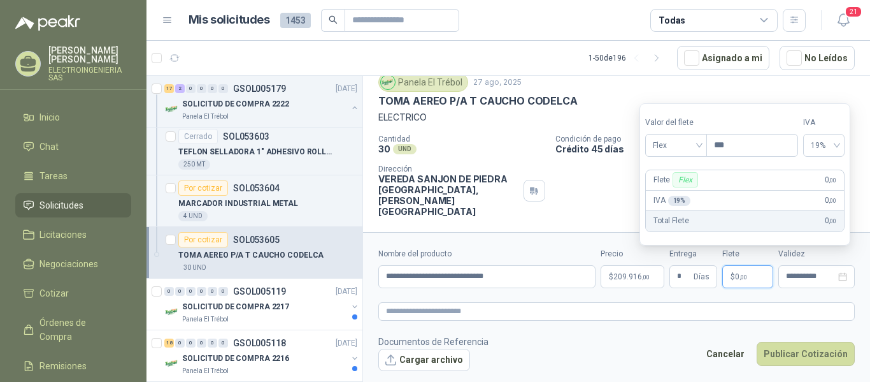
click at [750, 275] on p "$ 0 ,00" at bounding box center [747, 276] width 51 height 23
click at [705, 145] on div "Flex" at bounding box center [676, 145] width 62 height 23
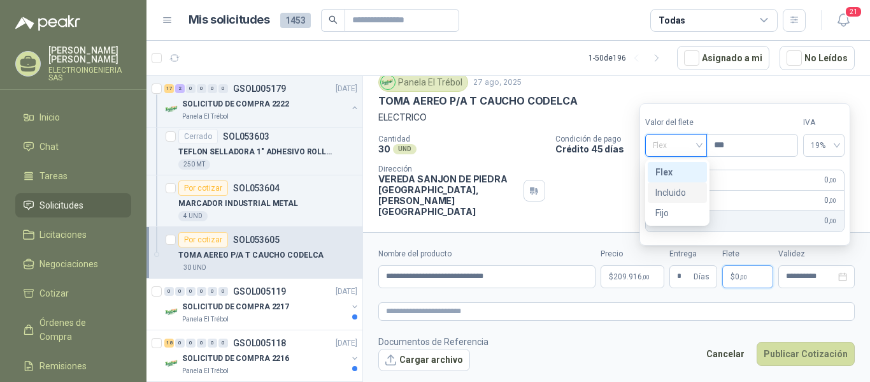
click at [677, 189] on div "Incluido" at bounding box center [678, 192] width 44 height 14
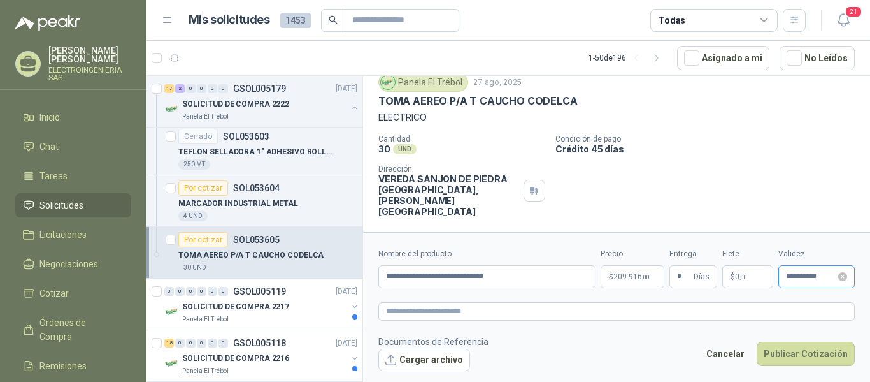
click at [825, 281] on div "**********" at bounding box center [816, 276] width 76 height 23
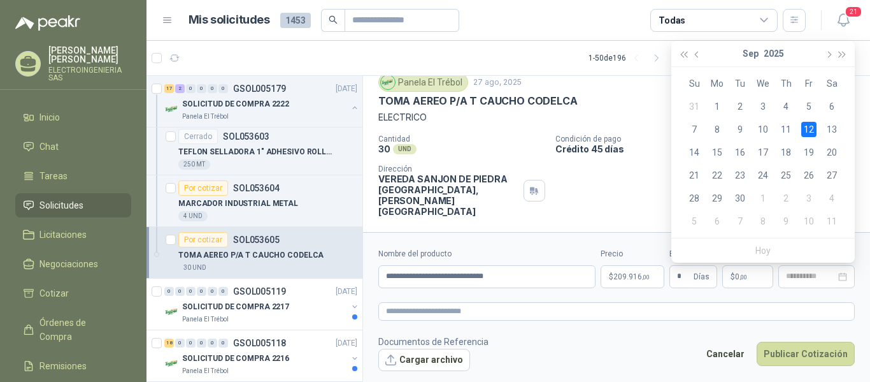
click at [812, 129] on div "12" at bounding box center [808, 129] width 15 height 15
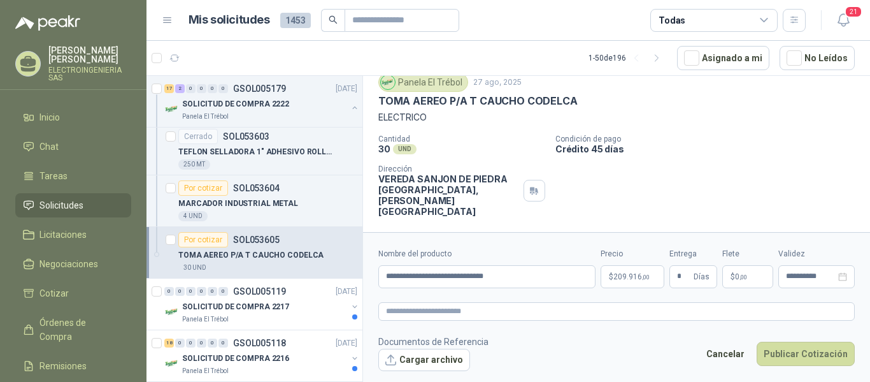
type input "**********"
click at [815, 349] on button "Publicar Cotización" at bounding box center [806, 353] width 98 height 24
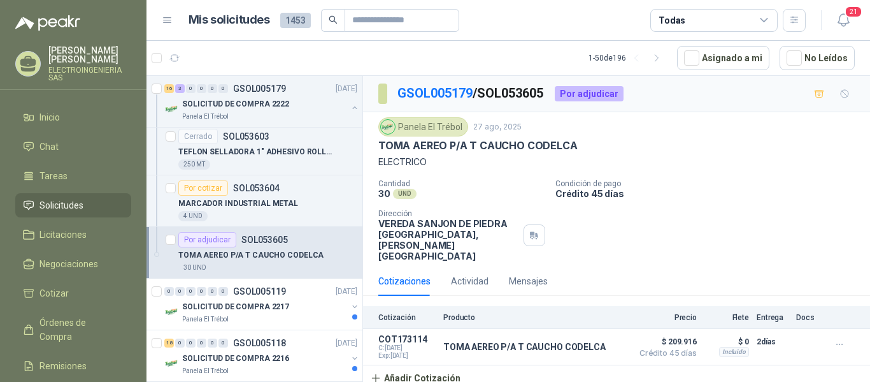
scroll to position [1784, 0]
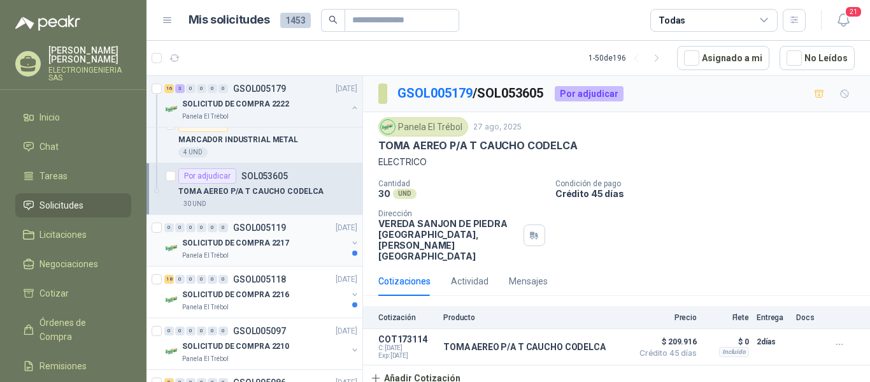
click at [241, 243] on p "SOLICITUD DE COMPRA 2217" at bounding box center [235, 243] width 107 height 12
